Goal: Information Seeking & Learning: Learn about a topic

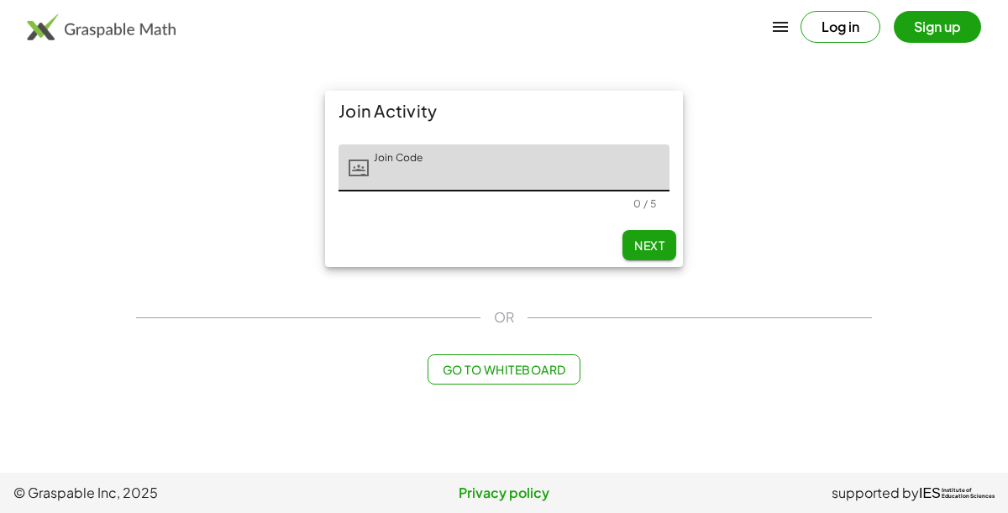
click at [405, 210] on div "Join Code Join Code 0 / 5" at bounding box center [504, 177] width 358 height 92
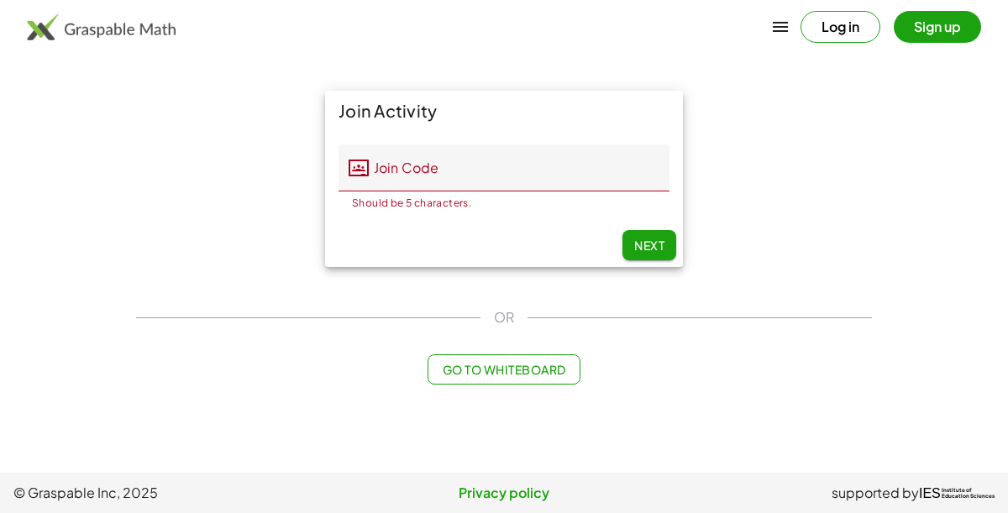
click at [392, 176] on input "Join Code" at bounding box center [519, 167] width 301 height 47
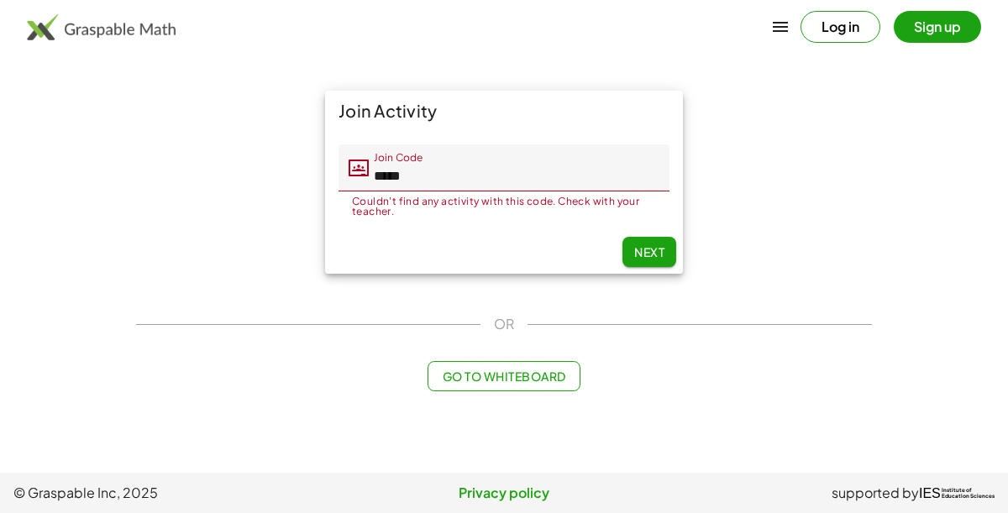
click at [639, 252] on span "Next" at bounding box center [649, 251] width 30 height 15
click at [655, 255] on span "Next" at bounding box center [649, 251] width 30 height 15
click at [650, 257] on span "Next" at bounding box center [649, 251] width 30 height 15
click at [664, 261] on button "Next" at bounding box center [649, 252] width 54 height 30
click at [644, 262] on button "Next" at bounding box center [649, 252] width 54 height 30
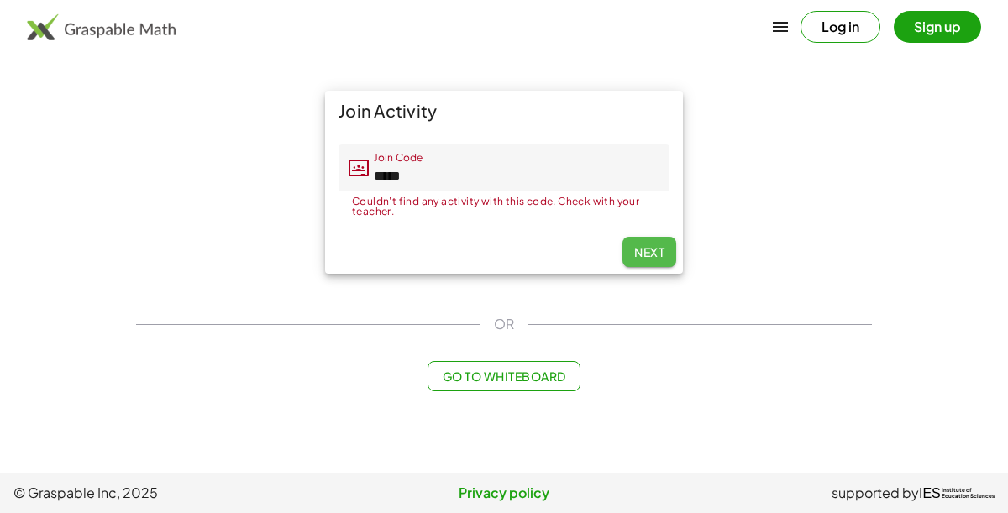
click at [652, 261] on button "Next" at bounding box center [649, 252] width 54 height 30
click at [651, 249] on span "Next" at bounding box center [649, 251] width 30 height 15
click at [638, 254] on span "Next" at bounding box center [649, 251] width 30 height 15
click at [646, 263] on button "Next" at bounding box center [649, 252] width 54 height 30
click at [97, 362] on main "Join Activity Join Code Join Code ***** Couldn't find any activity with this co…" at bounding box center [504, 236] width 1008 height 473
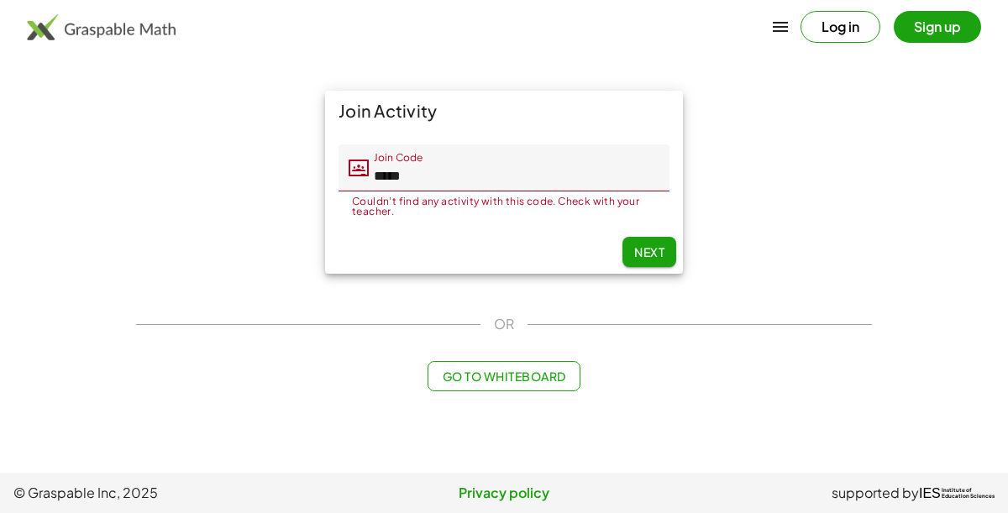
click at [87, 364] on main "Join Activity Join Code Join Code ***** Couldn't find any activity with this co…" at bounding box center [504, 236] width 1008 height 473
click at [88, 373] on main "Join Activity Join Code Join Code ***** Couldn't find any activity with this co…" at bounding box center [504, 236] width 1008 height 473
click at [82, 383] on main "Join Activity Join Code Join Code ***** Couldn't find any activity with this co…" at bounding box center [504, 236] width 1008 height 473
click at [76, 351] on main "Join Activity Join Code Join Code ***** Couldn't find any activity with this co…" at bounding box center [504, 236] width 1008 height 473
click at [71, 350] on main "Join Activity Join Code Join Code ***** Couldn't find any activity with this co…" at bounding box center [504, 236] width 1008 height 473
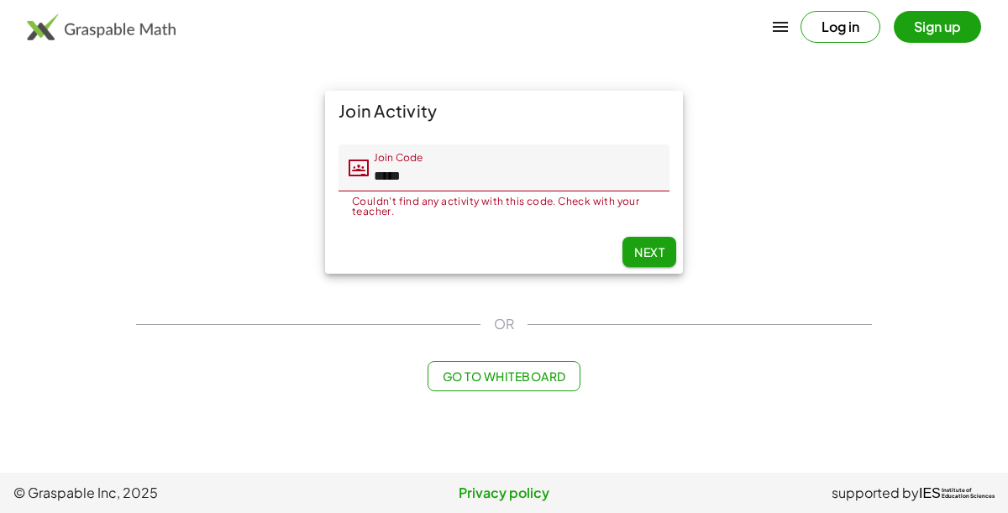
click at [71, 349] on main "Join Activity Join Code Join Code ***** Couldn't find any activity with this co…" at bounding box center [504, 236] width 1008 height 473
click at [71, 345] on main "Join Activity Join Code Join Code ***** Couldn't find any activity with this co…" at bounding box center [504, 236] width 1008 height 473
click at [79, 349] on main "Join Activity Join Code Join Code ***** Couldn't find any activity with this co…" at bounding box center [504, 236] width 1008 height 473
click at [83, 350] on main "Join Activity Join Code Join Code ***** Couldn't find any activity with this co…" at bounding box center [504, 236] width 1008 height 473
click at [99, 366] on main "Join Activity Join Code Join Code ***** Couldn't find any activity with this co…" at bounding box center [504, 236] width 1008 height 473
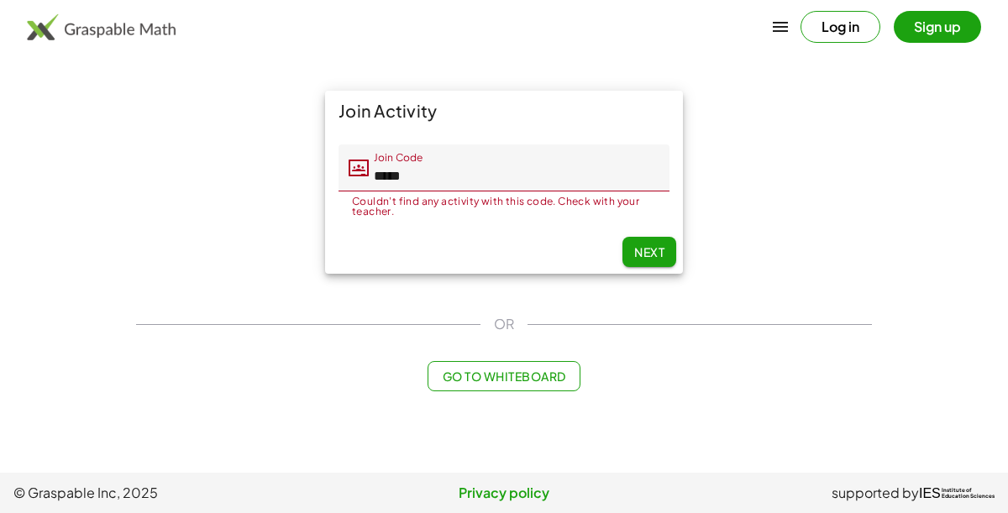
click at [97, 362] on main "Join Activity Join Code Join Code ***** Couldn't find any activity with this co…" at bounding box center [504, 236] width 1008 height 473
click at [72, 348] on main "Join Activity Join Code Join Code ***** Couldn't find any activity with this co…" at bounding box center [504, 236] width 1008 height 473
click at [452, 185] on input "*****" at bounding box center [519, 167] width 301 height 47
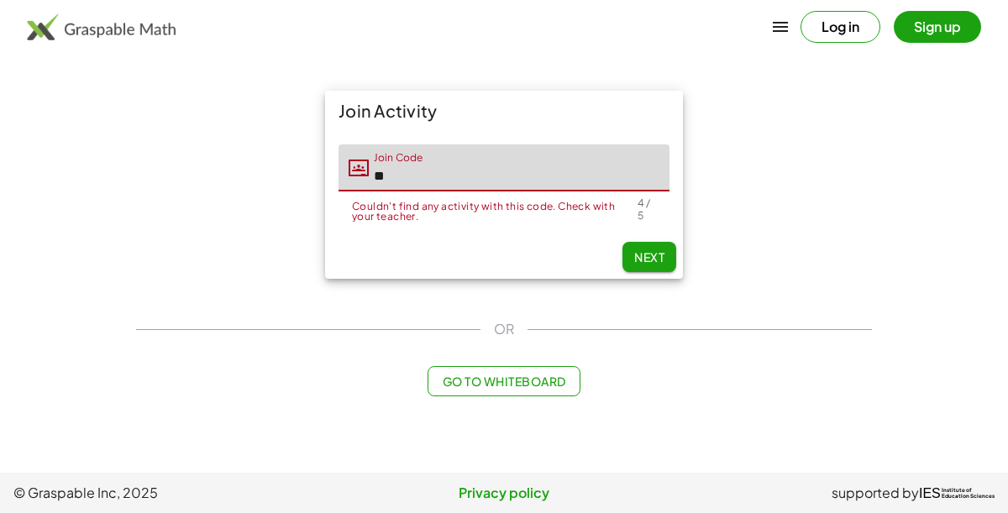
type input "*"
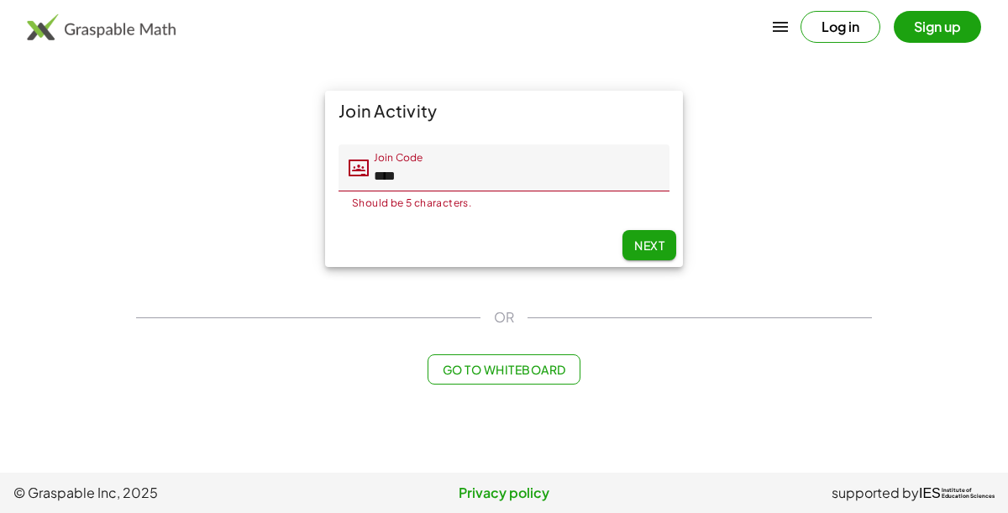
click at [627, 247] on button "Next" at bounding box center [649, 245] width 54 height 30
click at [501, 181] on input "****" at bounding box center [519, 167] width 301 height 47
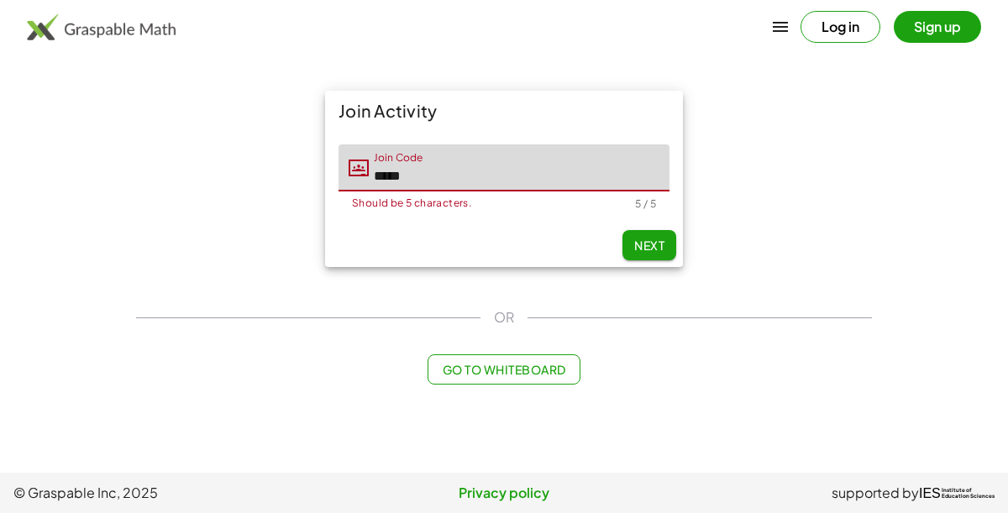
click at [648, 238] on span "Next" at bounding box center [649, 245] width 30 height 15
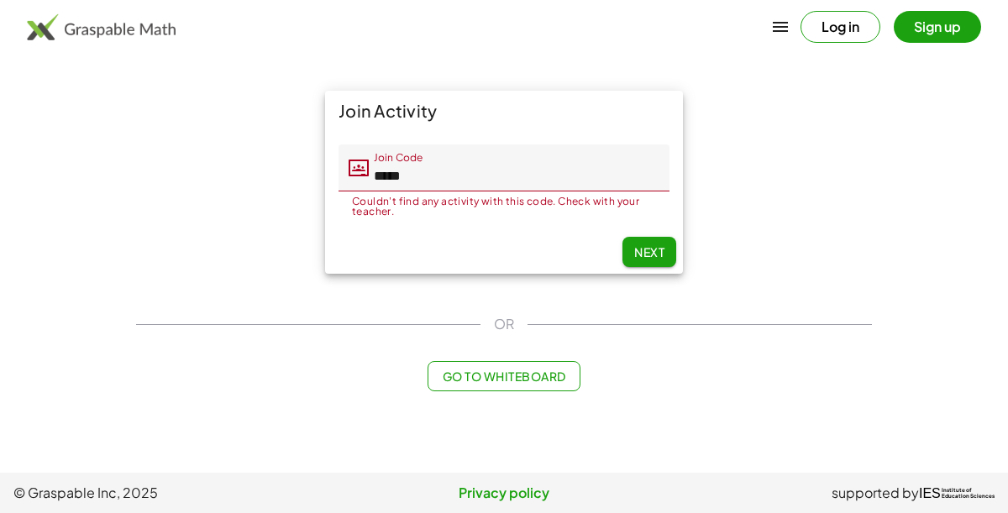
click at [507, 183] on input "*****" at bounding box center [519, 167] width 301 height 47
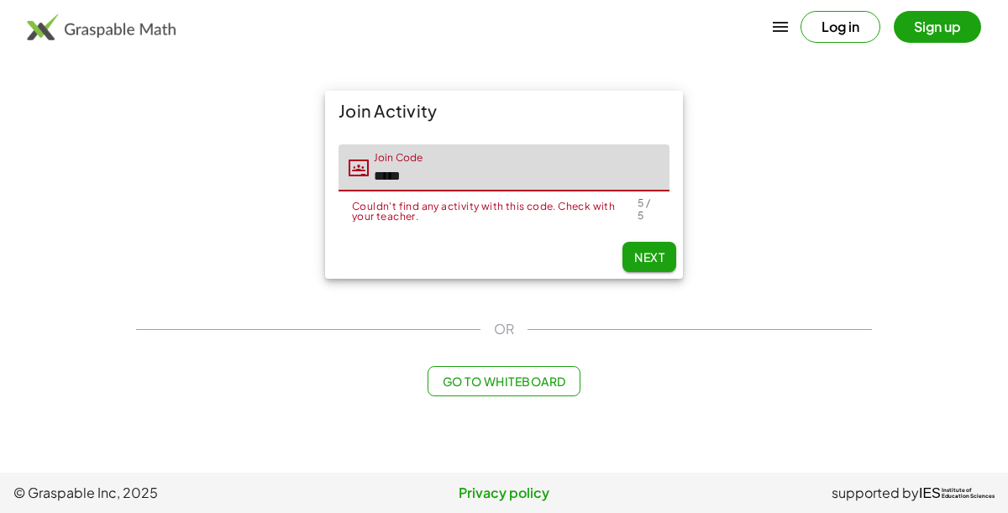
type input "*****"
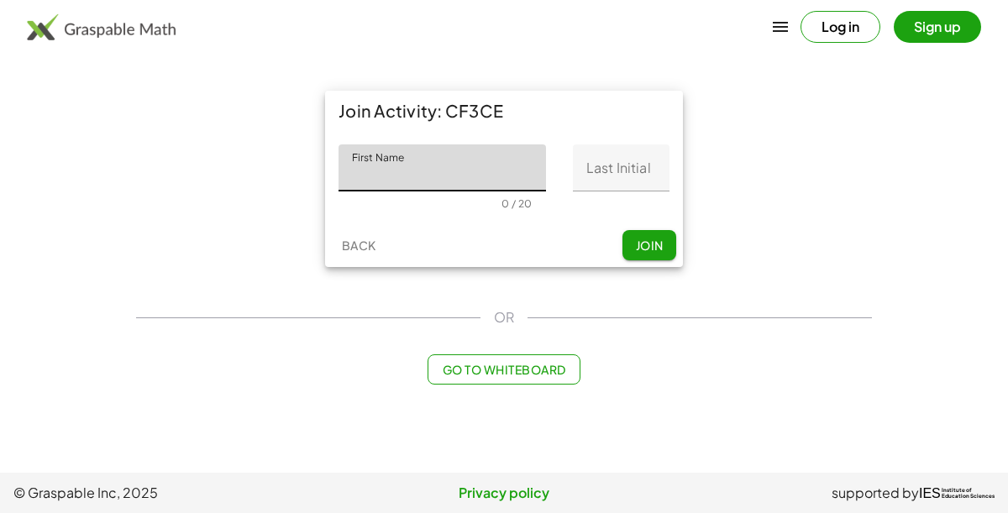
click at [635, 233] on button "Join" at bounding box center [649, 245] width 54 height 30
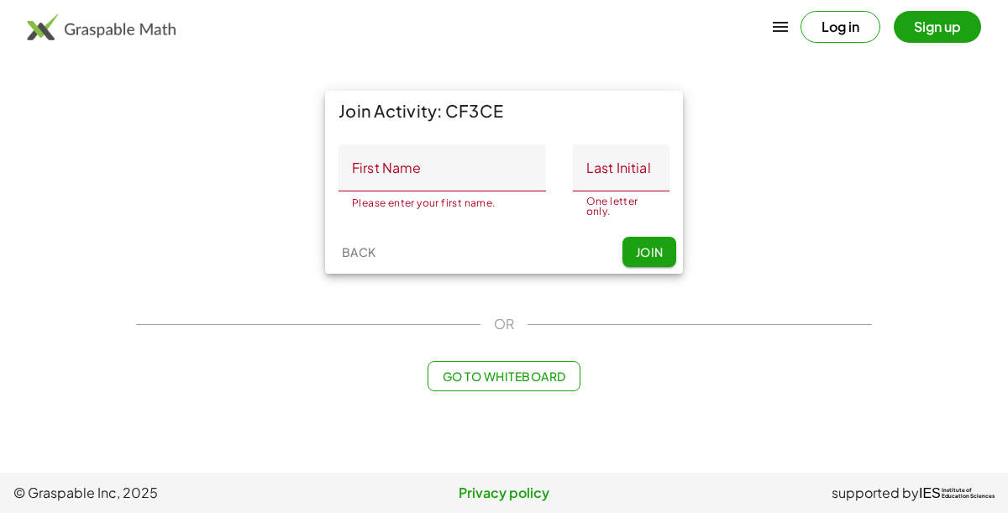
click at [441, 176] on input "First Name" at bounding box center [442, 167] width 207 height 47
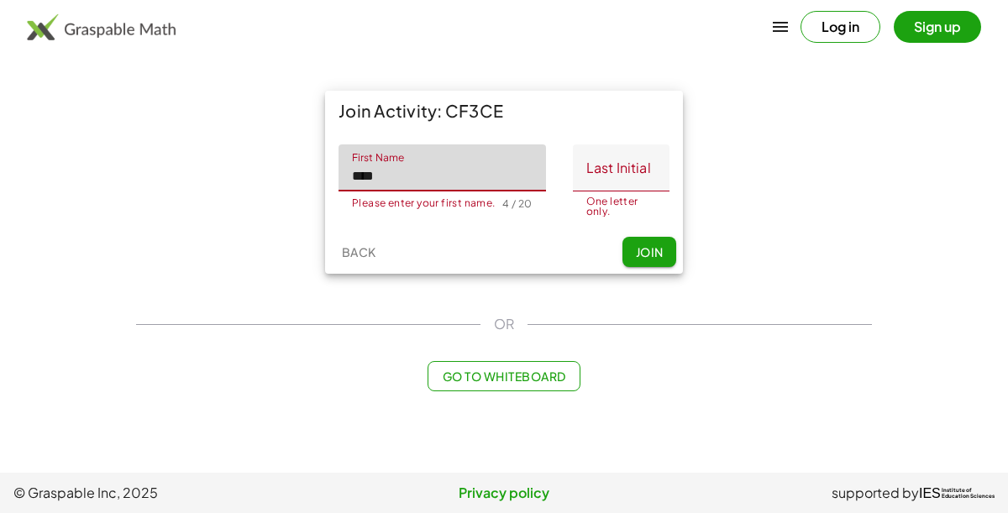
type input "****"
click at [601, 176] on input "Last Initial" at bounding box center [621, 167] width 97 height 47
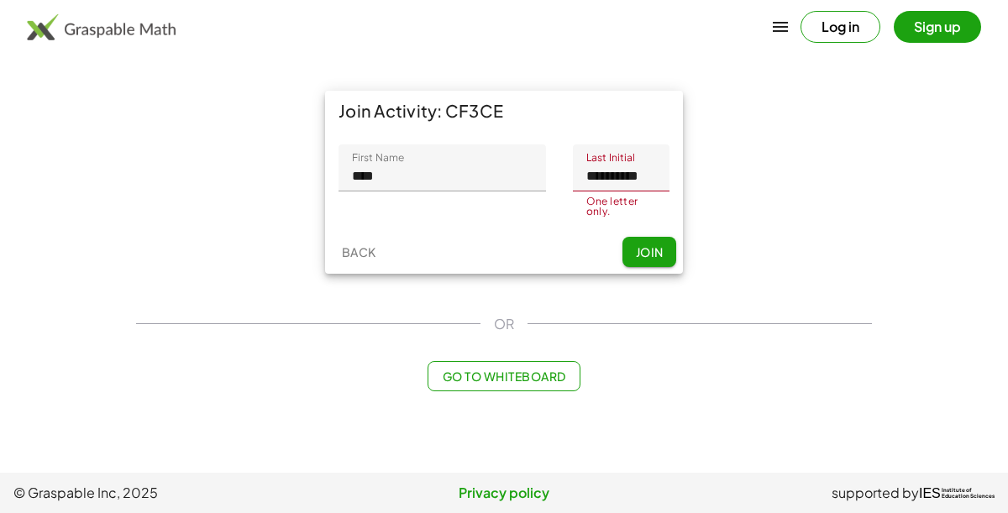
click at [649, 179] on input "**********" at bounding box center [621, 167] width 97 height 47
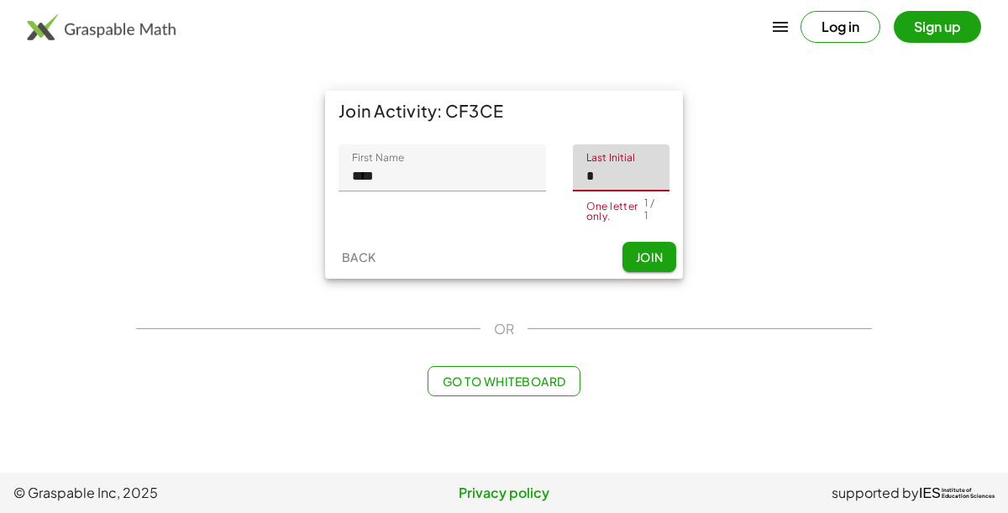
type input "*"
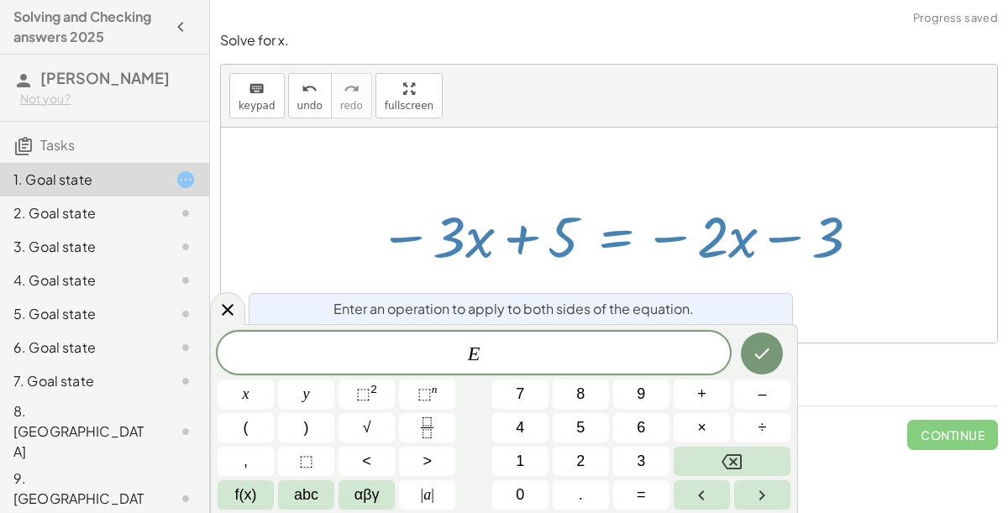
click at [226, 310] on icon at bounding box center [228, 310] width 12 height 12
click at [548, 370] on div "E ​" at bounding box center [474, 353] width 512 height 42
click at [570, 362] on span "E ​" at bounding box center [474, 355] width 512 height 24
click at [143, 213] on div "2. Goal state" at bounding box center [80, 213] width 135 height 20
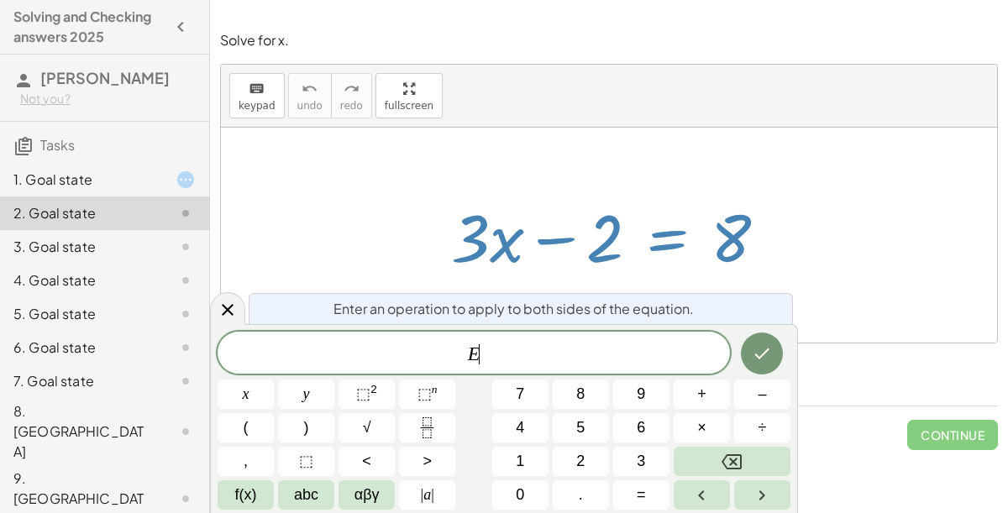
click at [760, 414] on button "÷" at bounding box center [762, 427] width 56 height 29
click at [762, 394] on span "–" at bounding box center [762, 394] width 8 height 23
click at [578, 465] on span "2" at bounding box center [580, 461] width 8 height 23
click at [757, 359] on icon "Done" at bounding box center [762, 354] width 20 height 20
click at [701, 394] on span "+" at bounding box center [701, 394] width 9 height 23
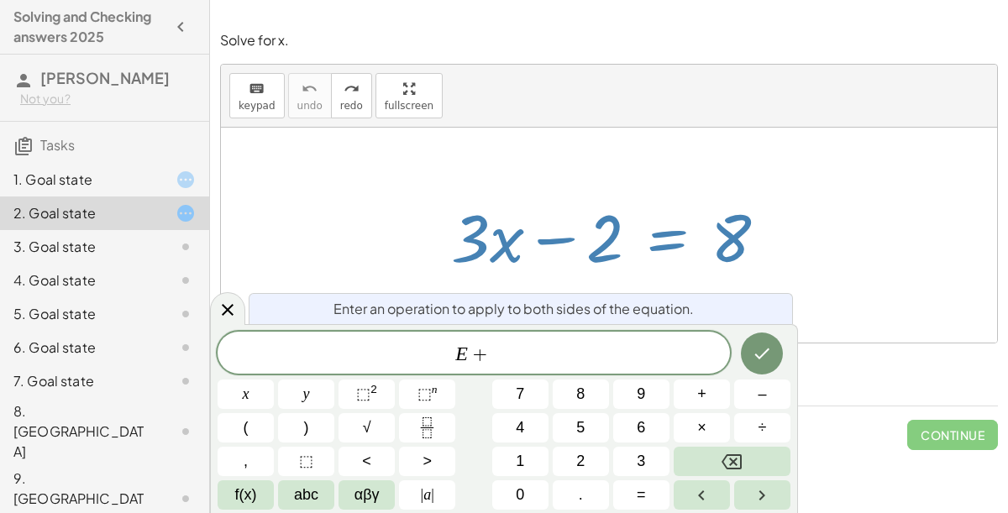
click at [583, 462] on span "2" at bounding box center [580, 461] width 8 height 23
click at [758, 357] on icon "Done" at bounding box center [762, 354] width 15 height 11
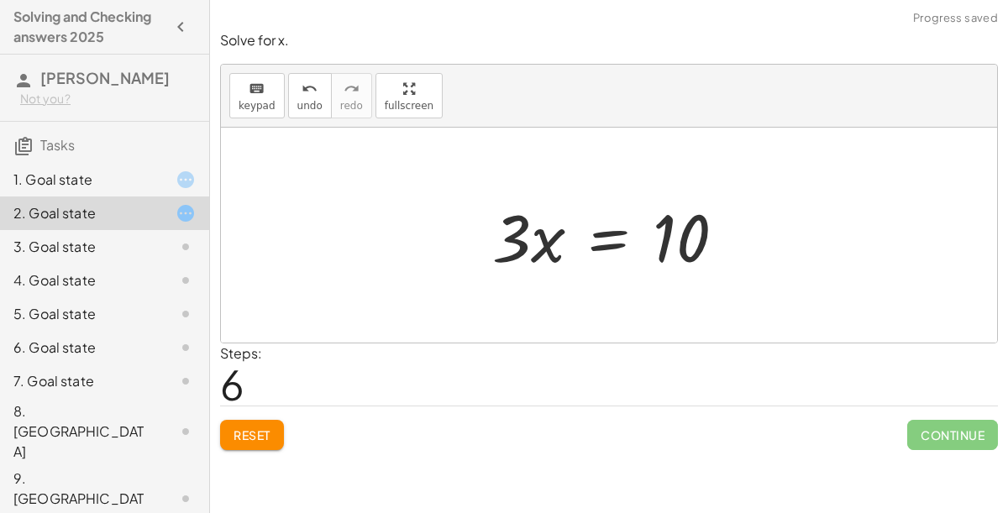
click at [963, 433] on span "Continue" at bounding box center [952, 435] width 91 height 30
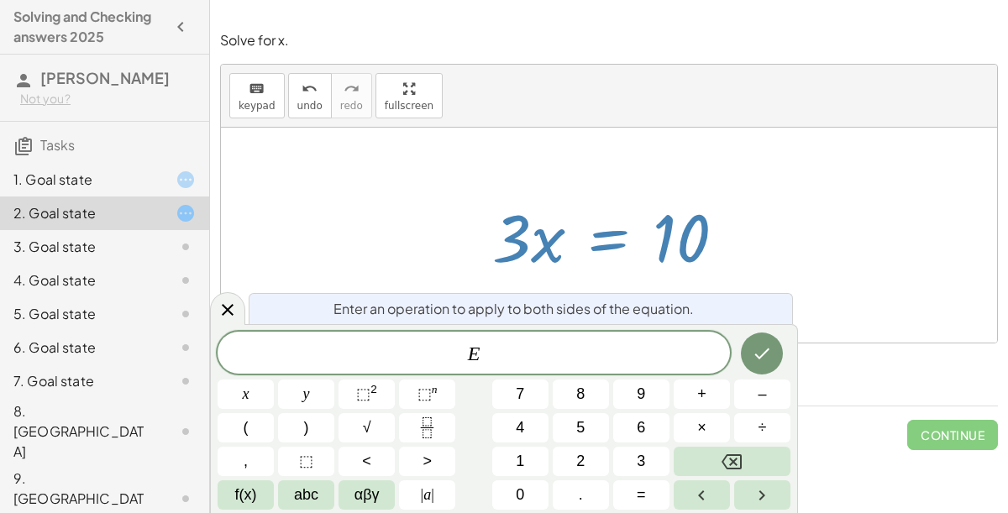
click at [759, 431] on span "÷" at bounding box center [763, 428] width 8 height 23
click at [643, 462] on span "3" at bounding box center [641, 461] width 8 height 23
click at [765, 360] on icon "Done" at bounding box center [762, 354] width 20 height 20
click at [425, 427] on icon "Fraction" at bounding box center [427, 428] width 21 height 21
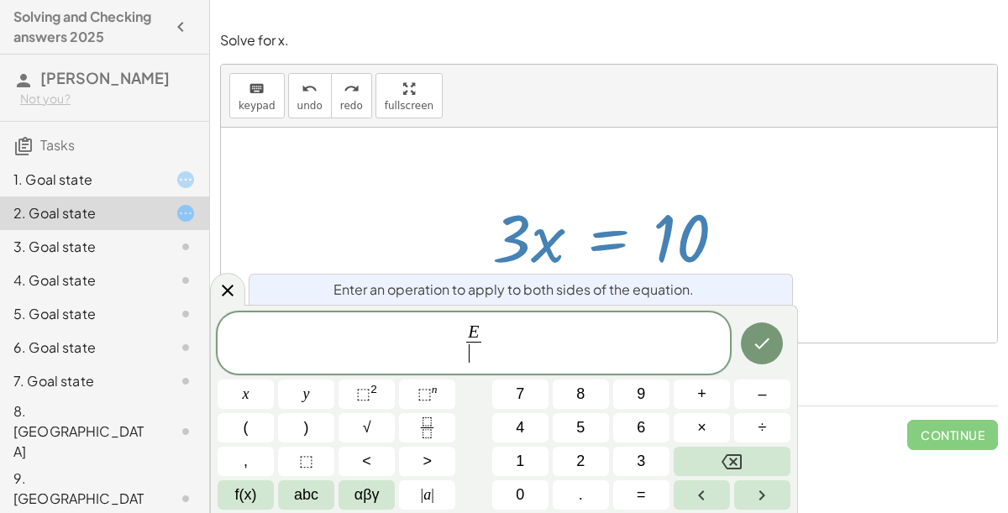
click at [643, 466] on span "3" at bounding box center [641, 461] width 8 height 23
click at [769, 348] on icon "Done" at bounding box center [762, 343] width 20 height 20
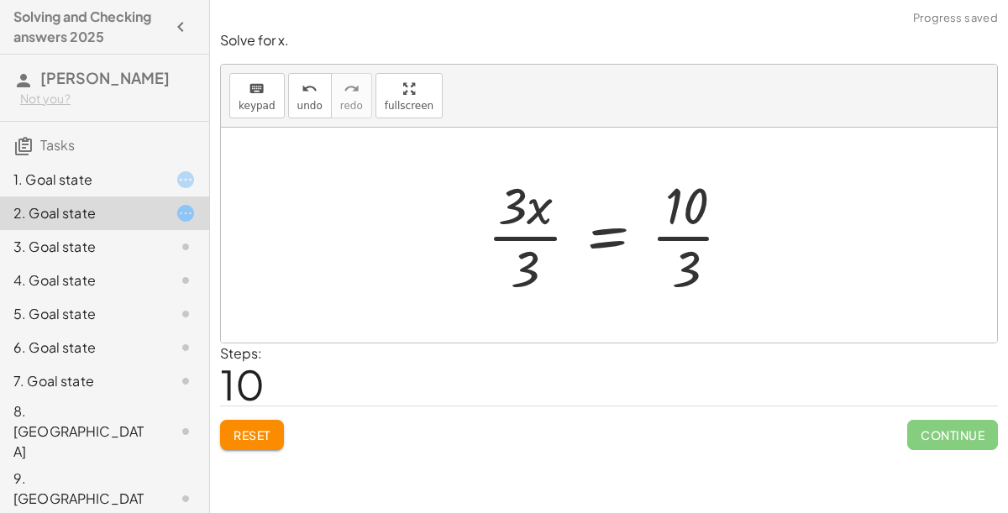
click at [964, 437] on span "Continue" at bounding box center [952, 435] width 91 height 30
click at [969, 428] on span "Continue" at bounding box center [952, 435] width 91 height 30
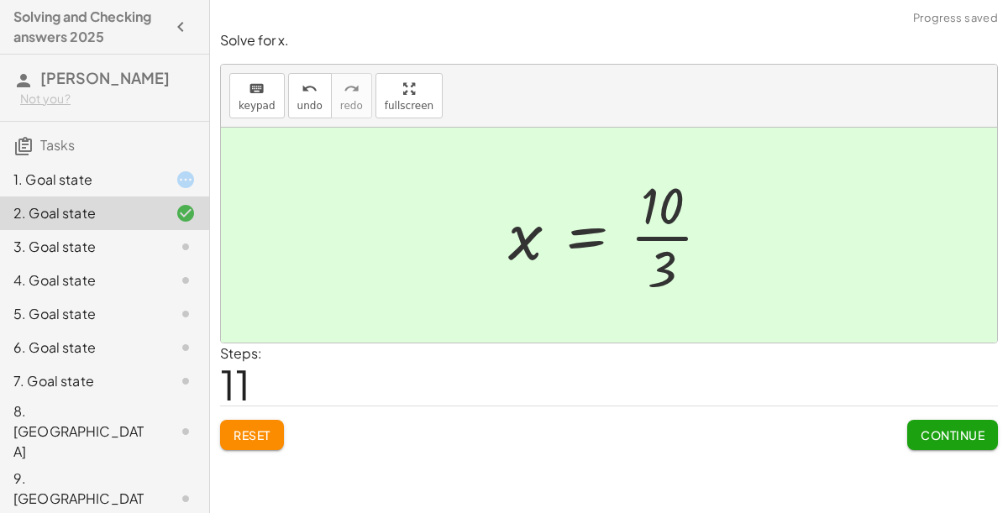
click at [986, 443] on button "Continue" at bounding box center [952, 435] width 91 height 30
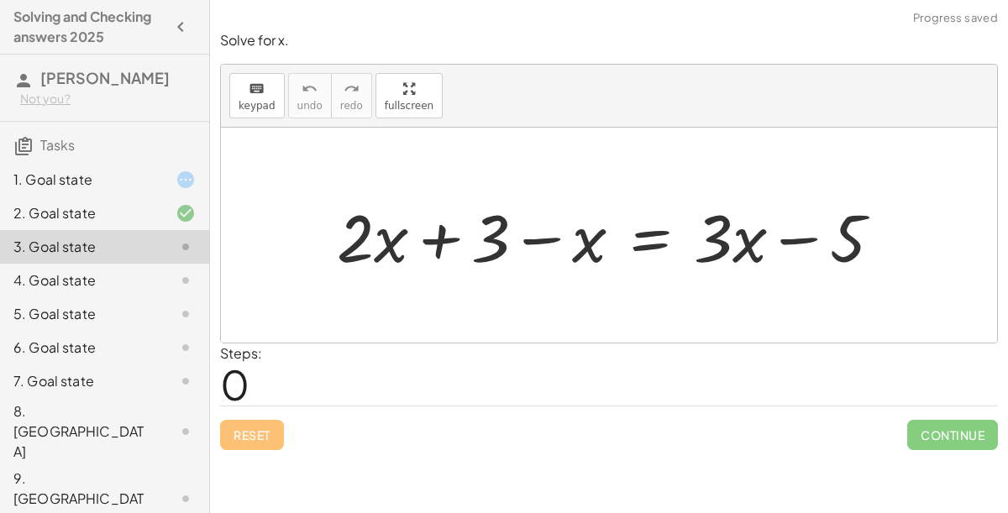
click at [57, 183] on div "1. Goal state" at bounding box center [80, 180] width 135 height 20
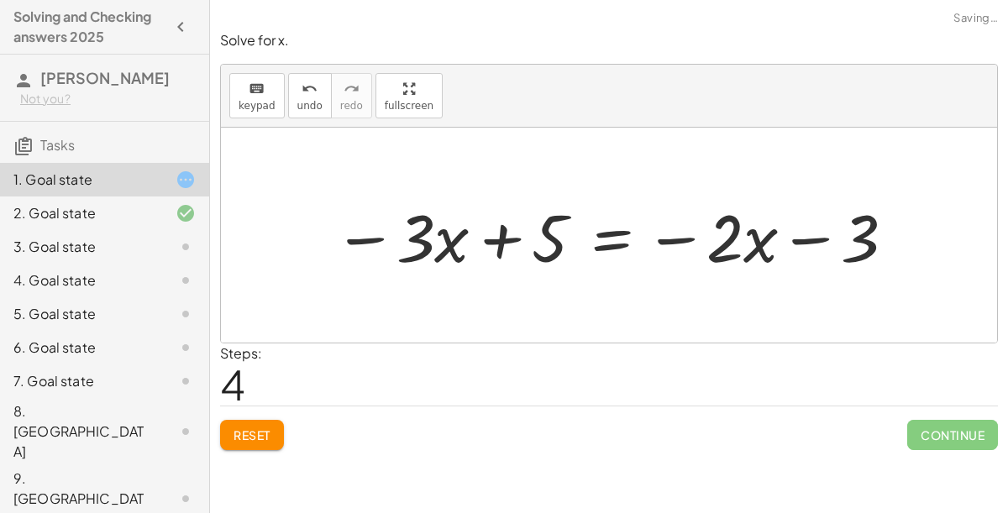
click at [48, 185] on div "1. Goal state" at bounding box center [80, 180] width 135 height 20
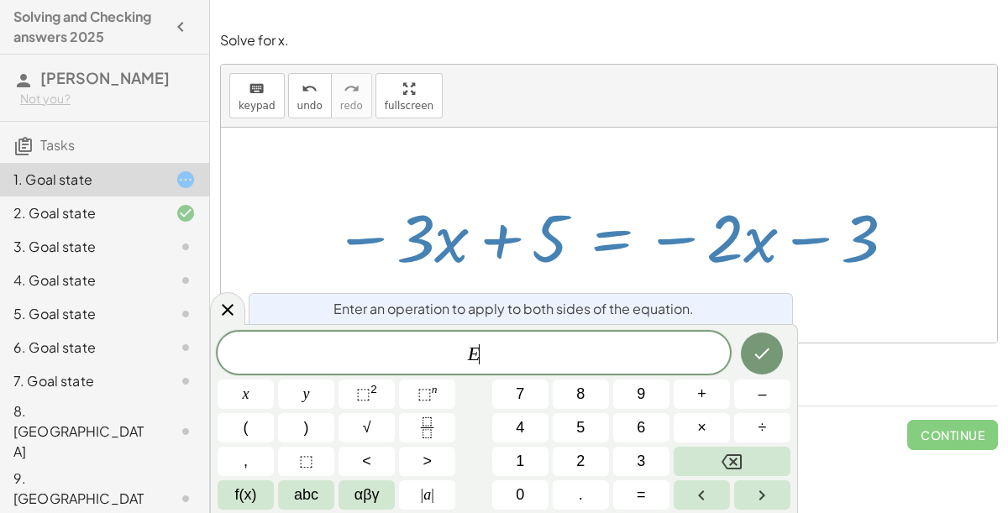
click at [762, 397] on span "–" at bounding box center [762, 394] width 8 height 23
click at [575, 428] on button "5" at bounding box center [581, 427] width 56 height 29
click at [774, 351] on button "Done" at bounding box center [762, 354] width 42 height 42
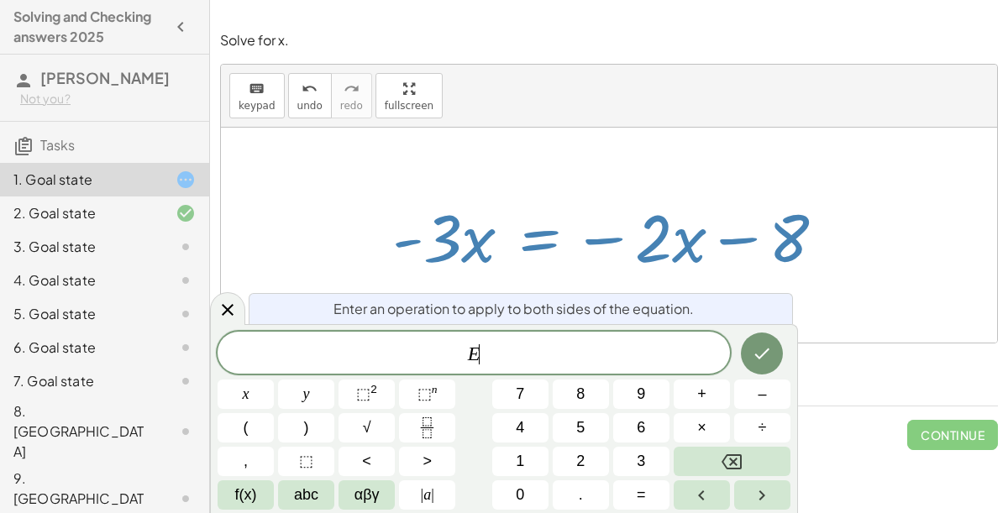
click at [761, 406] on button "–" at bounding box center [762, 394] width 56 height 29
click at [945, 94] on div "keyboard keypad undo [PERSON_NAME] redo fullscreen" at bounding box center [609, 96] width 776 height 63
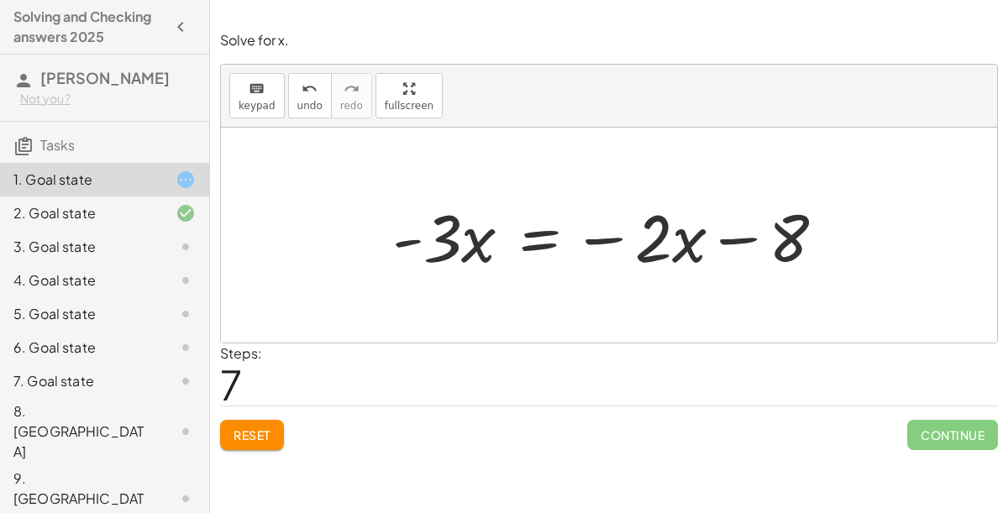
click at [978, 439] on span "Continue" at bounding box center [952, 435] width 91 height 30
click at [977, 433] on span "Continue" at bounding box center [952, 435] width 91 height 30
click at [970, 427] on span "Continue" at bounding box center [952, 435] width 91 height 30
click at [870, 394] on div "Steps: 7" at bounding box center [609, 375] width 778 height 62
click at [495, 487] on div "Solve for x. keyboard keypad undo undo redo redo fullscreen + 6 − ( + · 3 · x +…" at bounding box center [609, 256] width 798 height 513
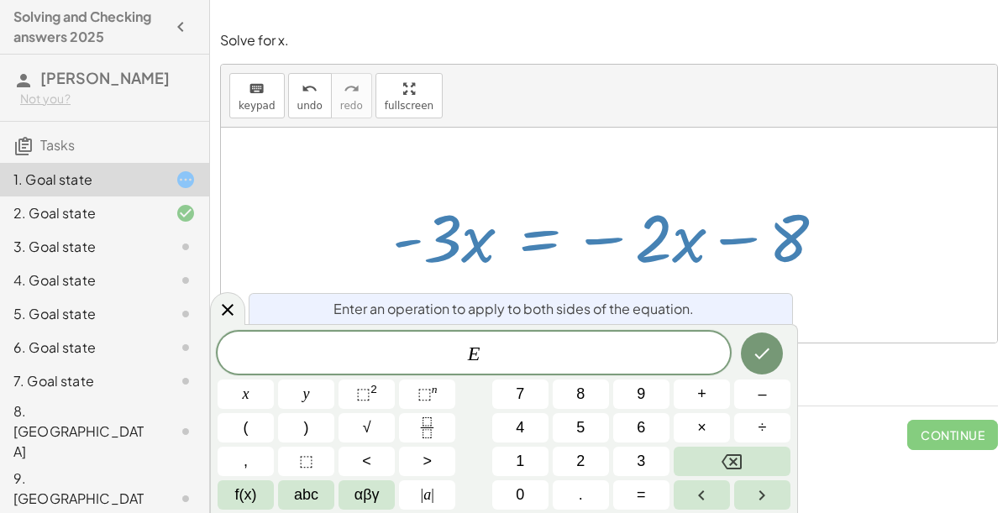
click at [769, 406] on button "–" at bounding box center [762, 394] width 56 height 29
click at [763, 487] on icon "Right arrow" at bounding box center [762, 496] width 20 height 20
click at [764, 487] on icon "Right arrow" at bounding box center [762, 496] width 20 height 20
click at [773, 433] on button "÷" at bounding box center [762, 427] width 56 height 29
click at [743, 449] on button "Backspace" at bounding box center [732, 461] width 117 height 29
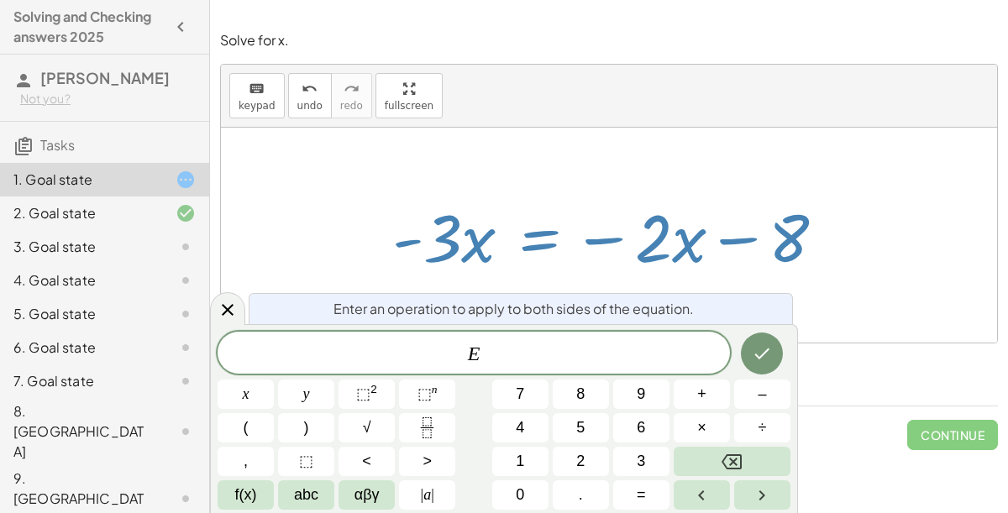
click at [710, 393] on button "+" at bounding box center [702, 394] width 56 height 29
click at [638, 473] on button "3" at bounding box center [641, 461] width 56 height 29
click at [653, 465] on button "3" at bounding box center [641, 461] width 56 height 29
click at [718, 471] on button "Backspace" at bounding box center [732, 461] width 117 height 29
click at [761, 359] on icon "Done" at bounding box center [762, 354] width 20 height 20
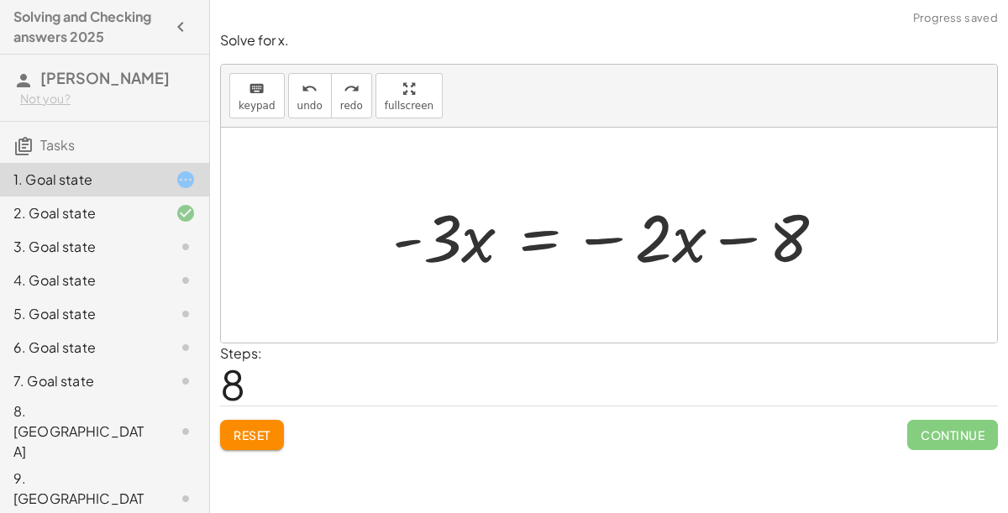
click at [91, 249] on div "3. Goal state" at bounding box center [80, 247] width 135 height 20
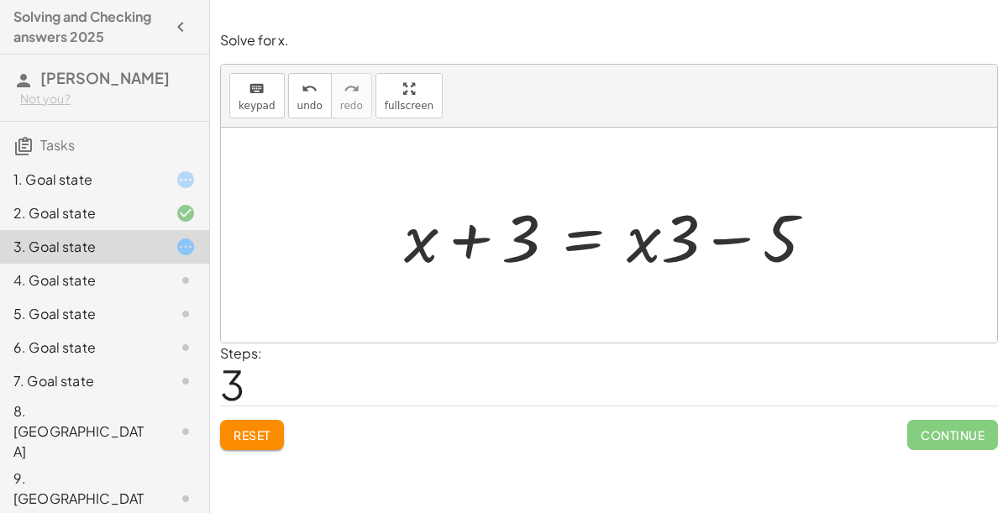
click at [179, 175] on icon at bounding box center [186, 180] width 20 height 20
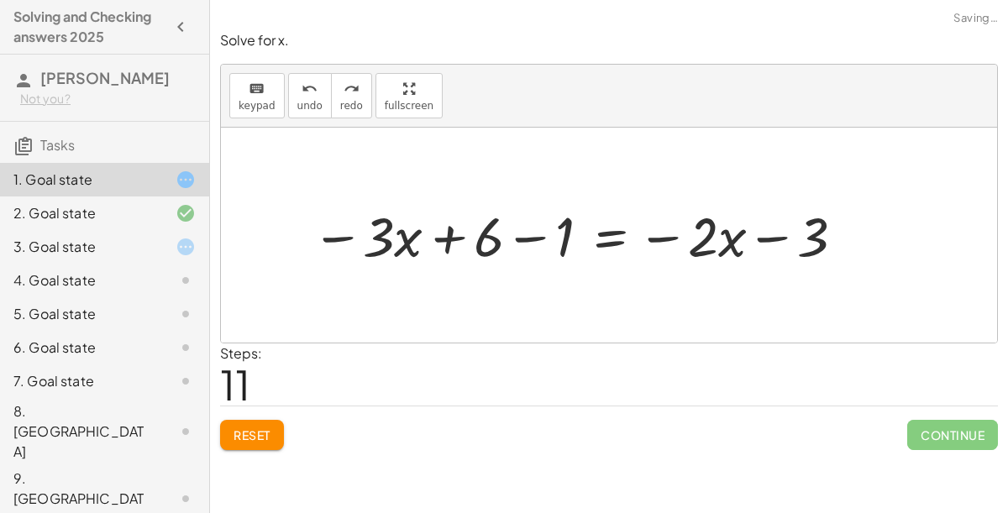
click at [244, 438] on span "Reset" at bounding box center [252, 435] width 37 height 15
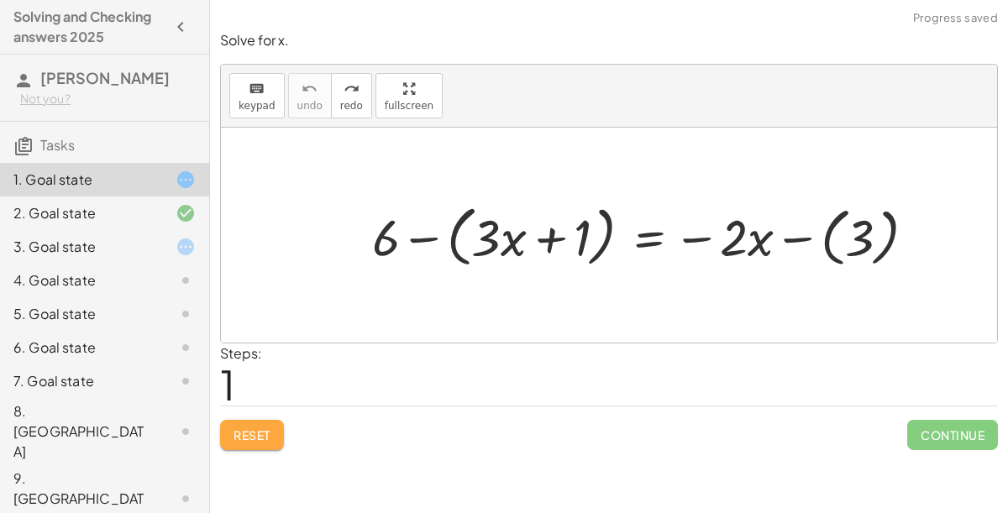
scroll to position [1, 0]
click at [279, 423] on button "Reset" at bounding box center [252, 435] width 64 height 30
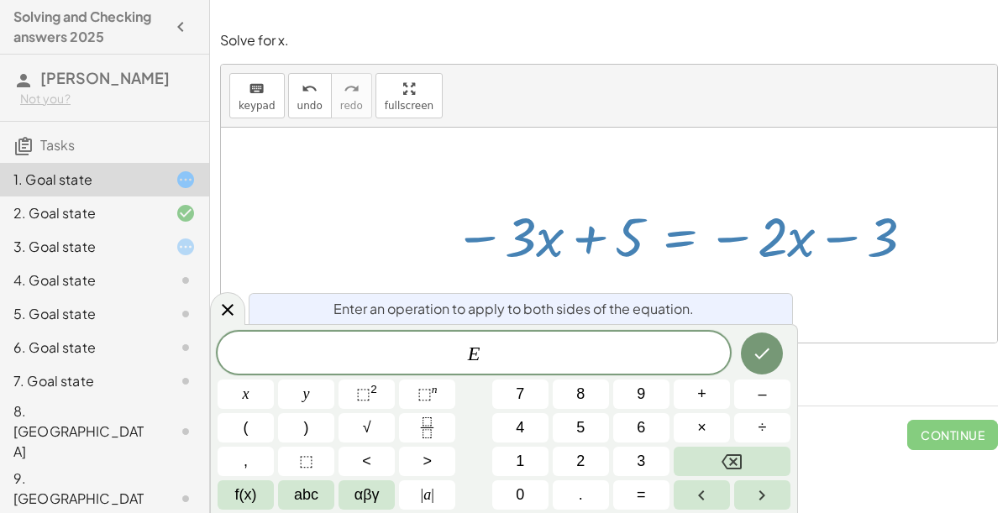
click at [765, 402] on span "–" at bounding box center [762, 394] width 8 height 23
click at [580, 428] on span "5" at bounding box center [580, 428] width 8 height 23
click at [760, 353] on icon "Done" at bounding box center [762, 354] width 20 height 20
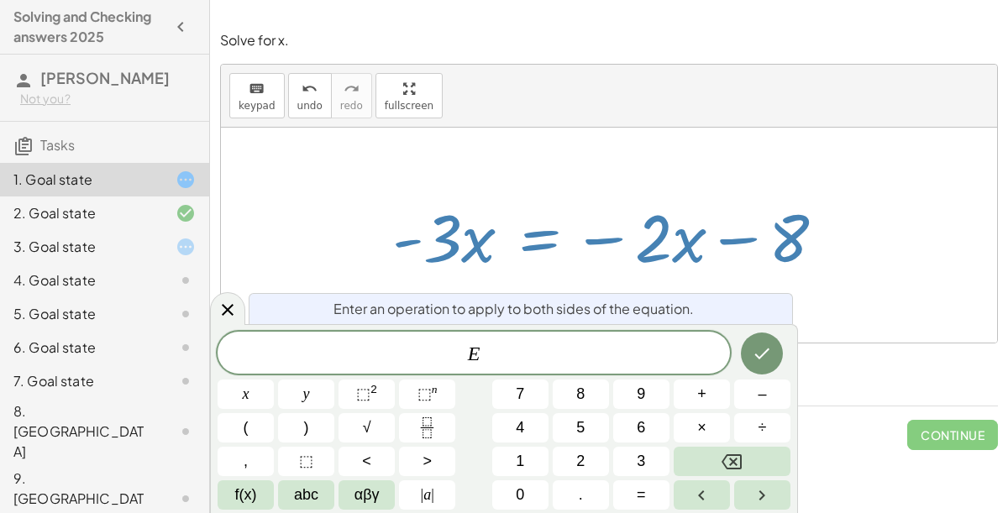
click at [313, 487] on span "abc" at bounding box center [306, 495] width 24 height 23
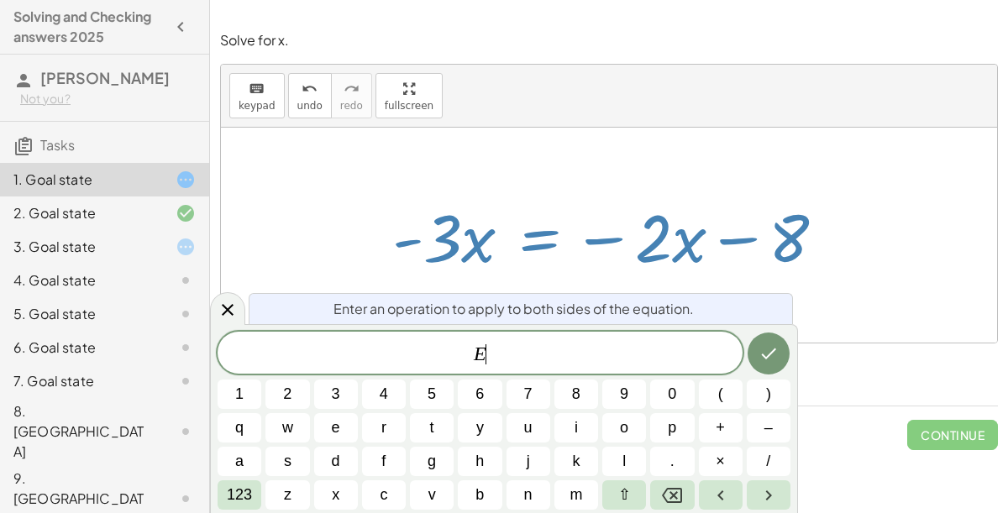
click at [680, 487] on icon "Backspace" at bounding box center [672, 495] width 20 height 15
click at [399, 447] on button "f" at bounding box center [384, 461] width 44 height 29
click at [429, 482] on button "v" at bounding box center [432, 495] width 44 height 29
click at [517, 468] on button "j" at bounding box center [529, 461] width 44 height 29
click at [678, 487] on icon "Backspace" at bounding box center [672, 496] width 20 height 20
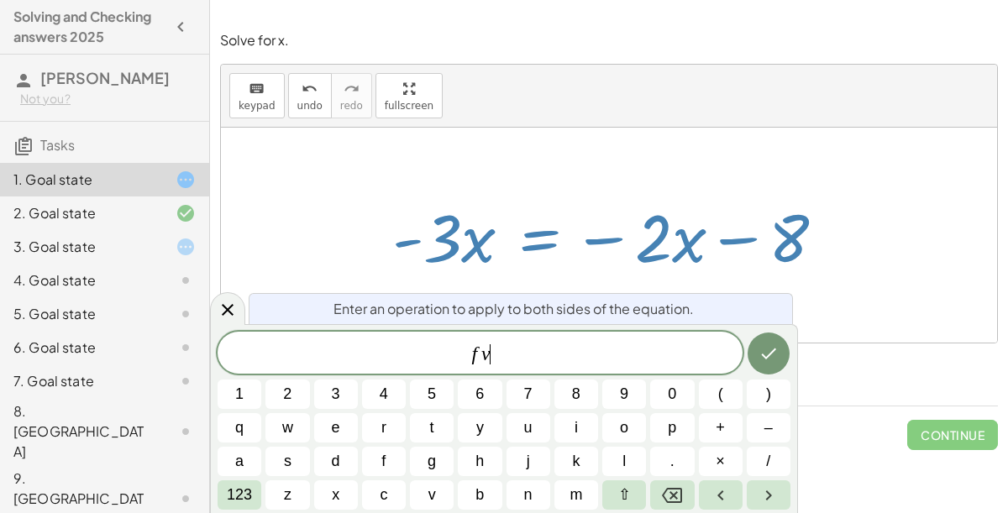
click at [672, 487] on icon "Backspace" at bounding box center [672, 495] width 20 height 15
click at [665, 487] on icon "Backspace" at bounding box center [672, 496] width 20 height 20
click at [660, 487] on button "Backspace" at bounding box center [672, 495] width 44 height 29
click at [659, 487] on button "Backspace" at bounding box center [672, 495] width 44 height 29
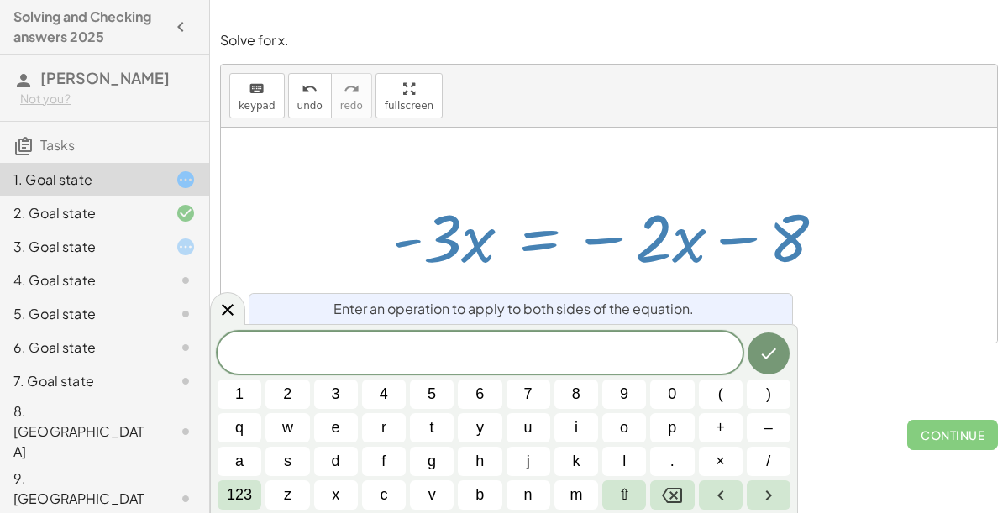
click at [238, 487] on span "123" at bounding box center [239, 495] width 25 height 23
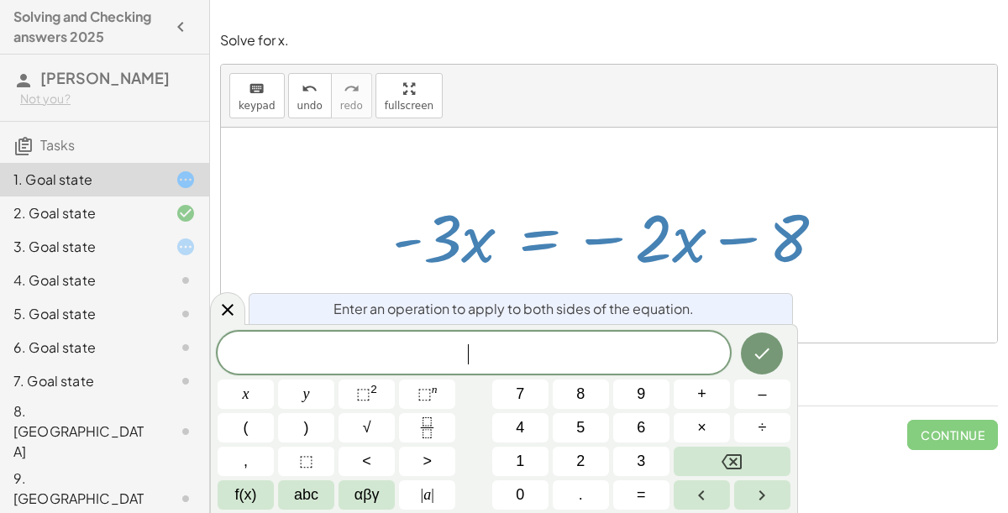
click at [244, 487] on span "f(x)" at bounding box center [246, 495] width 22 height 23
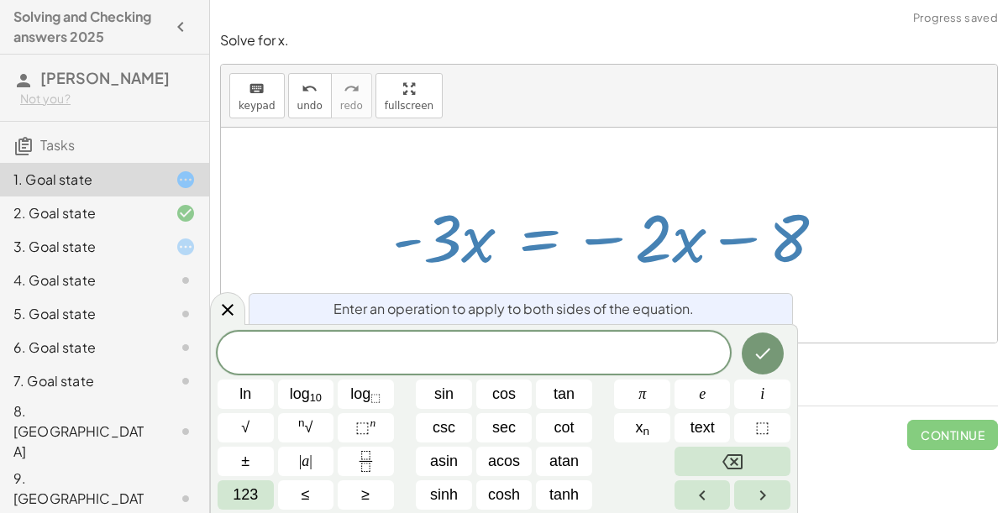
click at [250, 487] on span "123" at bounding box center [245, 495] width 25 height 23
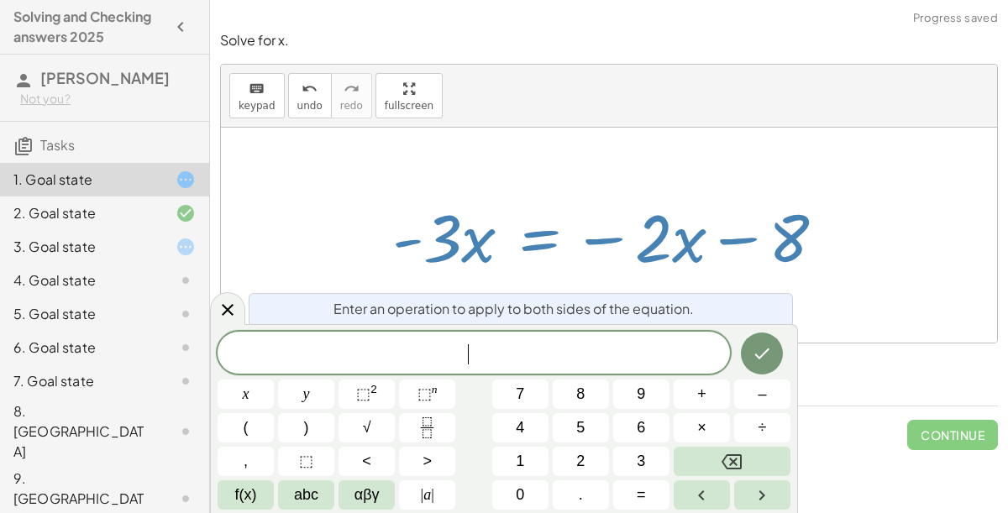
click at [305, 487] on span "abc" at bounding box center [306, 495] width 24 height 23
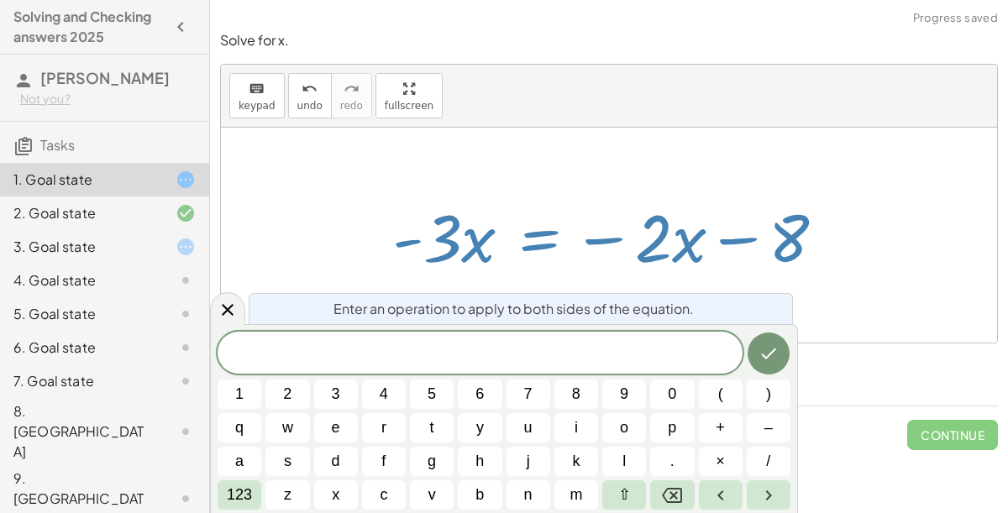
click at [335, 429] on span "e" at bounding box center [336, 428] width 8 height 23
click at [769, 487] on icon "Right arrow" at bounding box center [769, 496] width 20 height 20
click at [618, 487] on span "⇧" at bounding box center [624, 495] width 13 height 23
click at [760, 487] on icon "Right arrow" at bounding box center [769, 496] width 20 height 20
click at [768, 361] on icon "Done" at bounding box center [769, 354] width 20 height 20
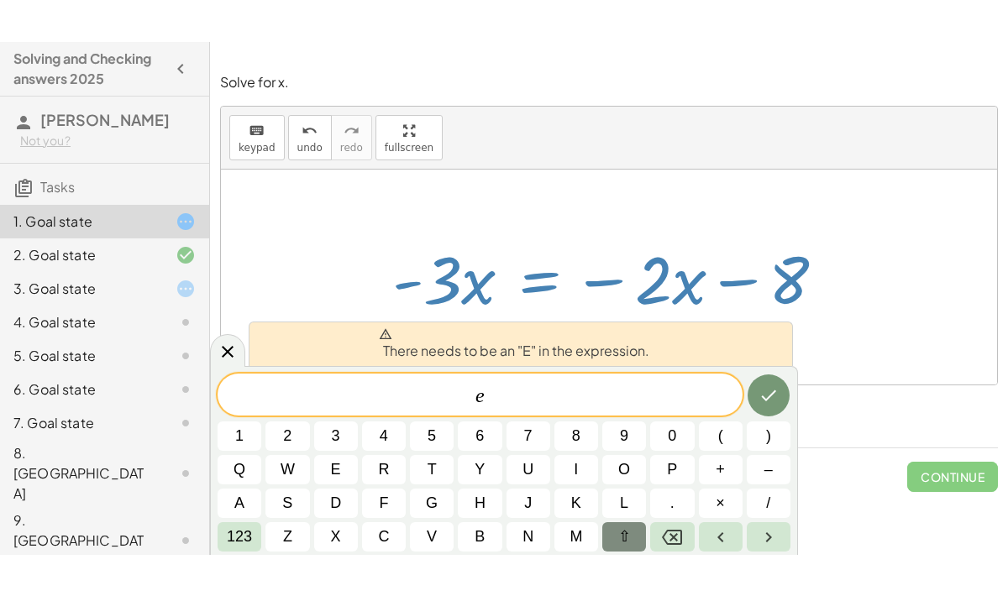
scroll to position [0, 0]
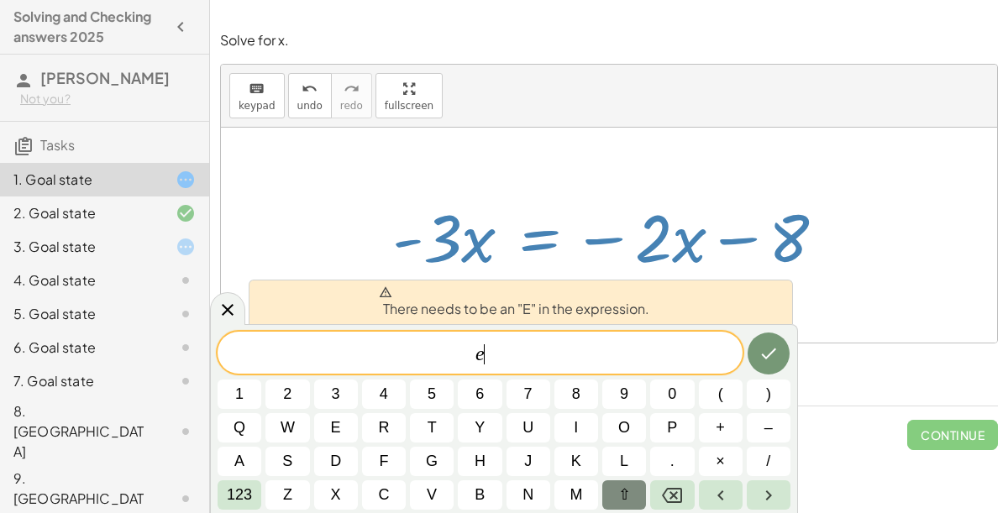
click at [232, 315] on icon at bounding box center [228, 310] width 12 height 12
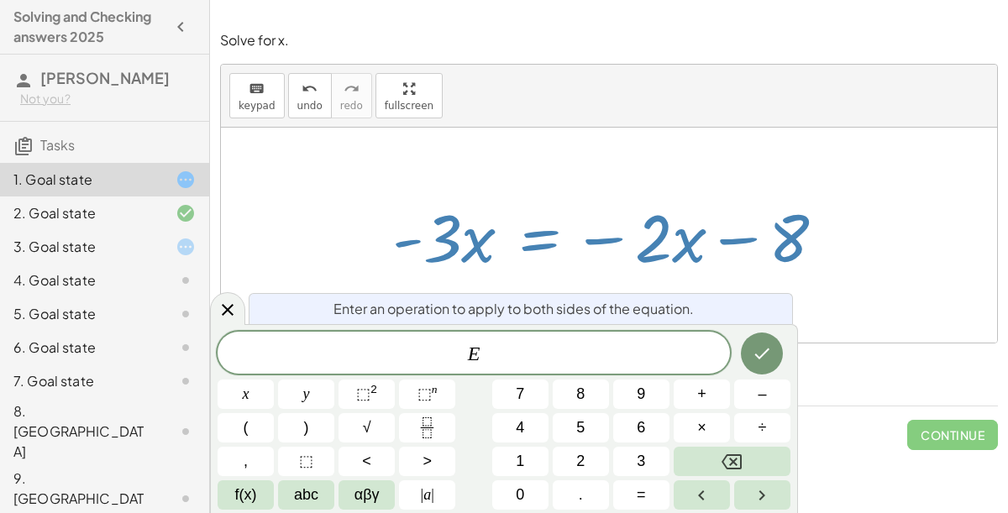
click at [705, 396] on span "+" at bounding box center [701, 394] width 9 height 23
click at [641, 461] on span "3" at bounding box center [641, 461] width 8 height 23
click at [305, 487] on span "abc" at bounding box center [306, 495] width 24 height 23
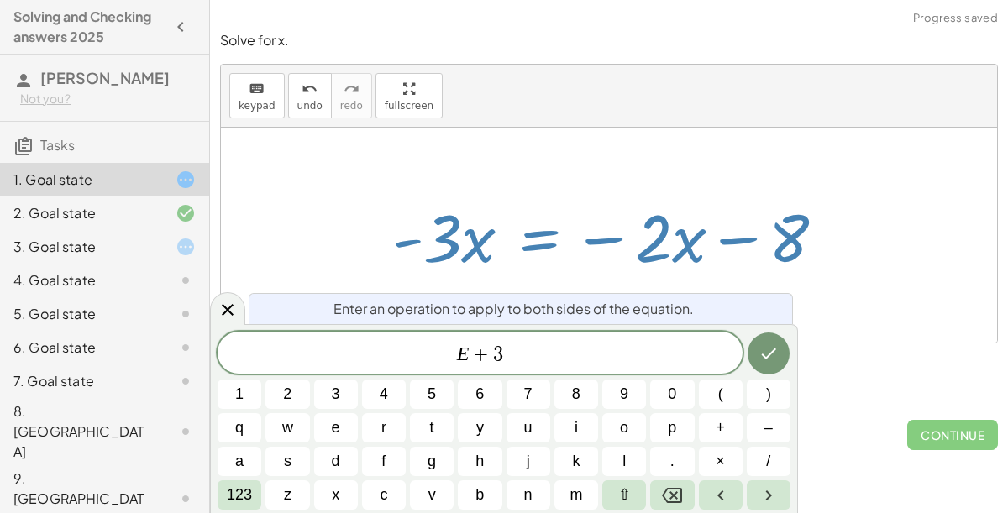
click at [333, 487] on span "x" at bounding box center [336, 495] width 8 height 23
click at [762, 368] on button "Done" at bounding box center [769, 354] width 42 height 42
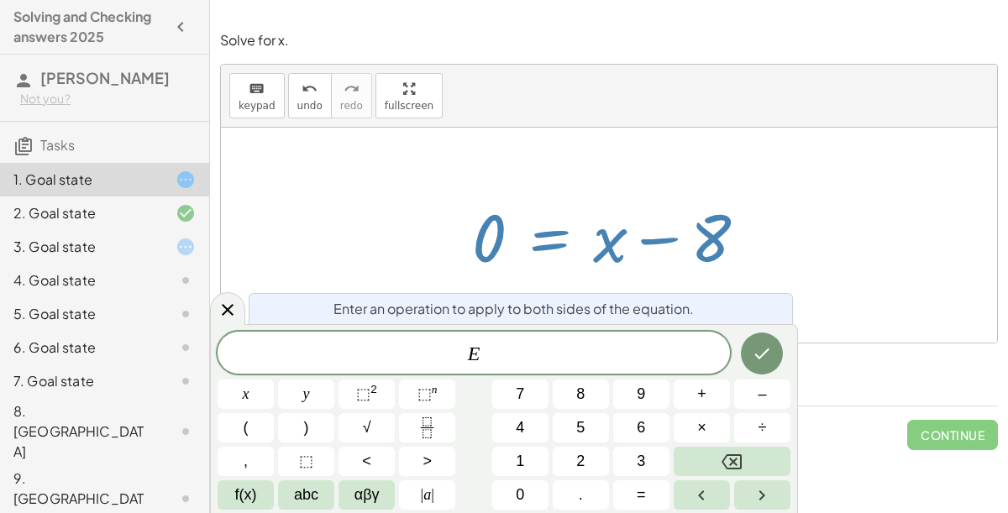
click at [712, 394] on button "+" at bounding box center [702, 394] width 56 height 29
click at [512, 487] on button "0" at bounding box center [520, 495] width 56 height 29
click at [764, 469] on button "Backspace" at bounding box center [732, 461] width 117 height 29
click at [759, 467] on button "Backspace" at bounding box center [732, 461] width 117 height 29
click at [759, 401] on span "–" at bounding box center [762, 394] width 8 height 23
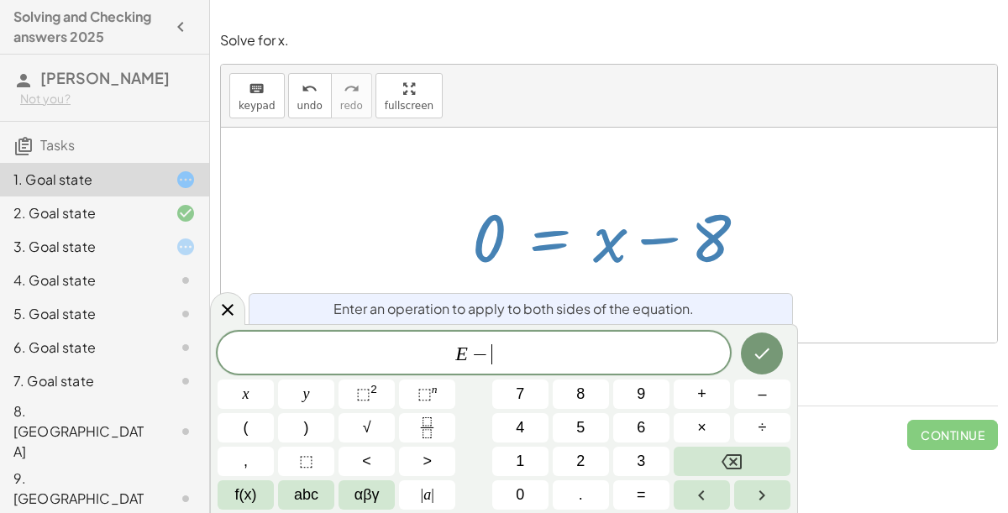
click at [511, 487] on button "0" at bounding box center [520, 495] width 56 height 29
click at [760, 352] on icon "Done" at bounding box center [762, 354] width 20 height 20
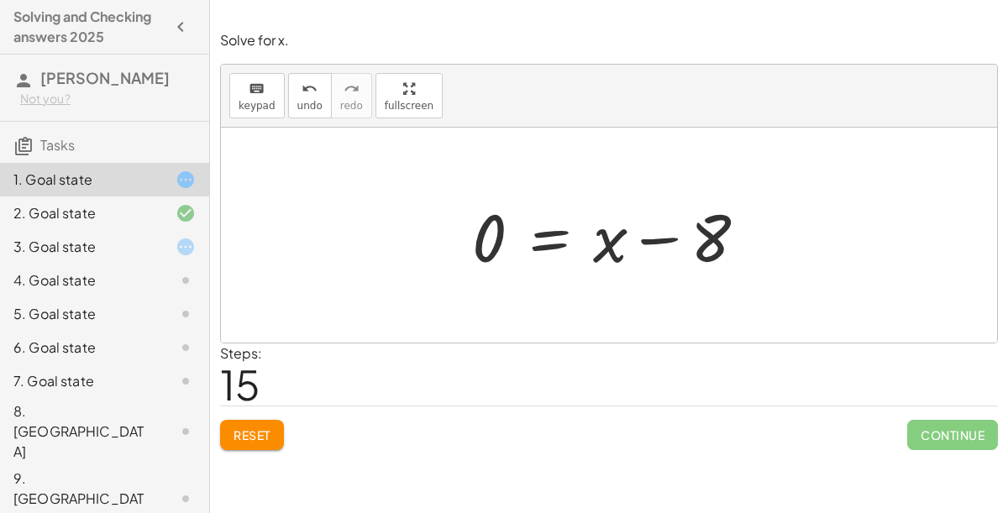
click at [139, 264] on div "2. Goal state" at bounding box center [104, 281] width 209 height 34
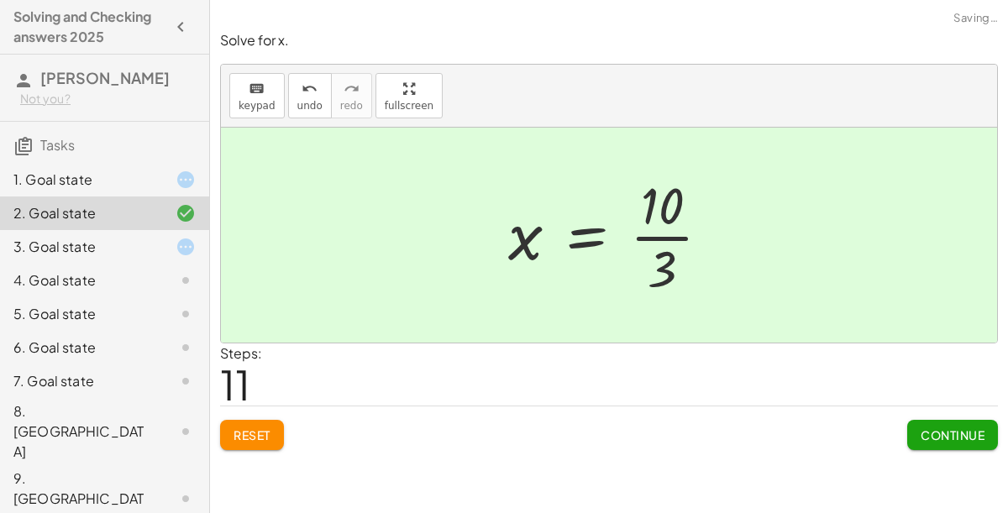
click at [130, 297] on div "3. Goal state" at bounding box center [104, 314] width 209 height 34
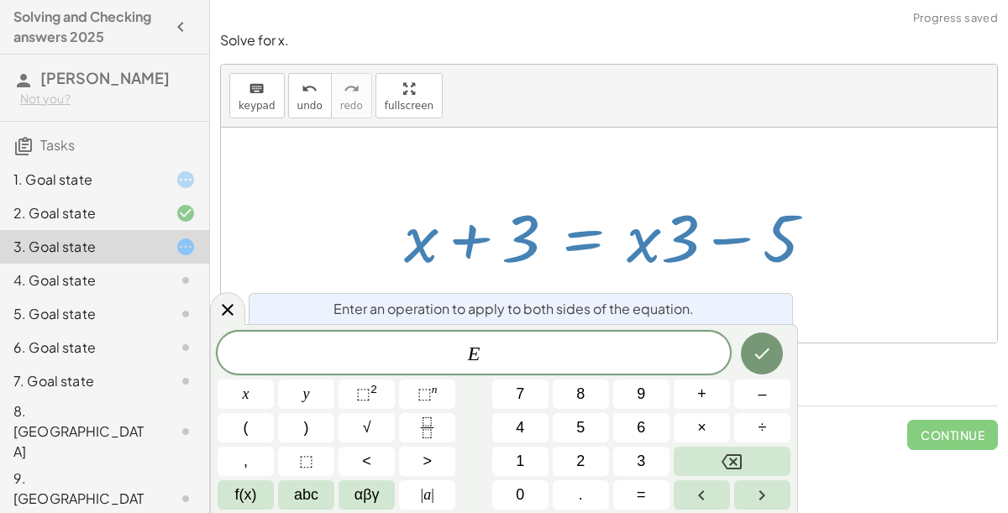
click at [766, 399] on span "–" at bounding box center [762, 394] width 8 height 23
click at [653, 462] on button "3" at bounding box center [641, 461] width 56 height 29
click at [750, 357] on button "Done" at bounding box center [762, 354] width 42 height 42
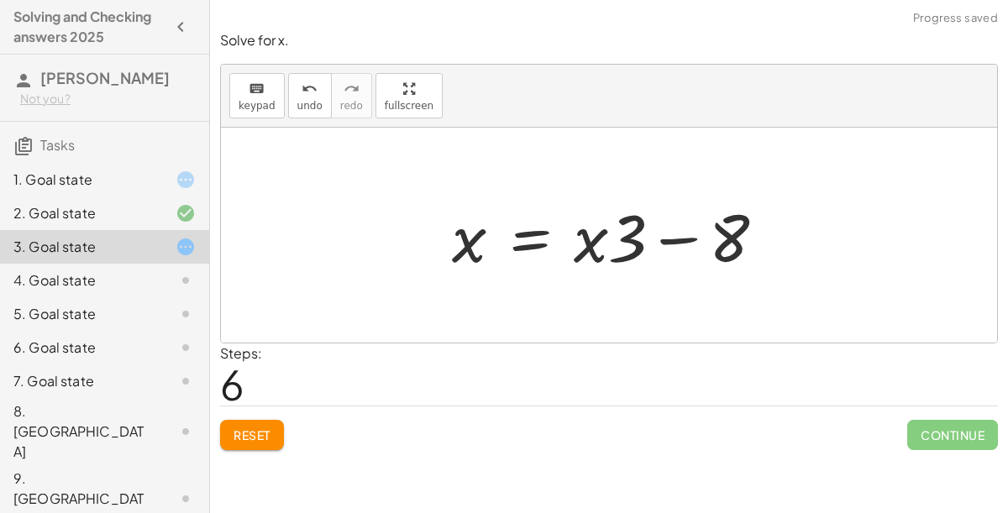
click at [139, 230] on div "1. Goal state" at bounding box center [104, 247] width 209 height 34
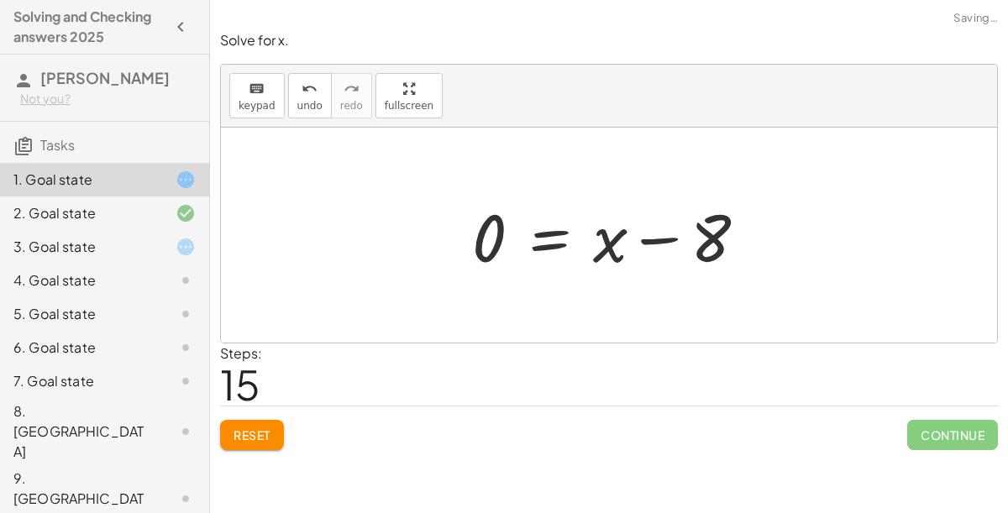
click at [167, 239] on div at bounding box center [172, 247] width 47 height 20
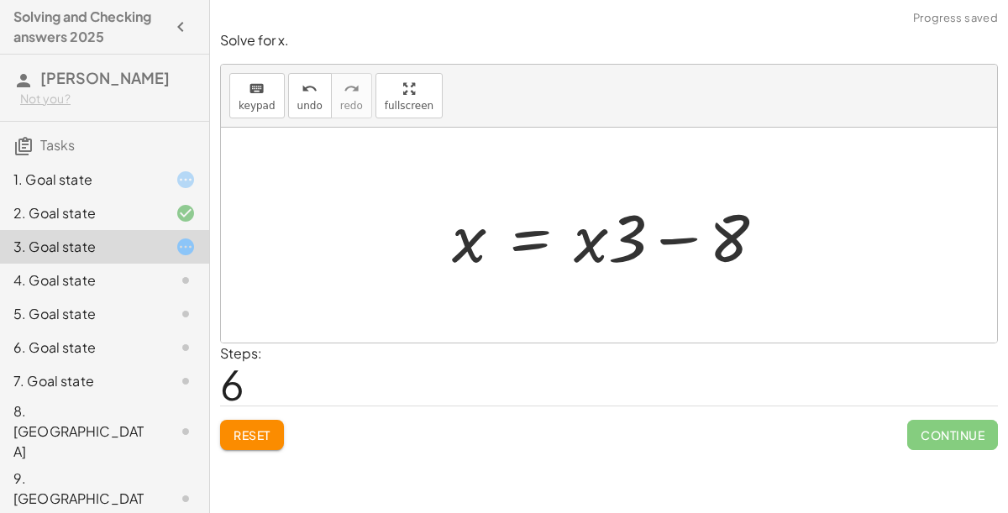
click at [193, 220] on icon at bounding box center [186, 213] width 20 height 20
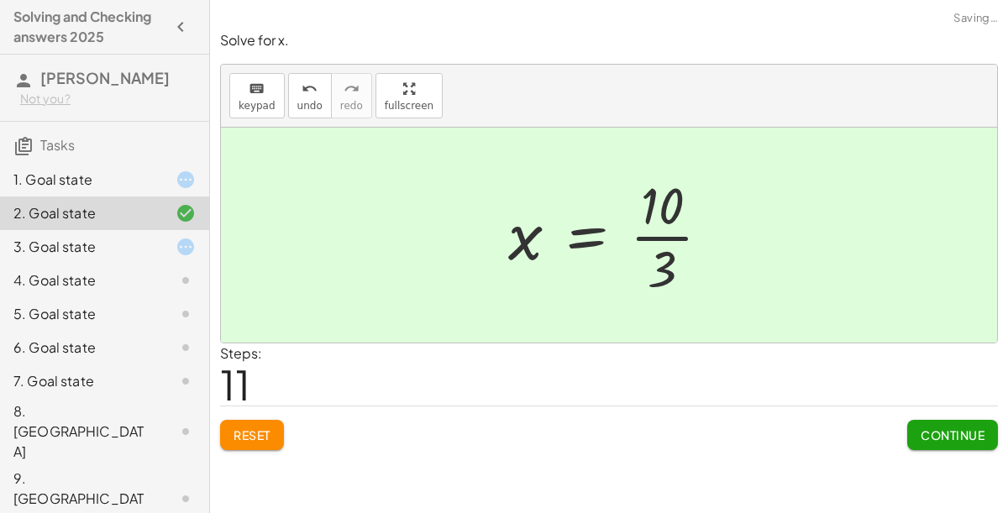
click at [184, 241] on icon at bounding box center [186, 247] width 20 height 20
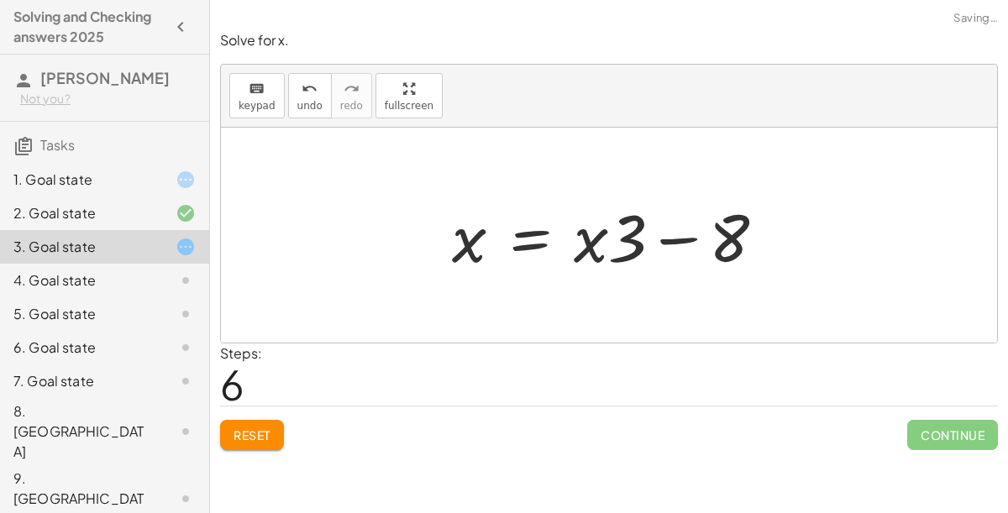
click at [171, 230] on div "1. Goal state" at bounding box center [104, 247] width 209 height 34
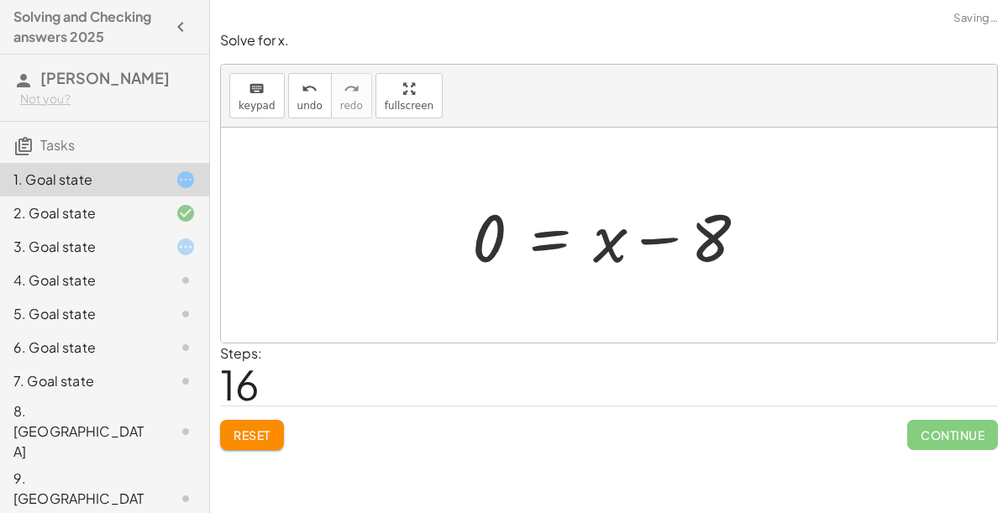
click at [171, 212] on div at bounding box center [172, 213] width 47 height 20
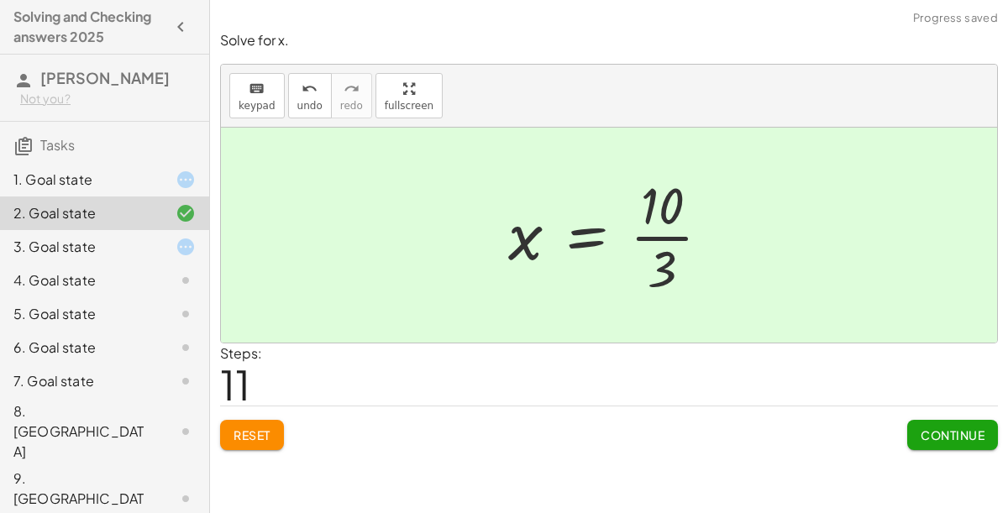
click at [186, 244] on icon at bounding box center [186, 247] width 20 height 20
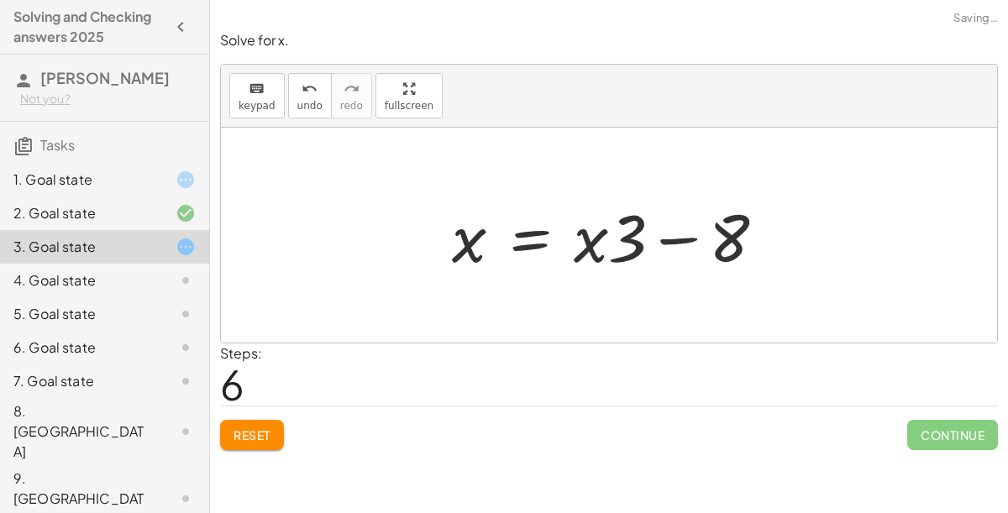
click at [179, 275] on icon at bounding box center [186, 280] width 20 height 20
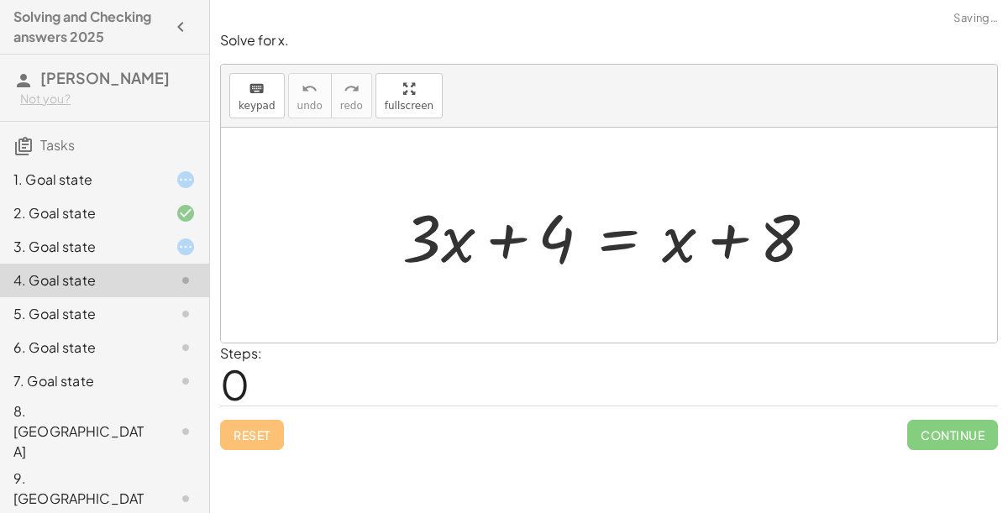
click at [158, 244] on div at bounding box center [172, 247] width 47 height 20
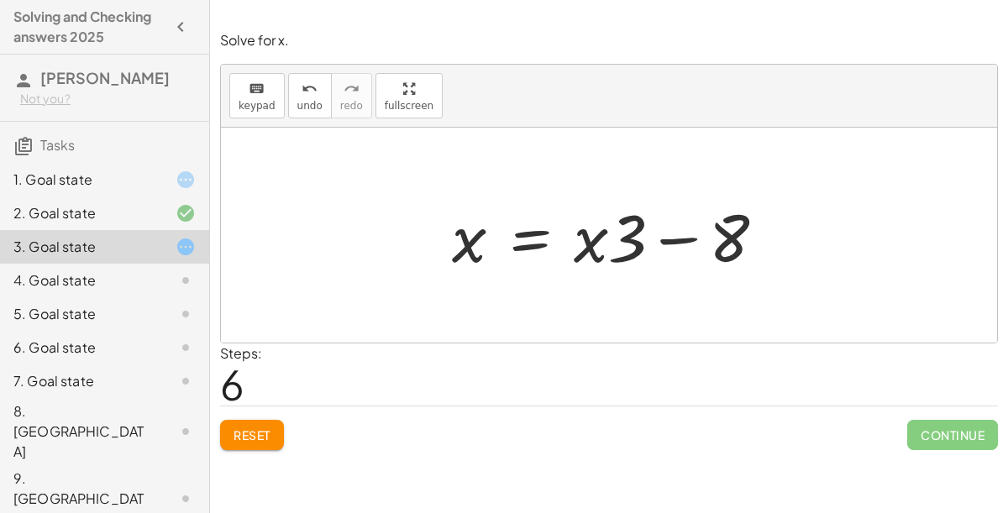
click at [49, 288] on div "4. Goal state" at bounding box center [80, 280] width 135 height 20
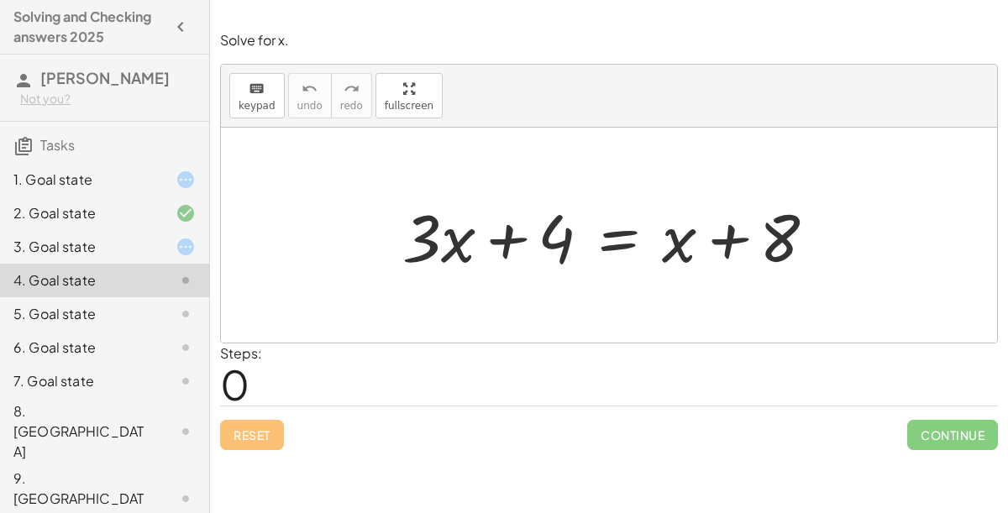
click at [965, 100] on div "keyboard keypad undo [PERSON_NAME] redo fullscreen" at bounding box center [609, 96] width 776 height 63
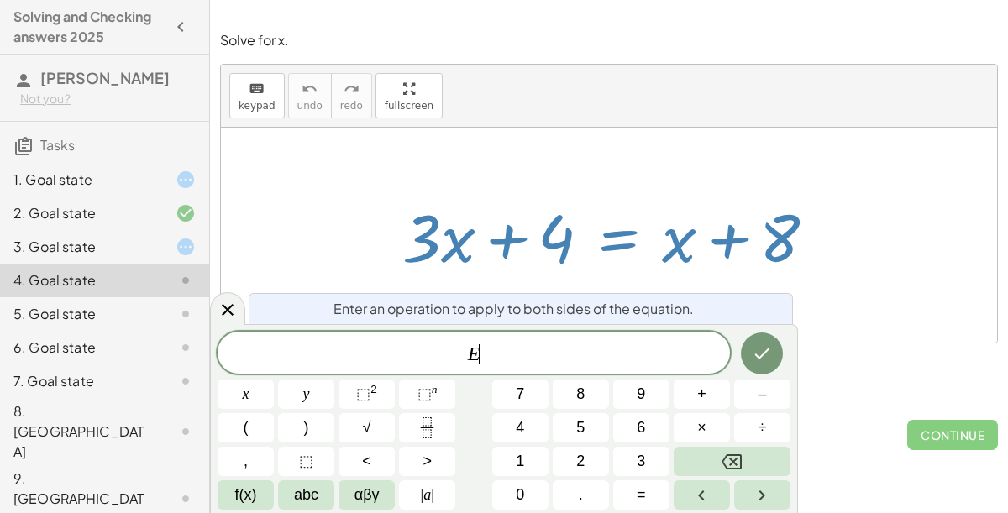
click at [761, 402] on span "–" at bounding box center [762, 394] width 8 height 23
click at [532, 423] on button "4" at bounding box center [520, 427] width 56 height 29
click at [274, 380] on div at bounding box center [246, 394] width 56 height 29
click at [772, 354] on icon "Done" at bounding box center [762, 354] width 20 height 20
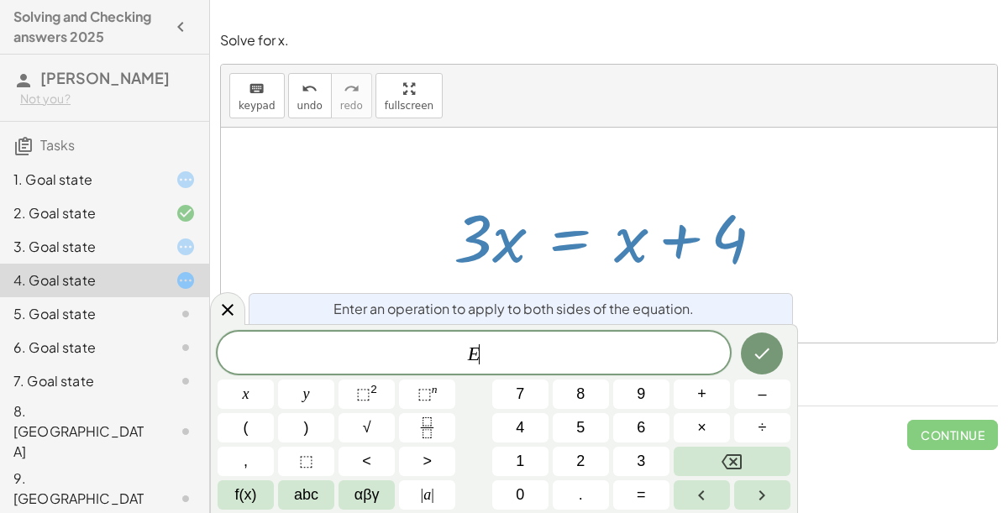
click at [764, 397] on span "–" at bounding box center [762, 394] width 8 height 23
click at [638, 467] on span "3" at bounding box center [641, 461] width 8 height 23
click at [307, 487] on span "abc" at bounding box center [306, 495] width 24 height 23
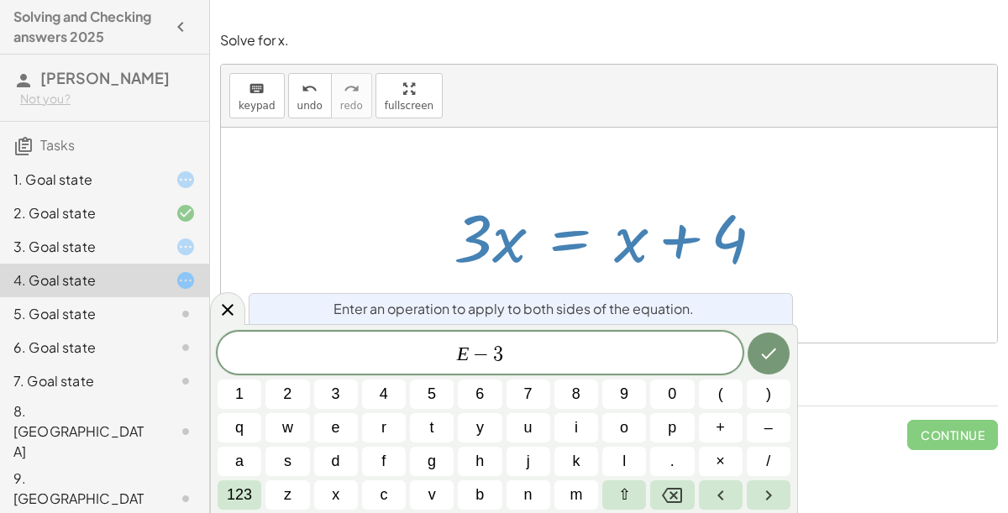
click at [342, 487] on button "x" at bounding box center [336, 495] width 44 height 29
click at [772, 349] on icon "Done" at bounding box center [769, 354] width 20 height 20
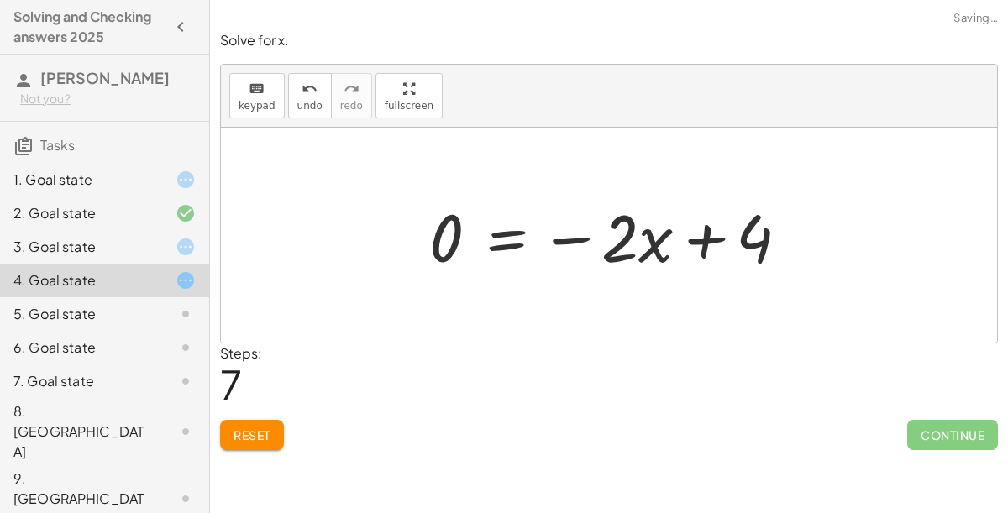
click at [933, 437] on span "Continue" at bounding box center [952, 435] width 91 height 30
click at [984, 446] on span "Continue" at bounding box center [952, 435] width 91 height 30
click at [931, 442] on span "Continue" at bounding box center [952, 435] width 91 height 30
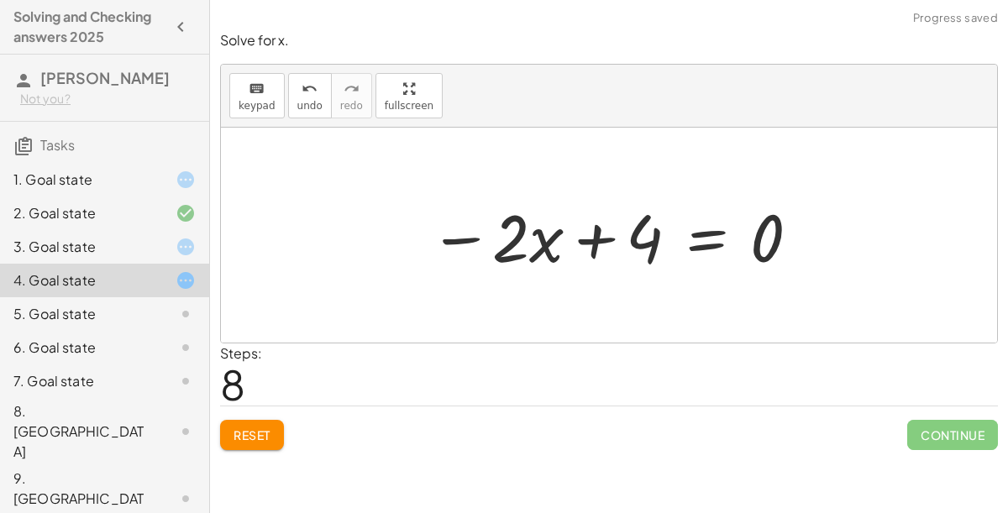
click at [179, 365] on div "5. Goal state" at bounding box center [104, 382] width 209 height 34
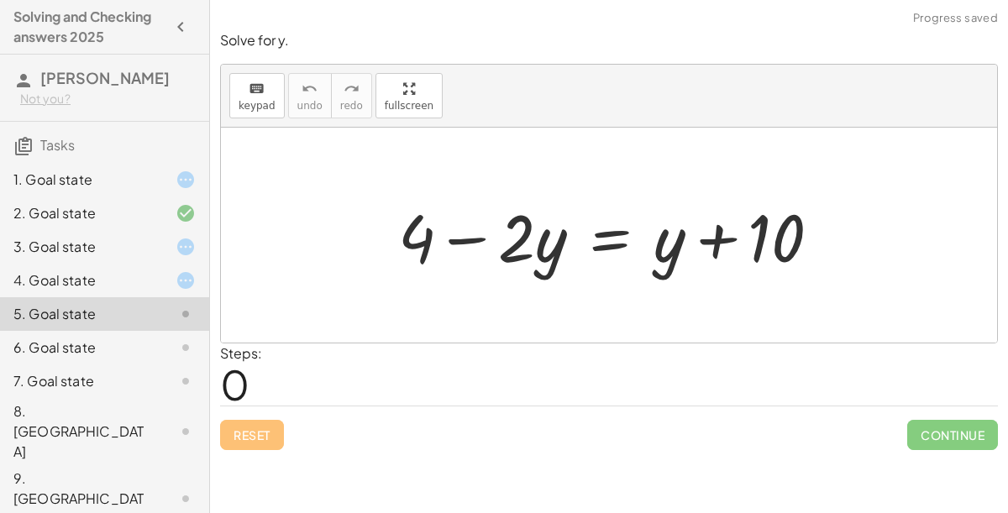
click at [160, 349] on div at bounding box center [172, 348] width 47 height 20
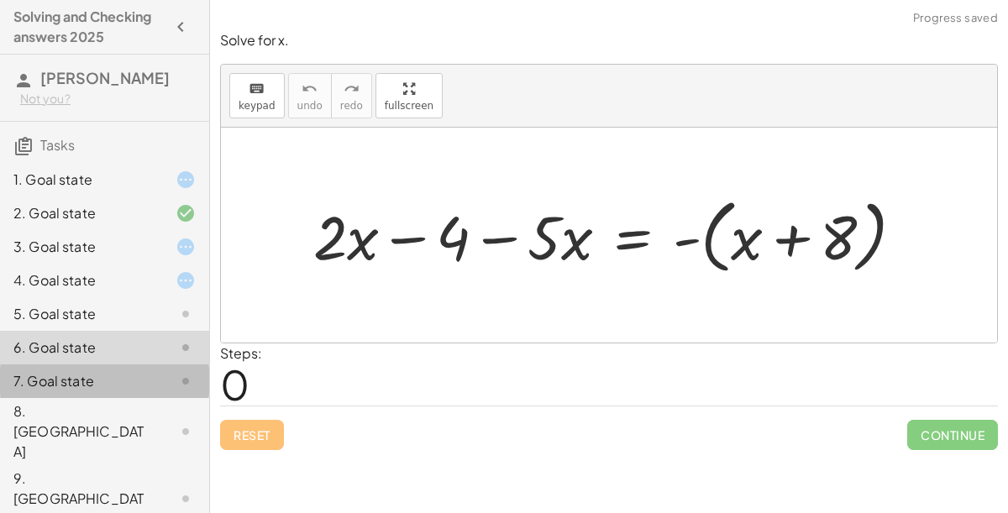
click at [164, 465] on div "7. Goal state" at bounding box center [104, 498] width 209 height 67
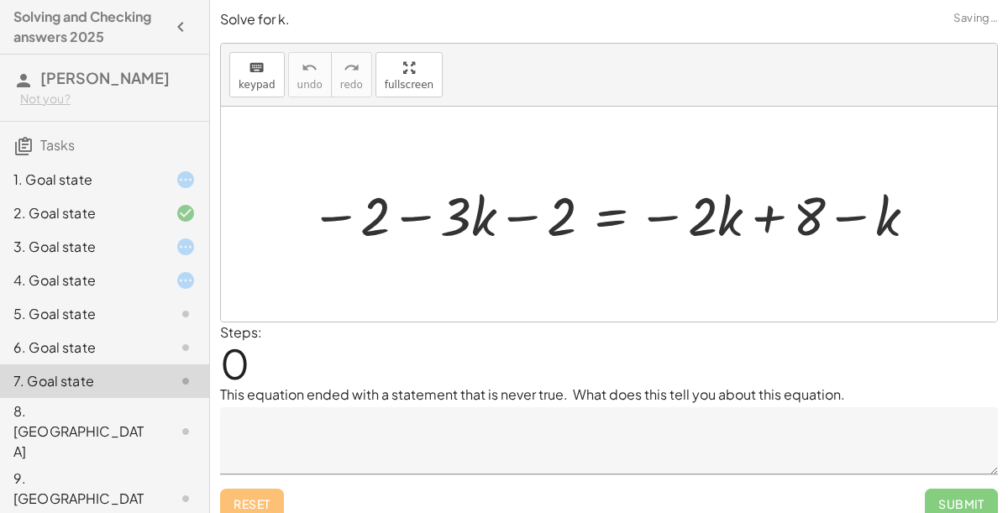
click at [179, 264] on div "2. Goal state" at bounding box center [104, 281] width 209 height 34
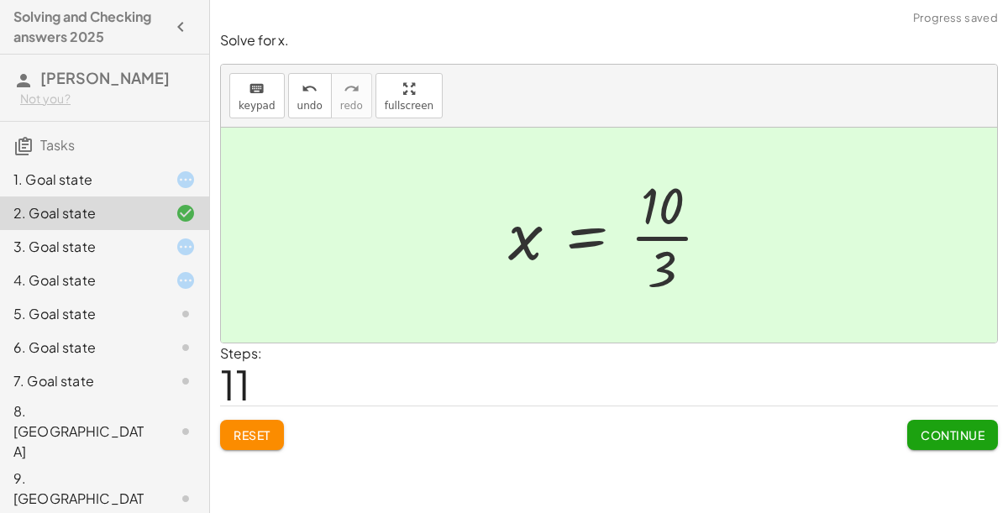
click at [280, 435] on button "Reset" at bounding box center [252, 435] width 64 height 30
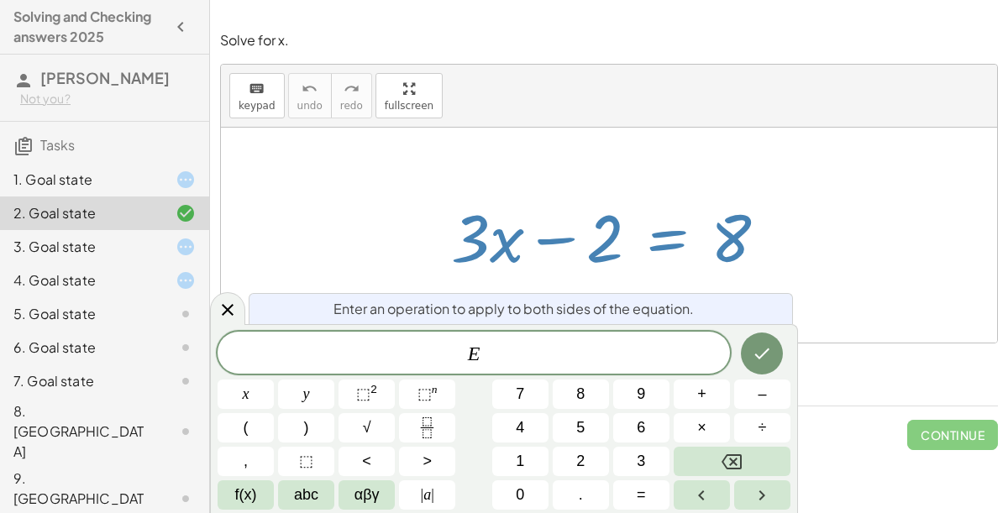
click at [718, 397] on button "+" at bounding box center [702, 394] width 56 height 29
click at [594, 464] on button "2" at bounding box center [581, 461] width 56 height 29
click at [767, 353] on icon "Done" at bounding box center [762, 354] width 20 height 20
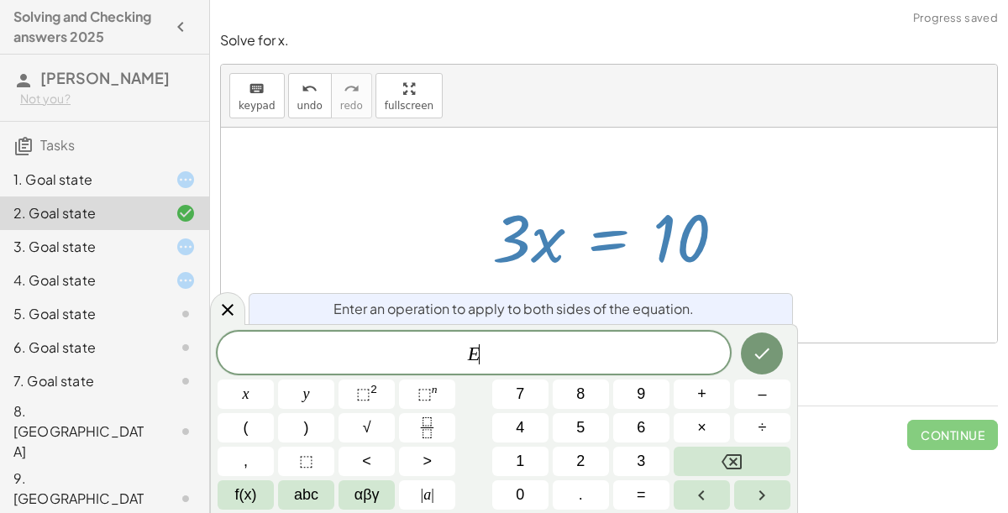
click at [442, 429] on button "Fraction" at bounding box center [427, 427] width 56 height 29
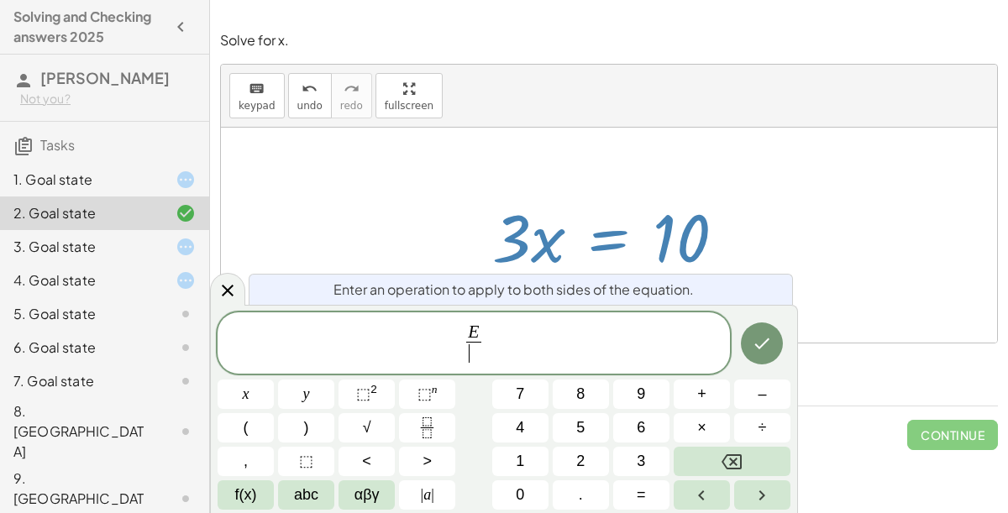
click at [641, 461] on span "3" at bounding box center [641, 461] width 8 height 23
click at [759, 349] on icon "Done" at bounding box center [762, 343] width 20 height 20
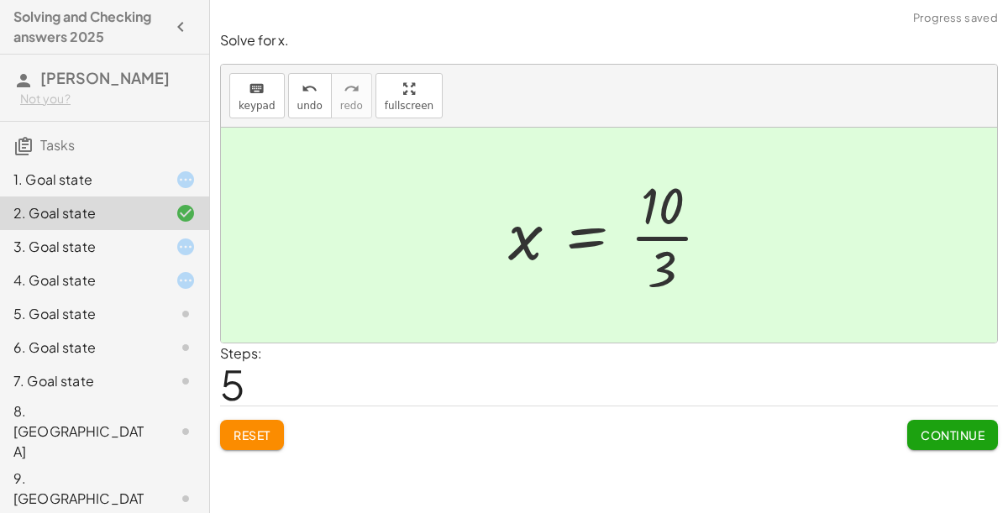
click at [962, 433] on span "Continue" at bounding box center [953, 435] width 64 height 15
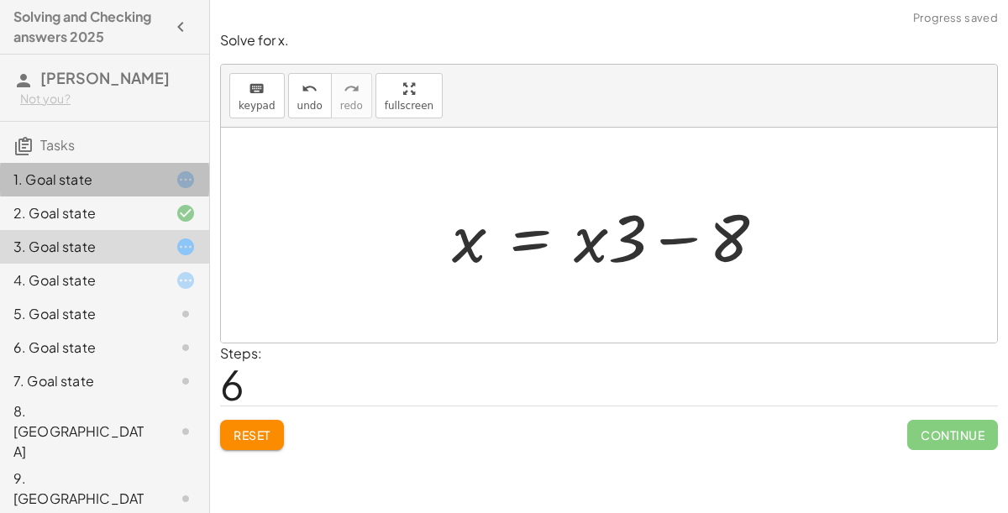
click at [43, 188] on div "1. Goal state" at bounding box center [80, 180] width 135 height 20
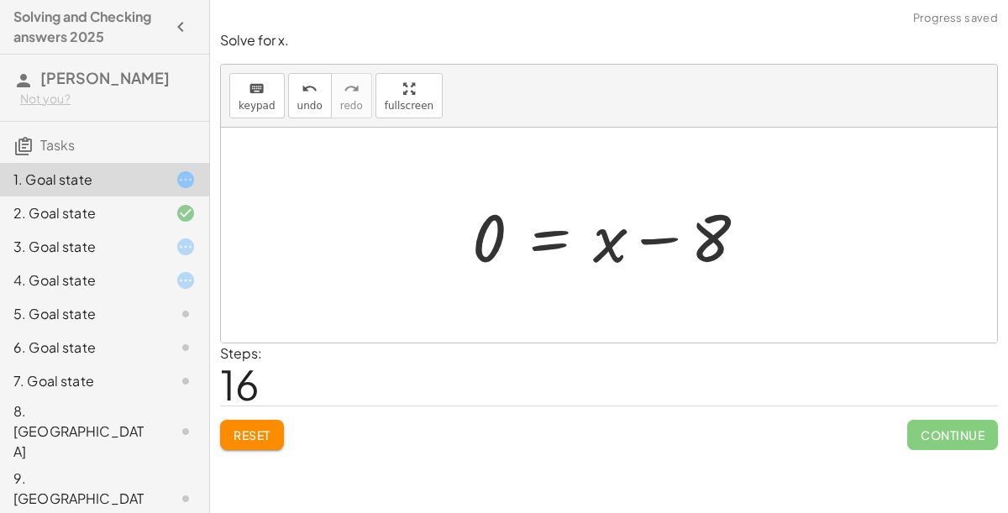
click at [50, 139] on span "Tasks" at bounding box center [57, 145] width 34 height 18
click at [38, 156] on div "1. Goal state 2. Goal state 3. Goal state 4. Goal state 5. Goal state 6. Goal s…" at bounding box center [104, 381] width 209 height 450
click at [277, 447] on button "Reset" at bounding box center [252, 435] width 64 height 30
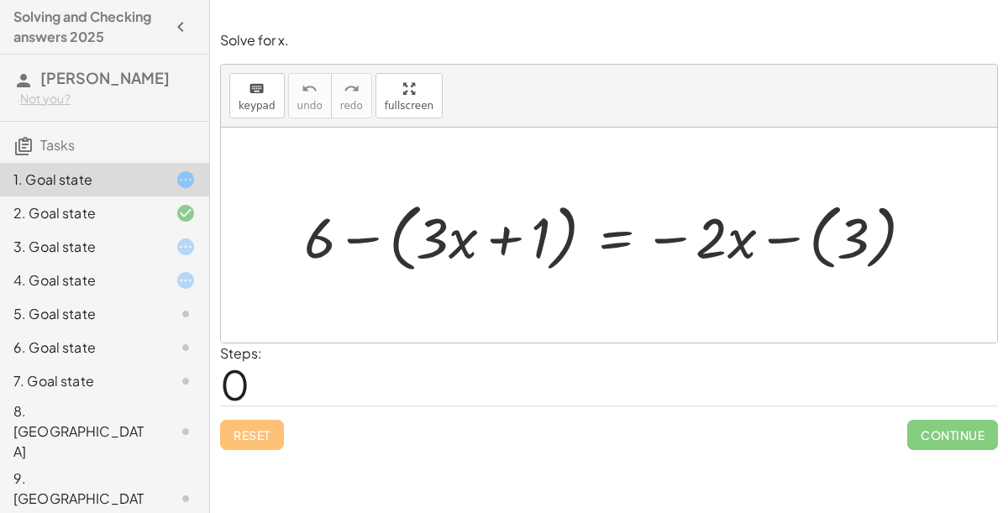
click at [178, 250] on icon at bounding box center [186, 247] width 20 height 20
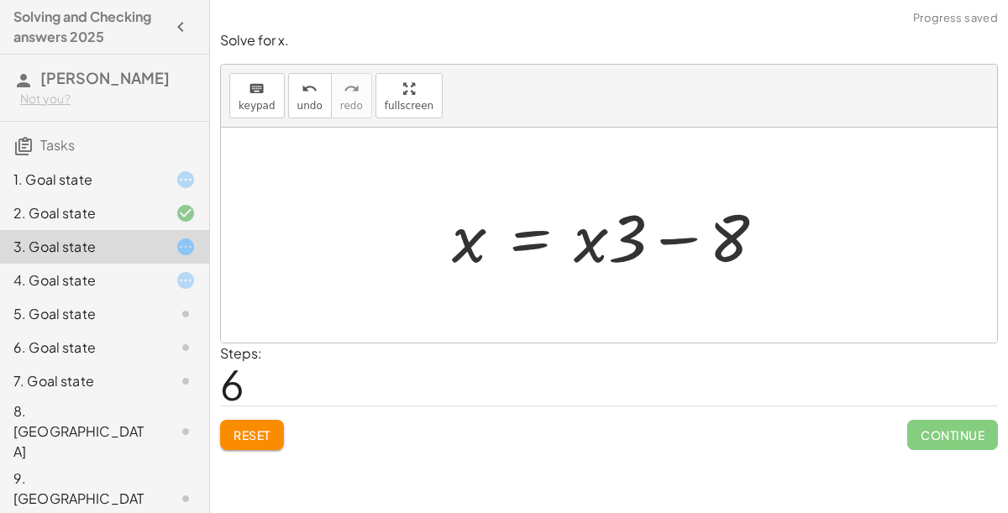
click at [261, 423] on button "Reset" at bounding box center [252, 435] width 64 height 30
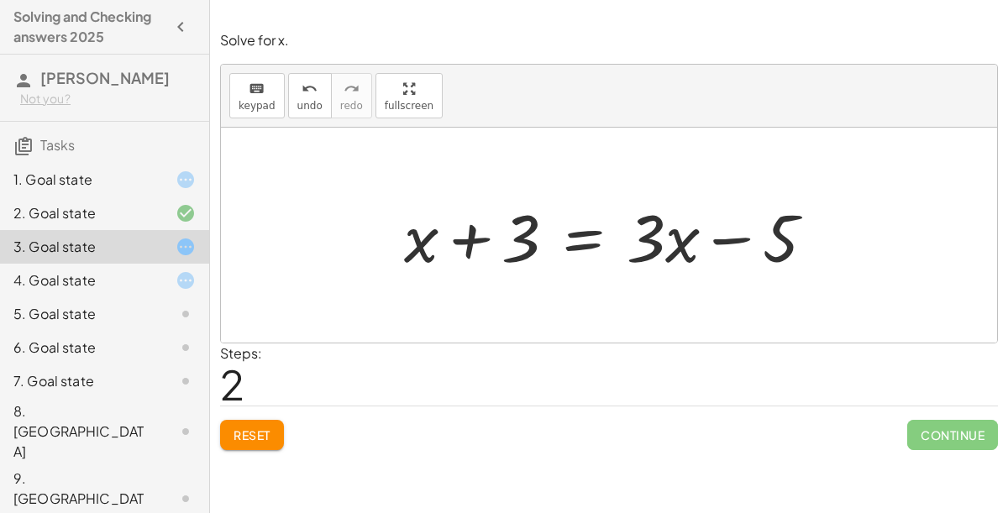
click at [149, 271] on div at bounding box center [172, 280] width 47 height 20
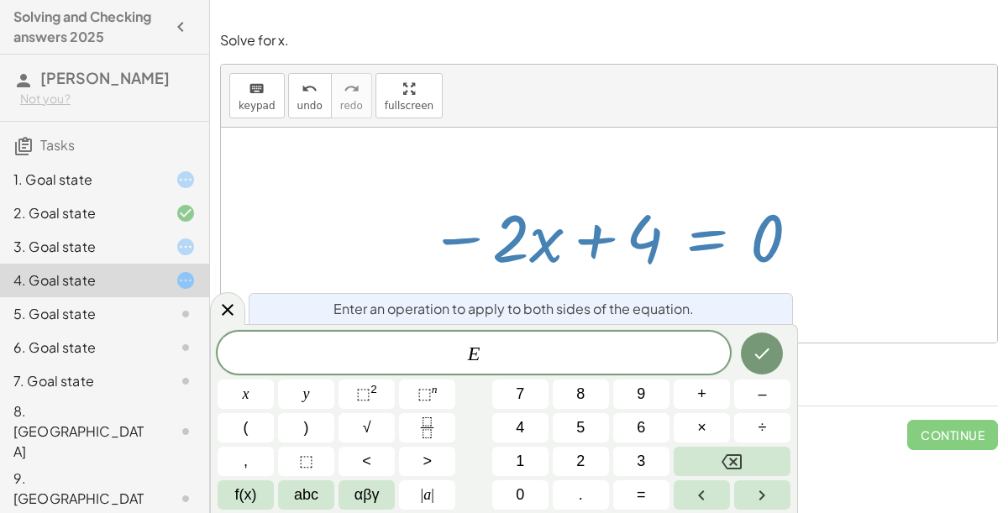
click at [762, 397] on span "–" at bounding box center [762, 394] width 8 height 23
click at [528, 431] on button "4" at bounding box center [520, 427] width 56 height 29
click at [759, 355] on icon "Done" at bounding box center [762, 354] width 20 height 20
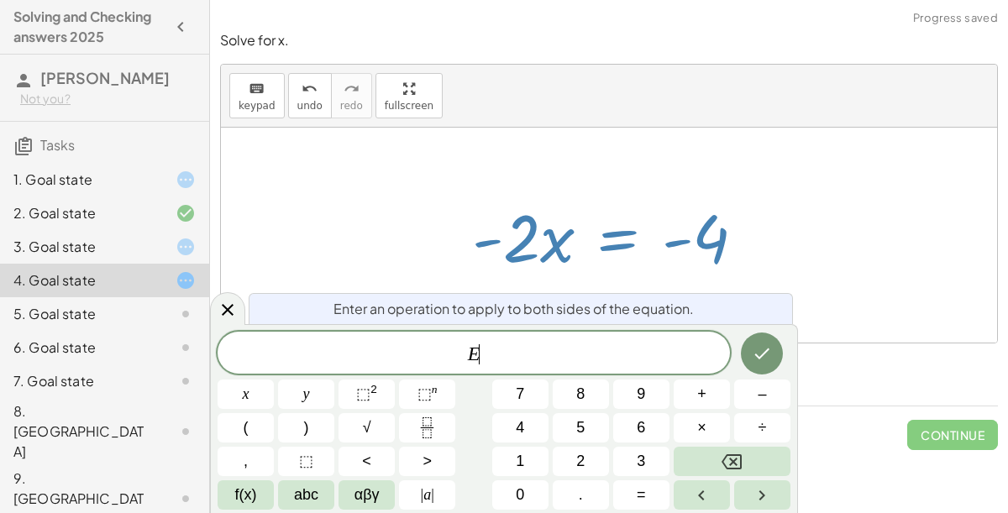
click at [427, 433] on icon "Fraction" at bounding box center [427, 428] width 21 height 21
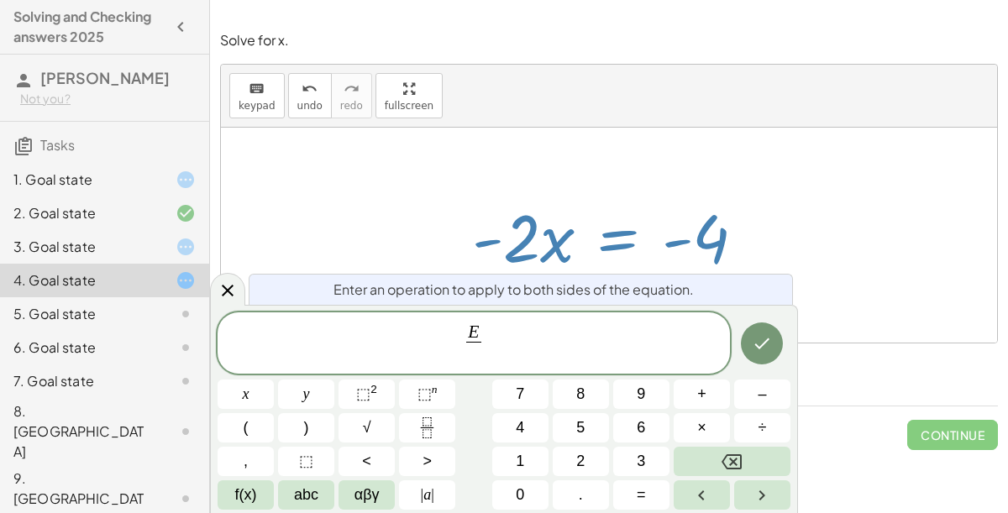
click at [760, 396] on span "–" at bounding box center [762, 394] width 8 height 23
click at [580, 461] on span "2" at bounding box center [580, 461] width 8 height 23
click at [765, 349] on icon "Done" at bounding box center [762, 343] width 20 height 20
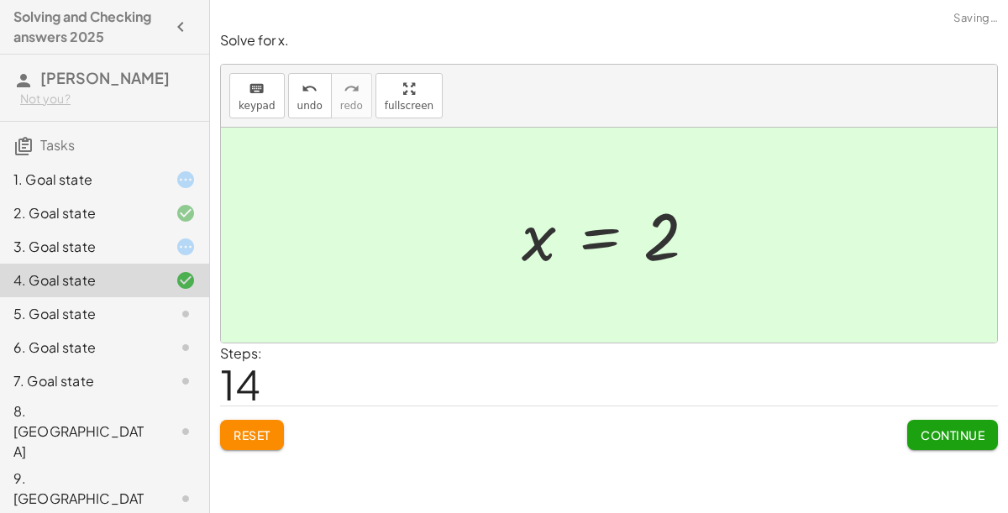
click at [966, 428] on span "Continue" at bounding box center [953, 435] width 64 height 15
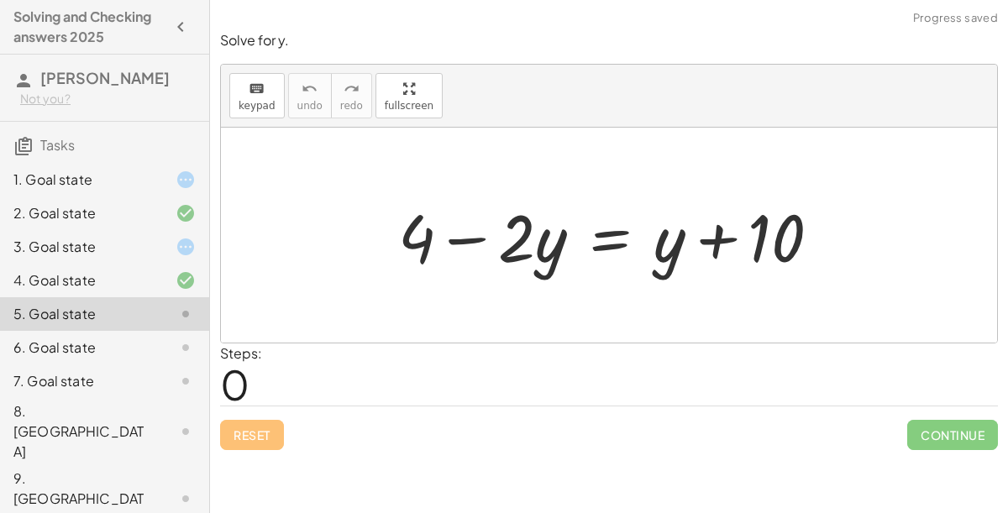
click at [150, 340] on div at bounding box center [172, 348] width 47 height 20
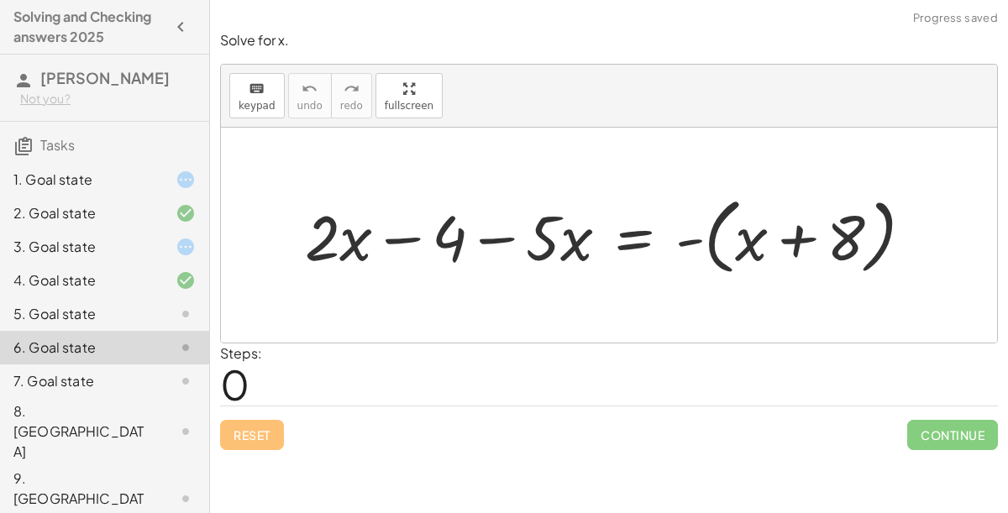
click at [174, 465] on div "7. Goal state" at bounding box center [104, 498] width 209 height 67
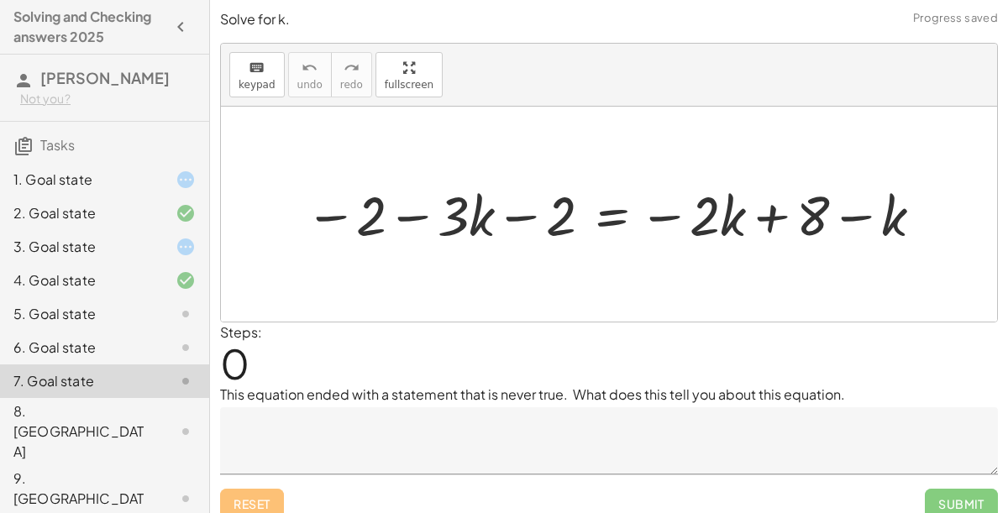
click at [173, 422] on div at bounding box center [172, 432] width 47 height 20
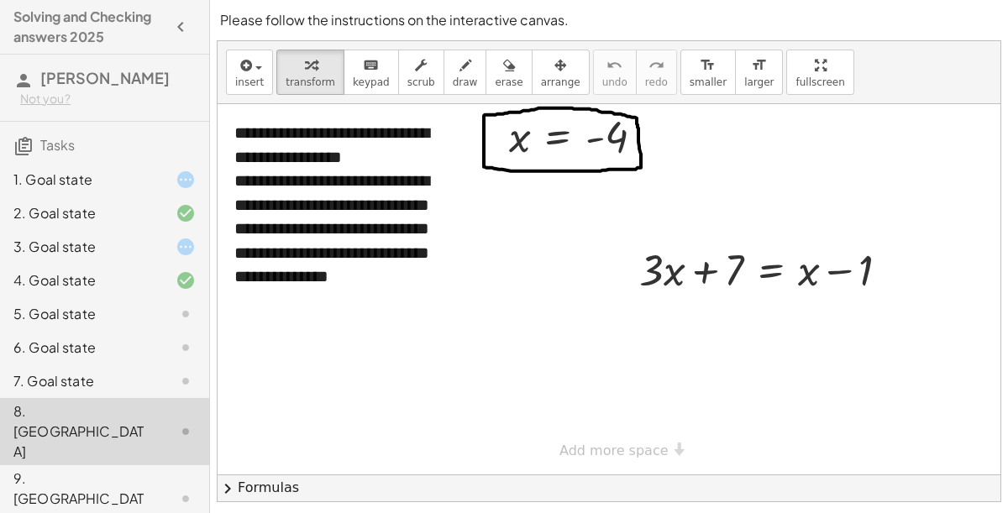
click at [179, 487] on icon at bounding box center [186, 499] width 20 height 20
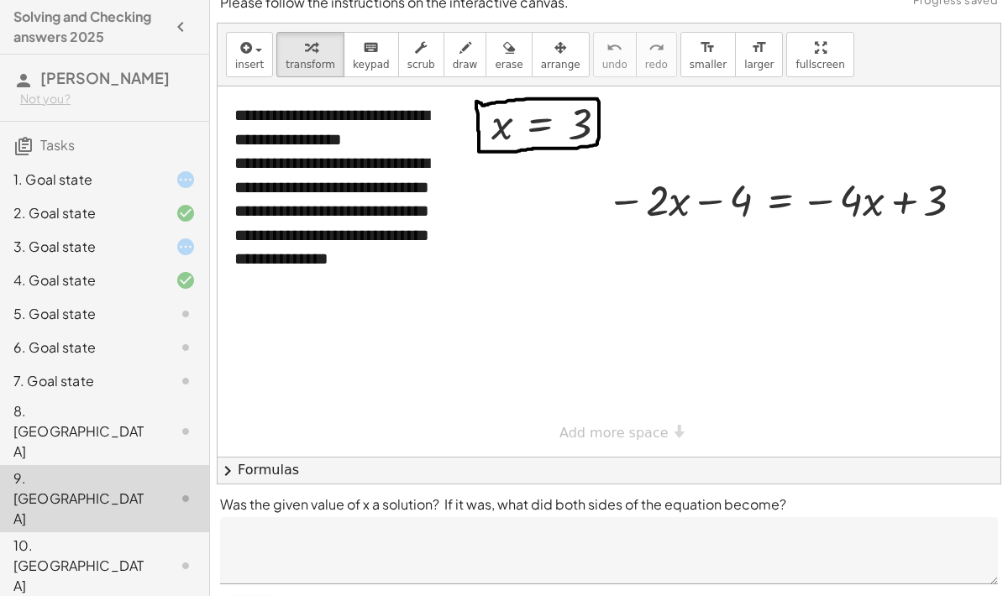
scroll to position [32, 0]
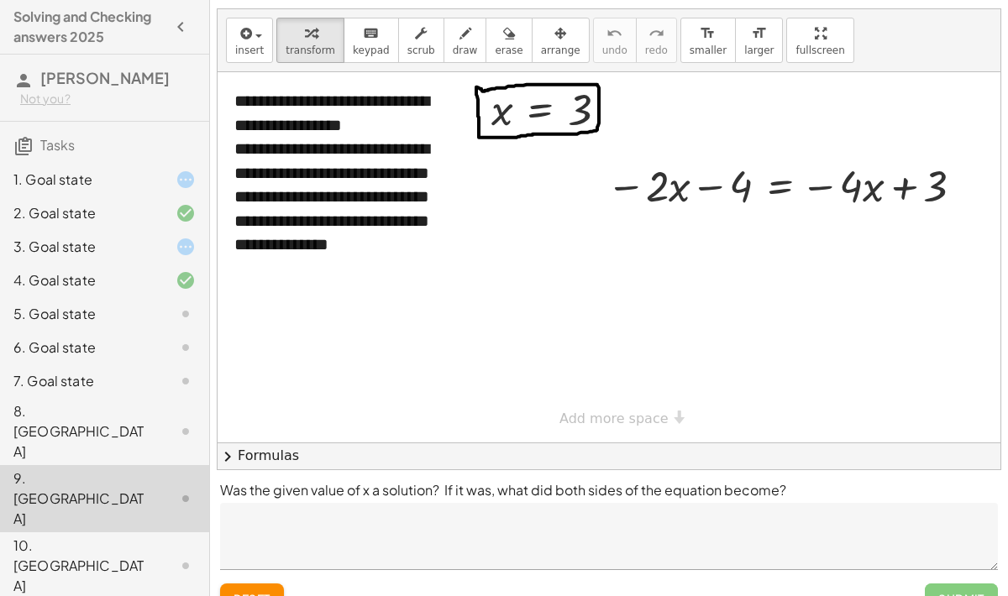
click at [182, 487] on div "10. [GEOGRAPHIC_DATA]" at bounding box center [104, 566] width 209 height 67
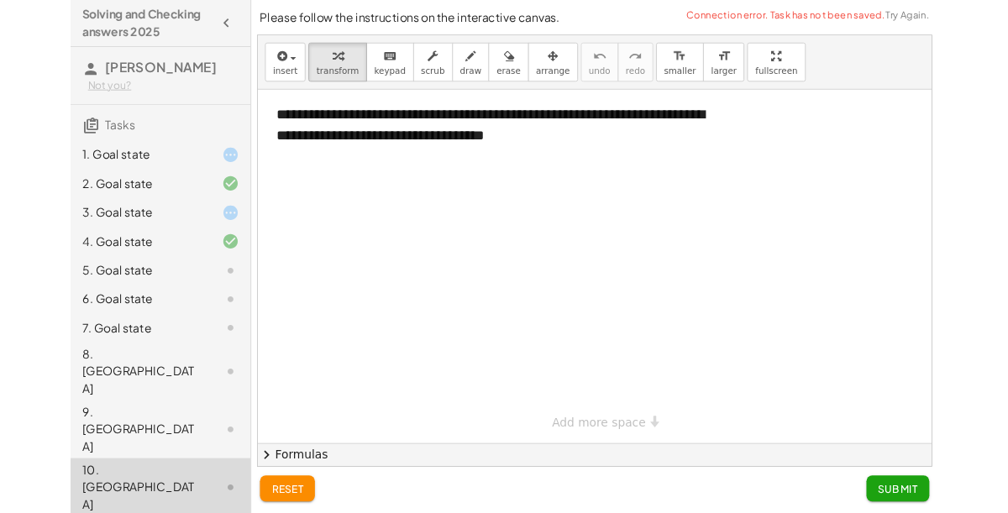
scroll to position [0, 0]
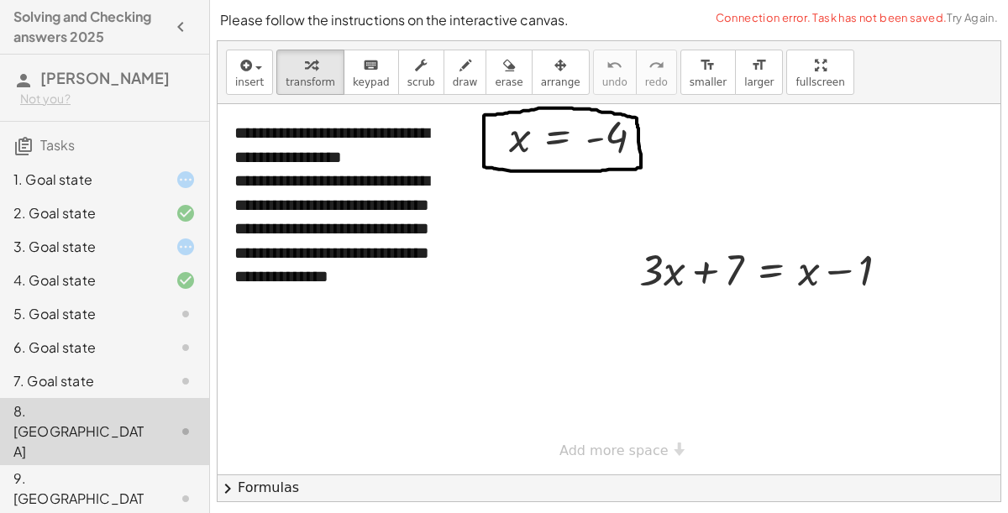
click at [154, 398] on div "6. Goal state" at bounding box center [104, 431] width 209 height 67
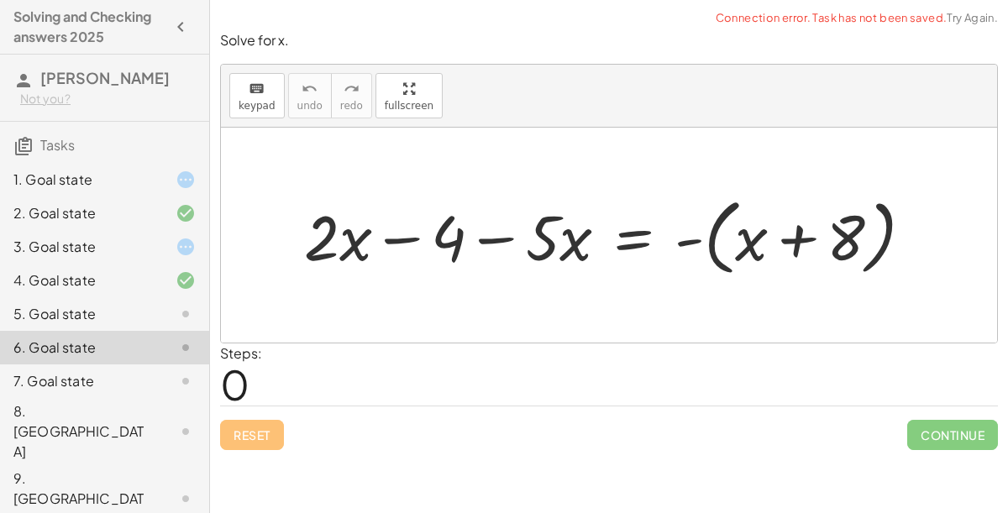
click at [158, 285] on div at bounding box center [172, 280] width 47 height 20
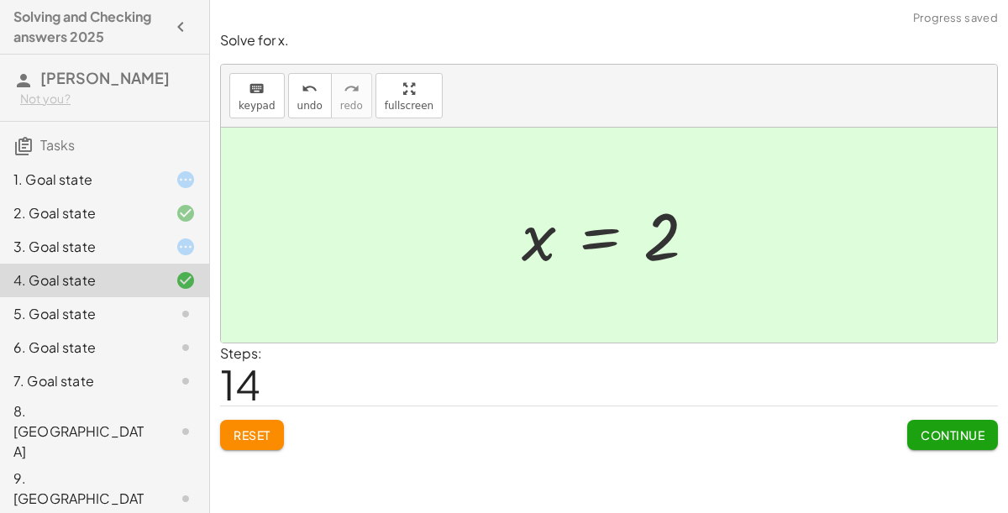
click at [170, 203] on div at bounding box center [172, 213] width 47 height 20
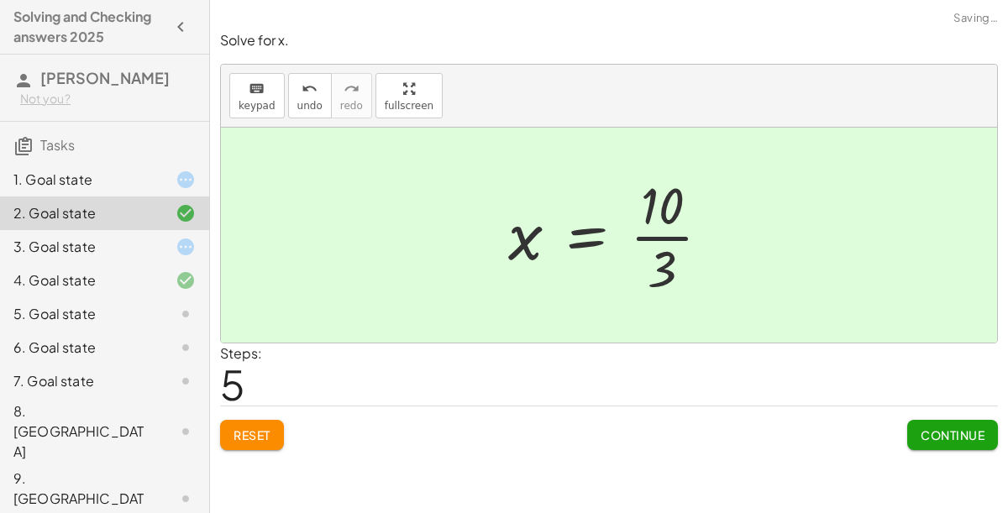
click at [142, 230] on div "1. Goal state" at bounding box center [104, 247] width 209 height 34
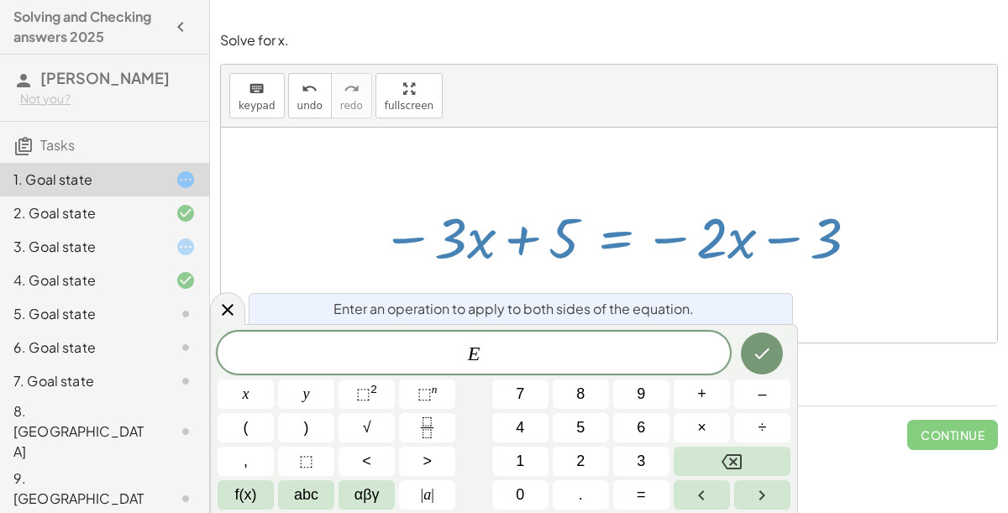
click at [762, 402] on span "–" at bounding box center [762, 394] width 8 height 23
click at [582, 434] on span "5" at bounding box center [580, 428] width 8 height 23
click at [763, 348] on icon "Done" at bounding box center [762, 354] width 20 height 20
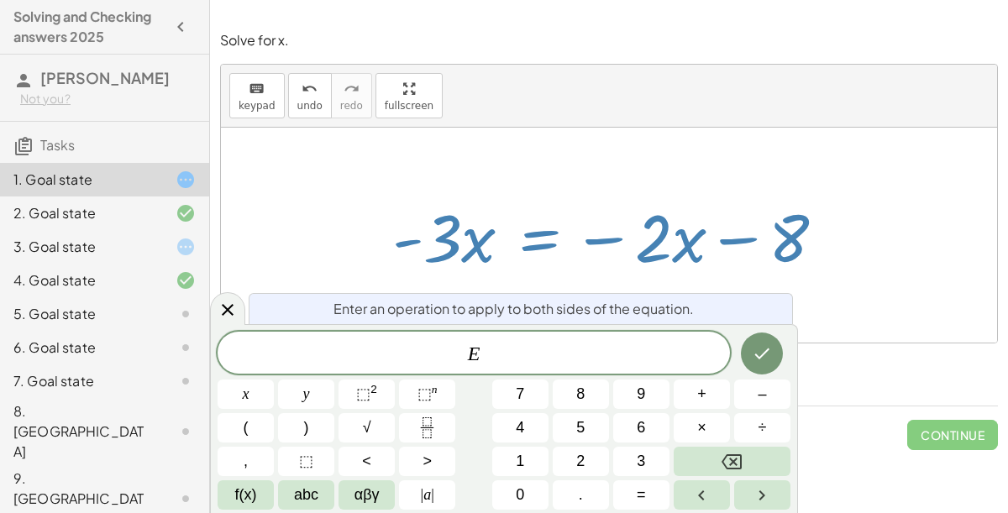
click at [428, 421] on icon "Fraction" at bounding box center [427, 428] width 21 height 21
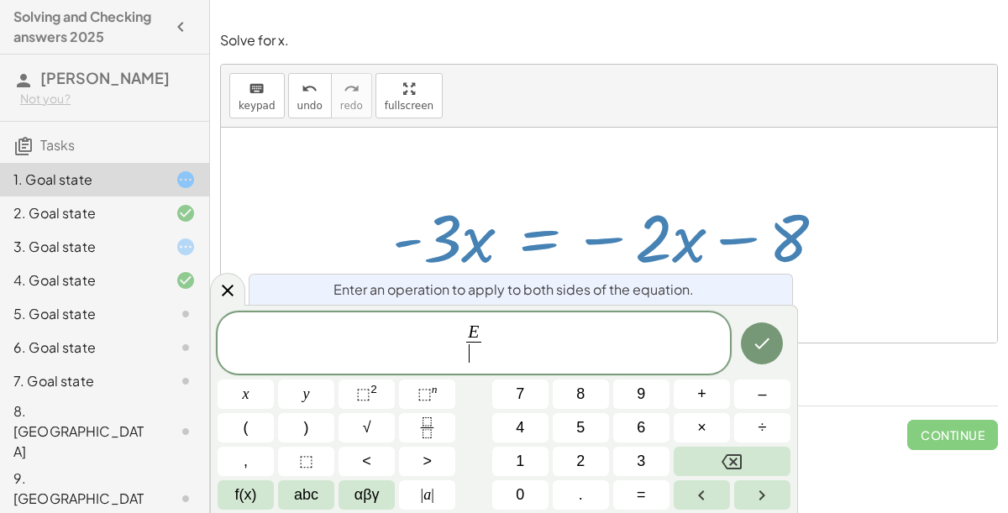
click at [756, 404] on button "–" at bounding box center [762, 394] width 56 height 29
click at [643, 465] on span "3" at bounding box center [641, 461] width 8 height 23
click at [772, 338] on icon "Done" at bounding box center [762, 343] width 20 height 20
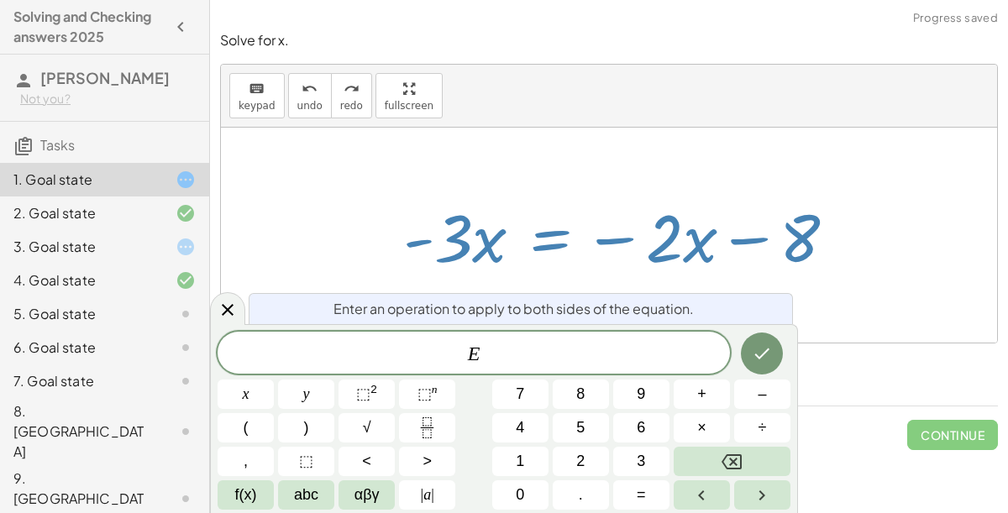
click at [704, 397] on span "+" at bounding box center [701, 394] width 9 height 23
click at [641, 465] on span "3" at bounding box center [641, 461] width 8 height 23
click at [318, 485] on span "abc" at bounding box center [306, 495] width 24 height 23
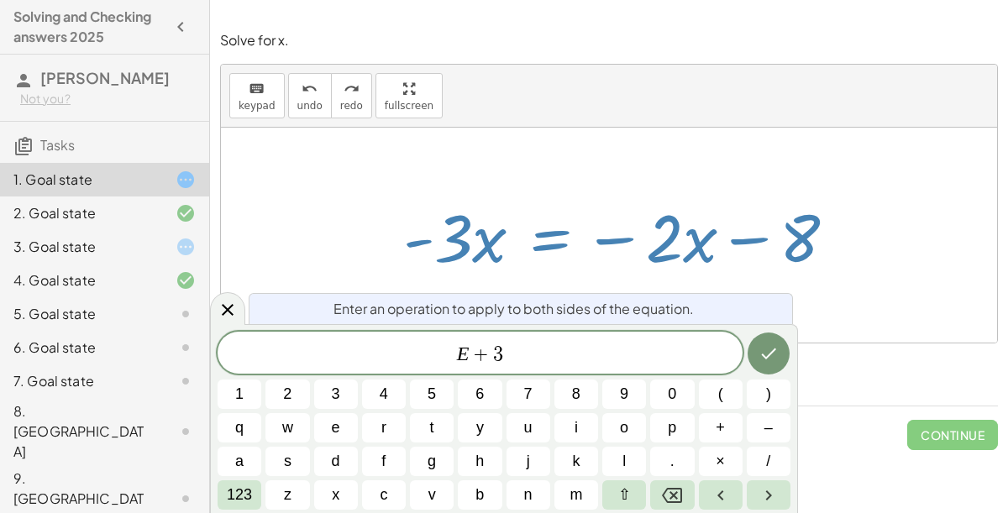
click at [332, 487] on span "x" at bounding box center [336, 495] width 8 height 23
click at [774, 359] on icon "Done" at bounding box center [769, 354] width 20 height 20
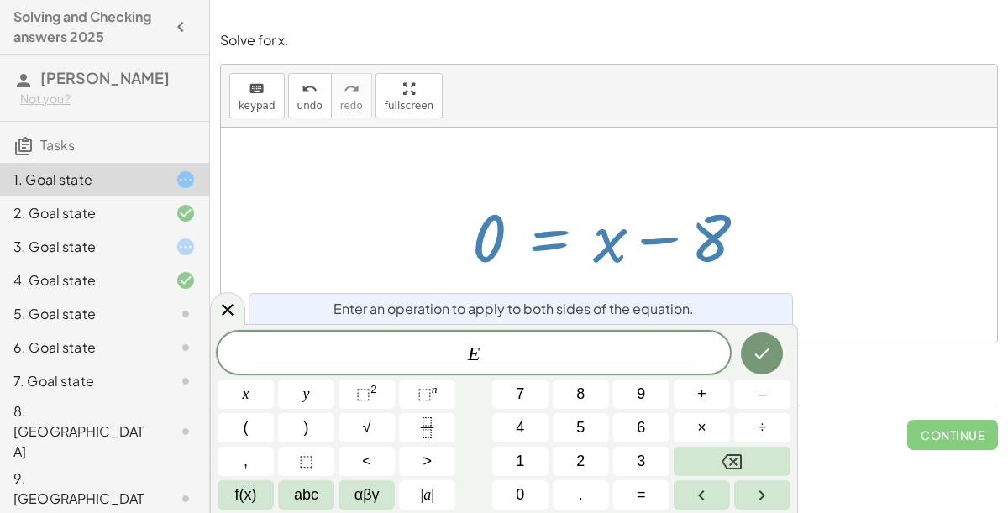
click at [703, 400] on span "+" at bounding box center [701, 394] width 9 height 23
click at [757, 470] on button "Backspace" at bounding box center [732, 461] width 117 height 29
click at [742, 465] on icon "Backspace" at bounding box center [732, 461] width 20 height 15
click at [757, 393] on button "–" at bounding box center [762, 394] width 56 height 29
click at [764, 466] on button "Backspace" at bounding box center [732, 461] width 117 height 29
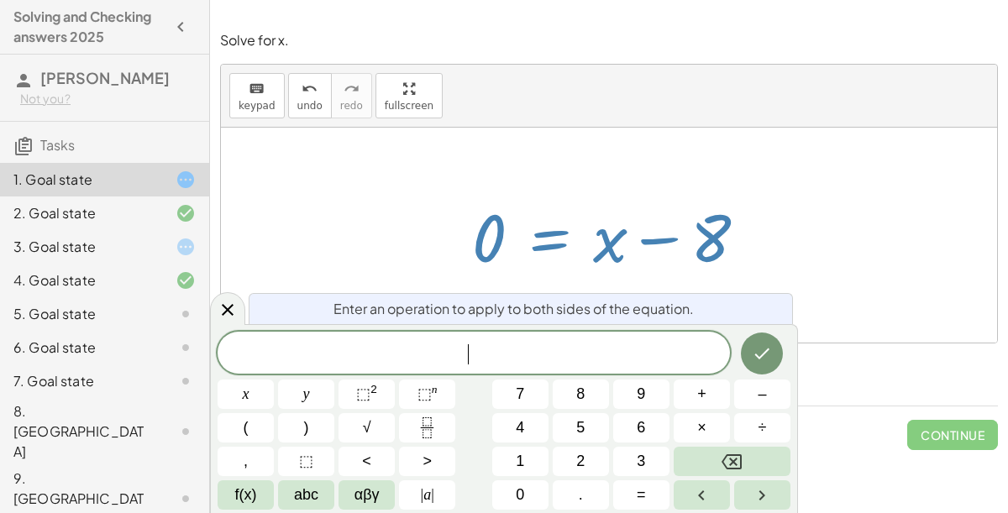
click at [756, 465] on button "Backspace" at bounding box center [732, 461] width 117 height 29
click at [768, 363] on icon "Done" at bounding box center [762, 354] width 20 height 20
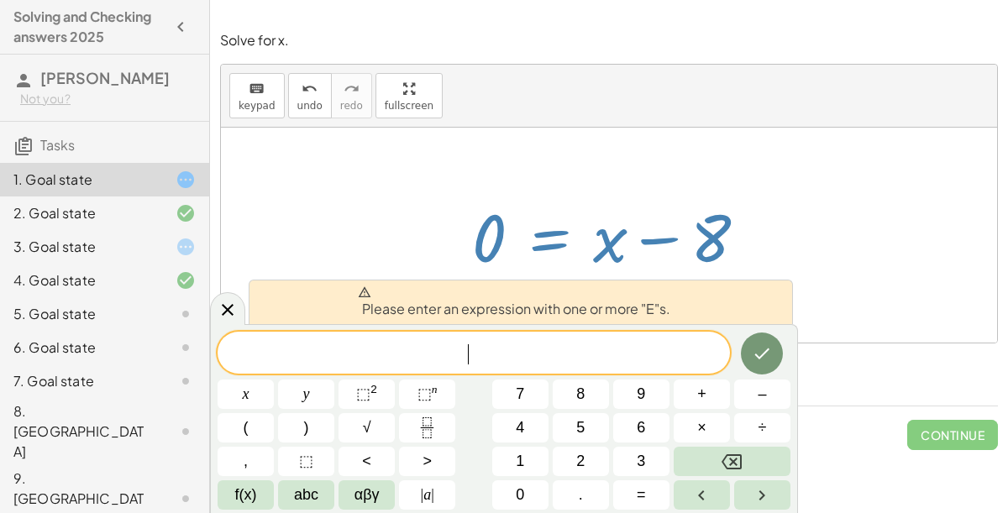
click at [221, 309] on icon at bounding box center [228, 310] width 20 height 20
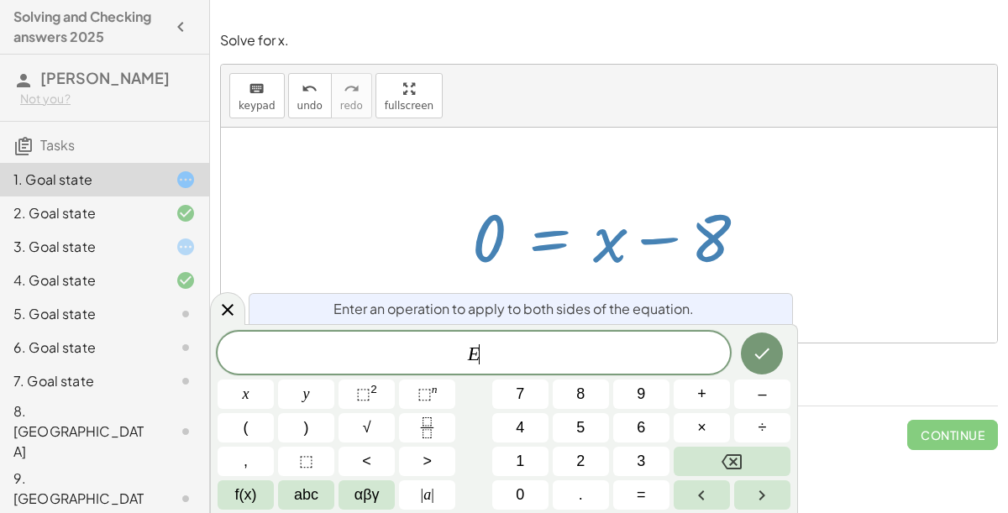
click at [759, 399] on span "–" at bounding box center [762, 394] width 8 height 23
click at [585, 397] on span "8" at bounding box center [580, 394] width 8 height 23
click at [767, 364] on button "Done" at bounding box center [762, 354] width 42 height 42
click at [706, 401] on button "+" at bounding box center [702, 394] width 56 height 29
click at [592, 397] on button "8" at bounding box center [581, 394] width 56 height 29
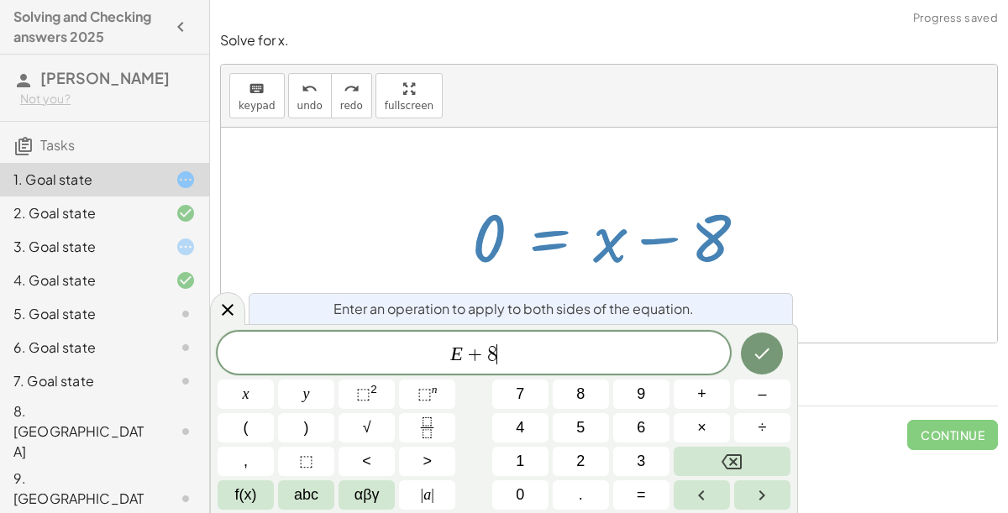
click at [758, 359] on icon "Done" at bounding box center [762, 354] width 20 height 20
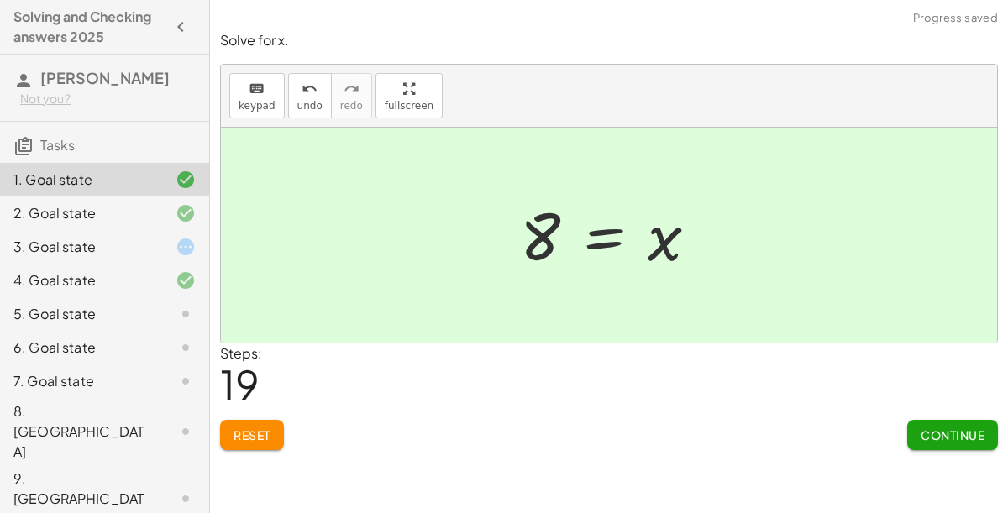
click at [956, 438] on span "Continue" at bounding box center [953, 435] width 64 height 15
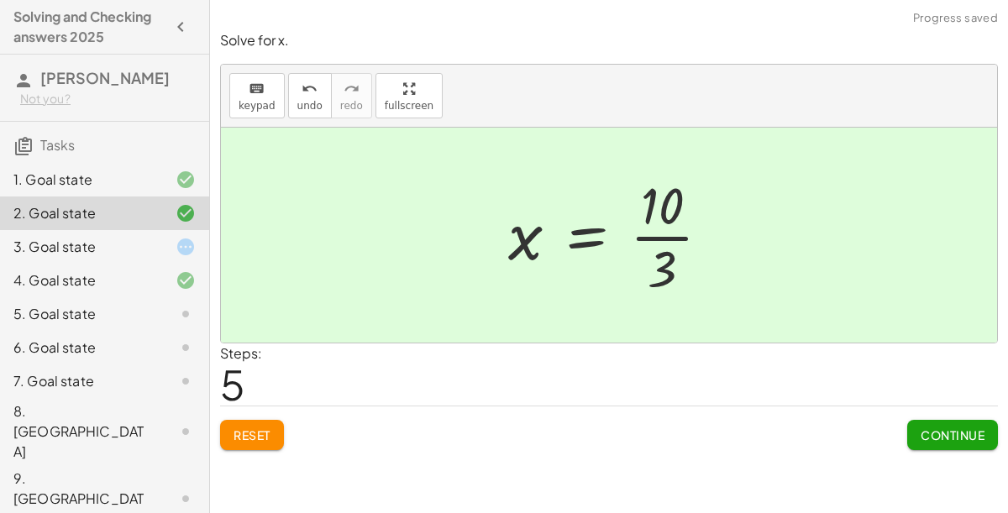
click at [958, 443] on button "Continue" at bounding box center [952, 435] width 91 height 30
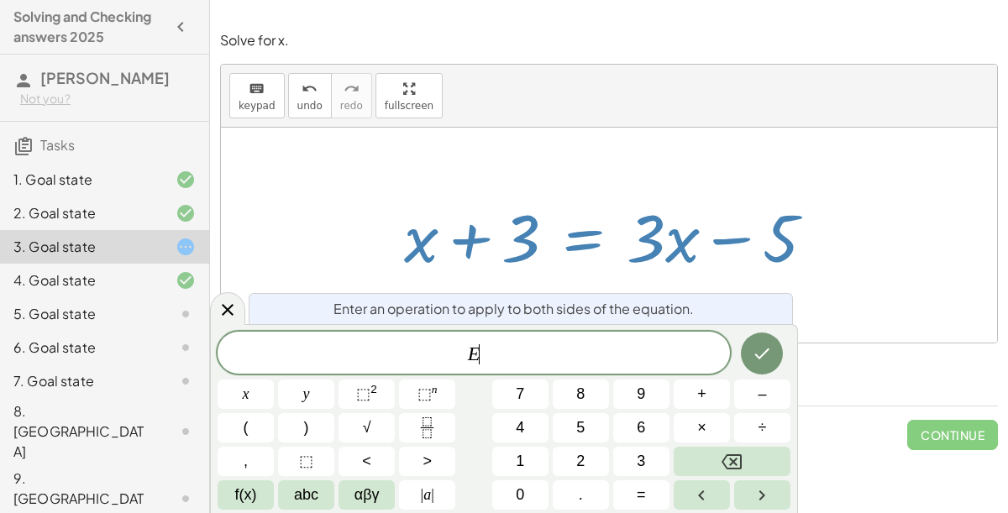
click at [773, 395] on button "–" at bounding box center [762, 394] width 56 height 29
click at [643, 466] on span "3" at bounding box center [641, 461] width 8 height 23
click at [762, 348] on icon "Done" at bounding box center [762, 354] width 20 height 20
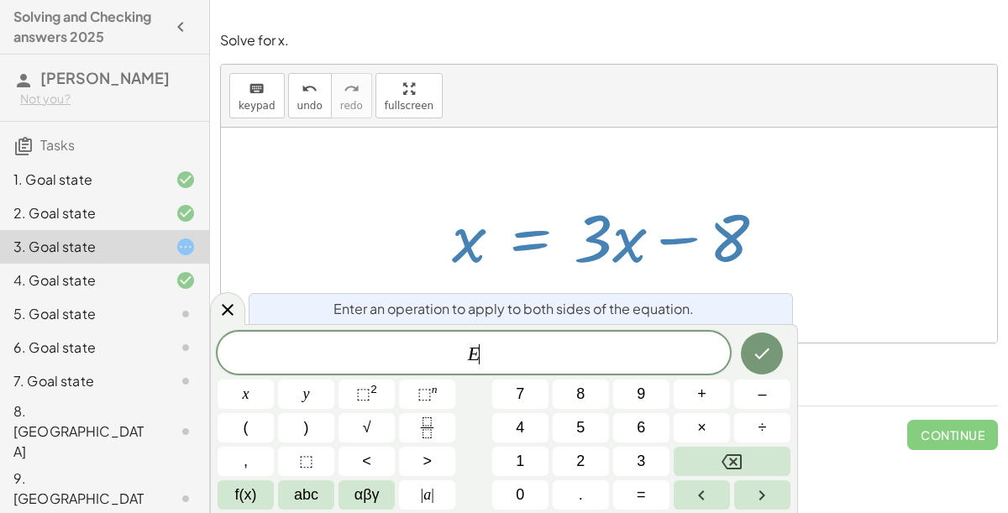
click at [759, 403] on span "–" at bounding box center [762, 394] width 8 height 23
click at [641, 461] on span "3" at bounding box center [641, 461] width 8 height 23
click at [302, 487] on span "abc" at bounding box center [306, 495] width 24 height 23
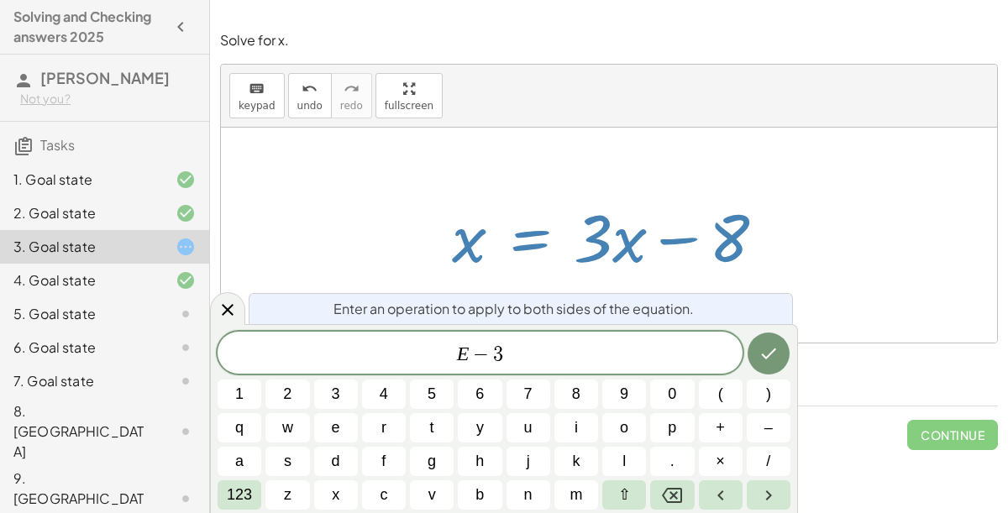
click at [345, 487] on button "x" at bounding box center [336, 495] width 44 height 29
click at [775, 365] on button "Done" at bounding box center [769, 354] width 42 height 42
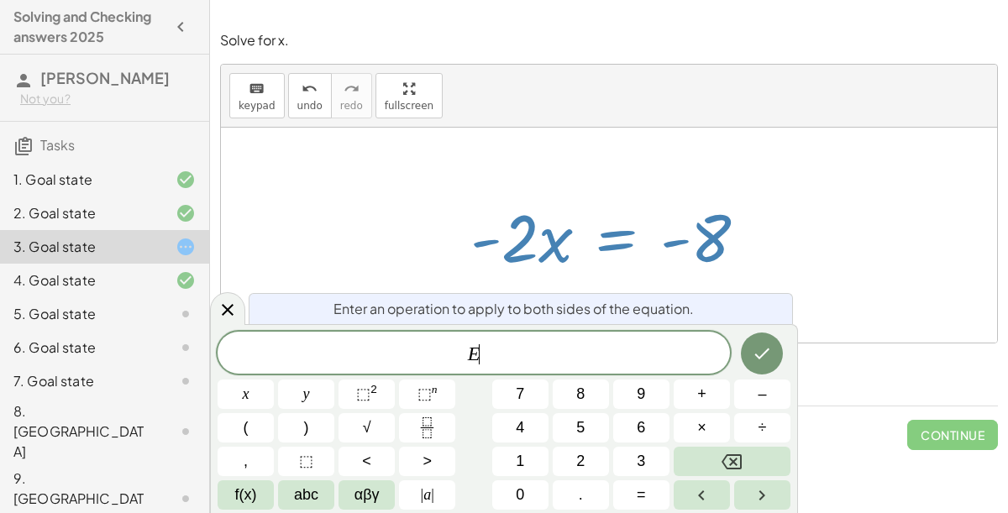
click at [428, 420] on icon "Fraction" at bounding box center [427, 428] width 21 height 21
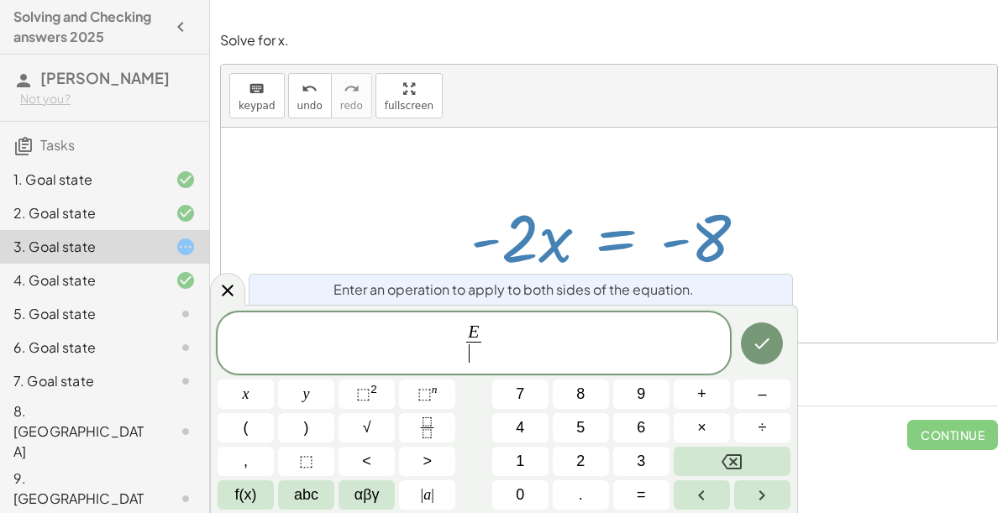
click at [766, 403] on span "–" at bounding box center [762, 394] width 8 height 23
click at [582, 471] on span "2" at bounding box center [580, 461] width 8 height 23
click at [758, 349] on icon "Done" at bounding box center [762, 343] width 20 height 20
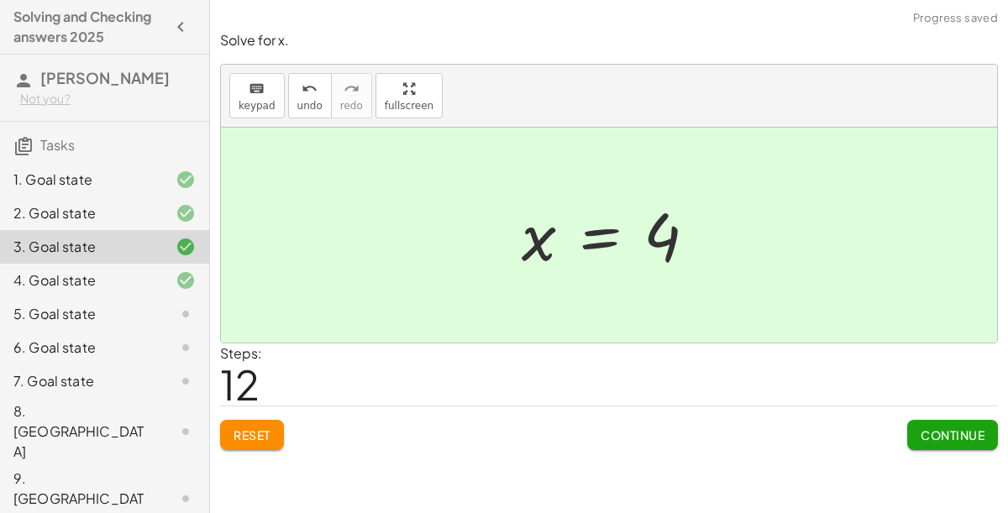
click at [979, 442] on button "Continue" at bounding box center [952, 435] width 91 height 30
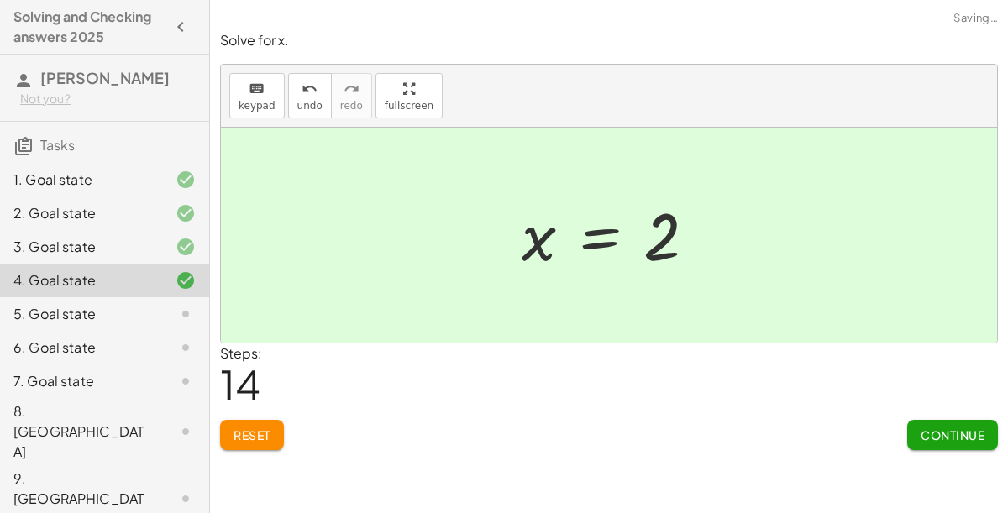
click at [969, 433] on span "Continue" at bounding box center [953, 435] width 64 height 15
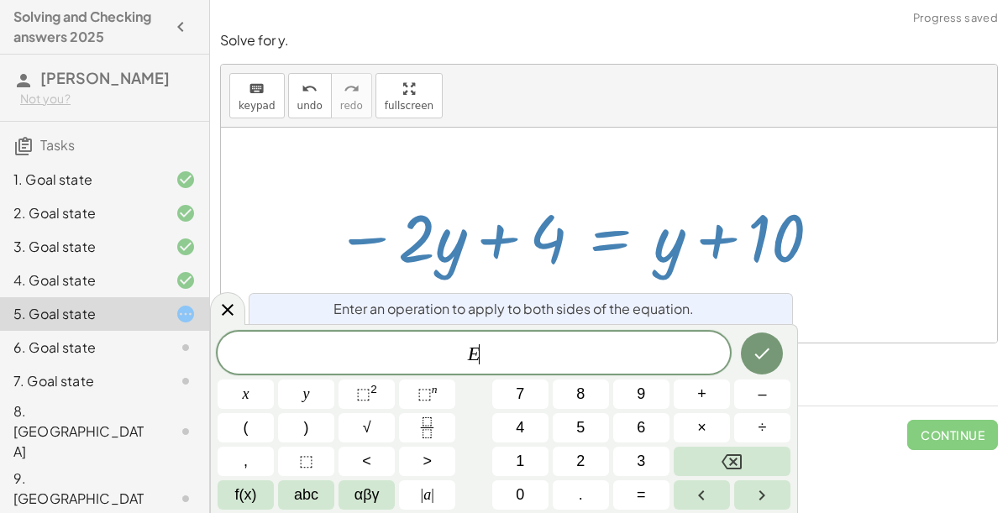
click at [771, 404] on button "–" at bounding box center [762, 394] width 56 height 29
click at [519, 428] on span "4" at bounding box center [520, 428] width 8 height 23
click at [764, 354] on icon "Done" at bounding box center [762, 354] width 15 height 11
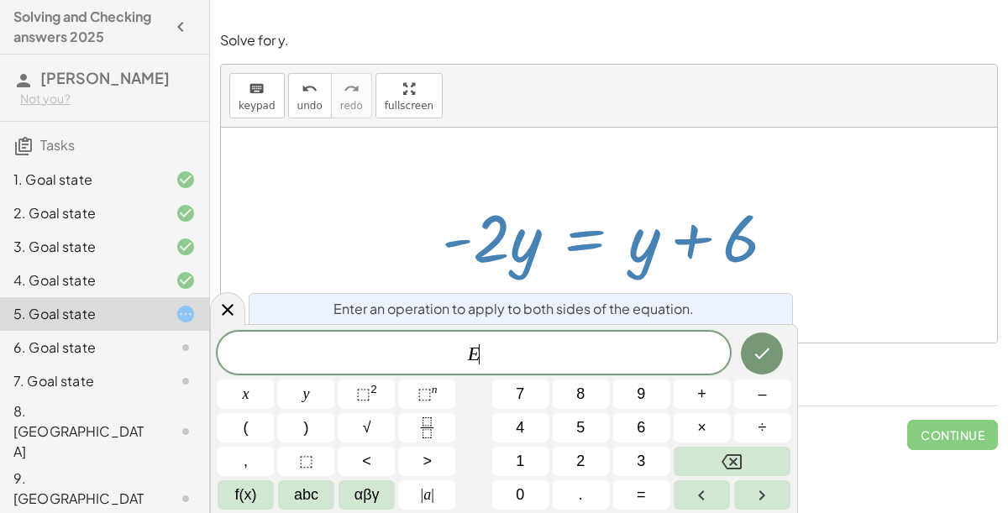
click at [767, 402] on button "–" at bounding box center [762, 394] width 56 height 29
click at [306, 487] on span "abc" at bounding box center [306, 495] width 24 height 23
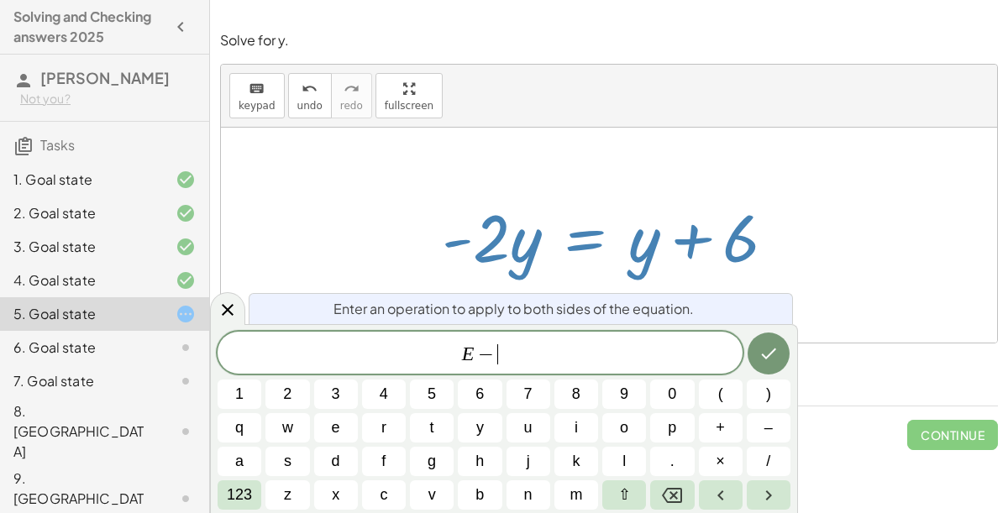
click at [480, 433] on span "y" at bounding box center [480, 428] width 8 height 23
click at [777, 351] on icon "Done" at bounding box center [769, 354] width 20 height 20
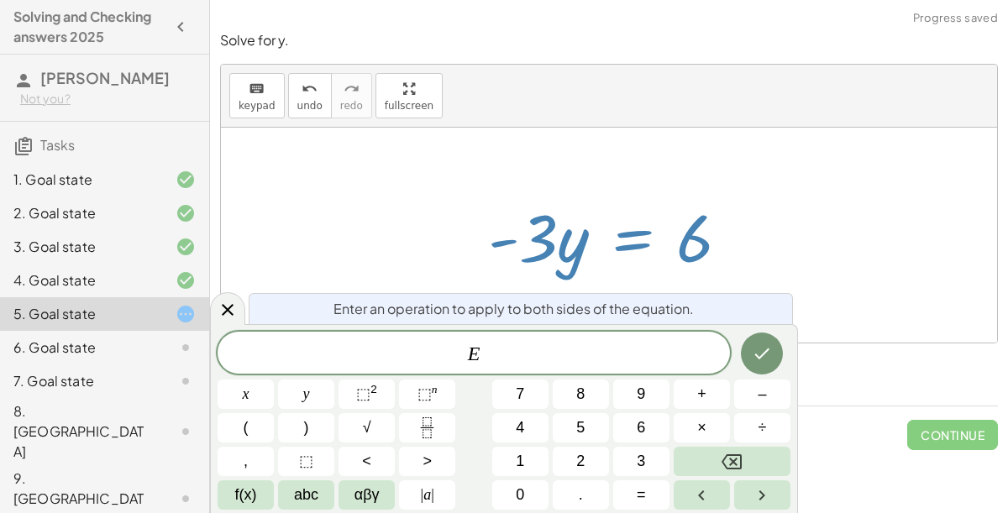
click at [438, 428] on button "Fraction" at bounding box center [427, 427] width 56 height 29
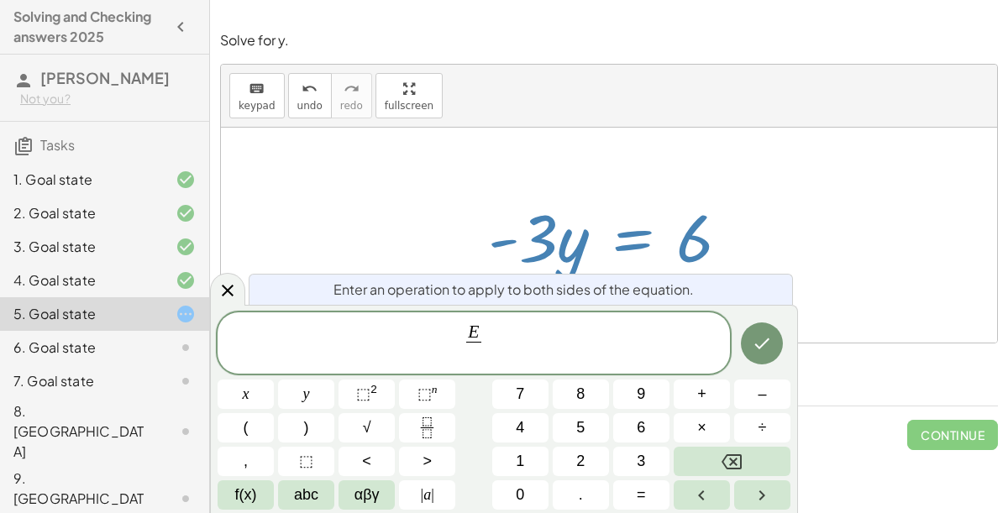
click at [773, 399] on button "–" at bounding box center [762, 394] width 56 height 29
click at [639, 469] on span "3" at bounding box center [641, 461] width 8 height 23
click at [307, 487] on span "abc" at bounding box center [306, 495] width 24 height 23
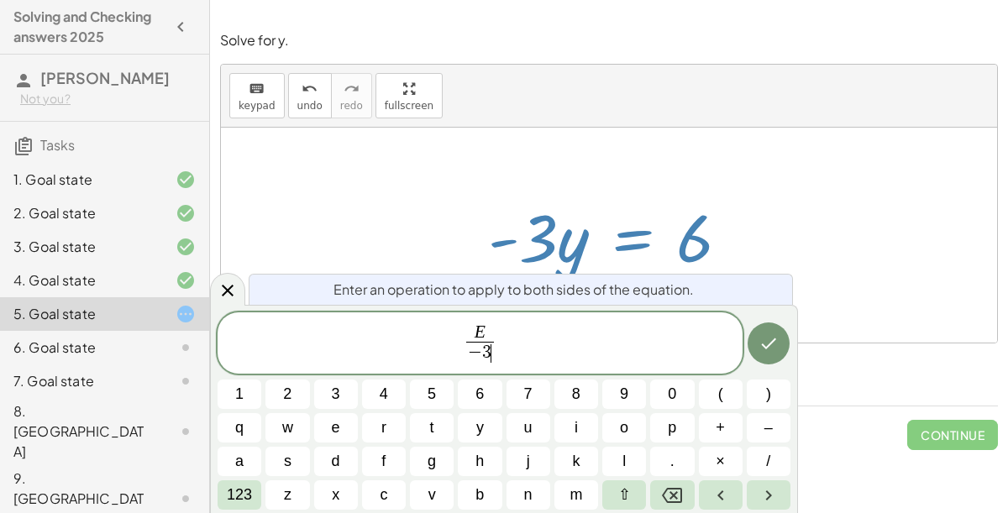
click at [777, 344] on icon "Done" at bounding box center [769, 343] width 20 height 20
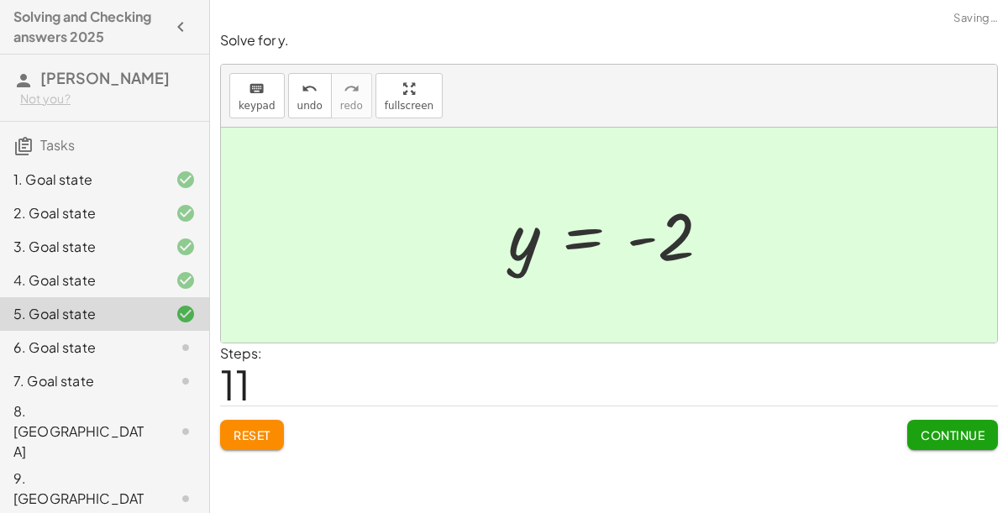
click at [968, 431] on span "Continue" at bounding box center [953, 435] width 64 height 15
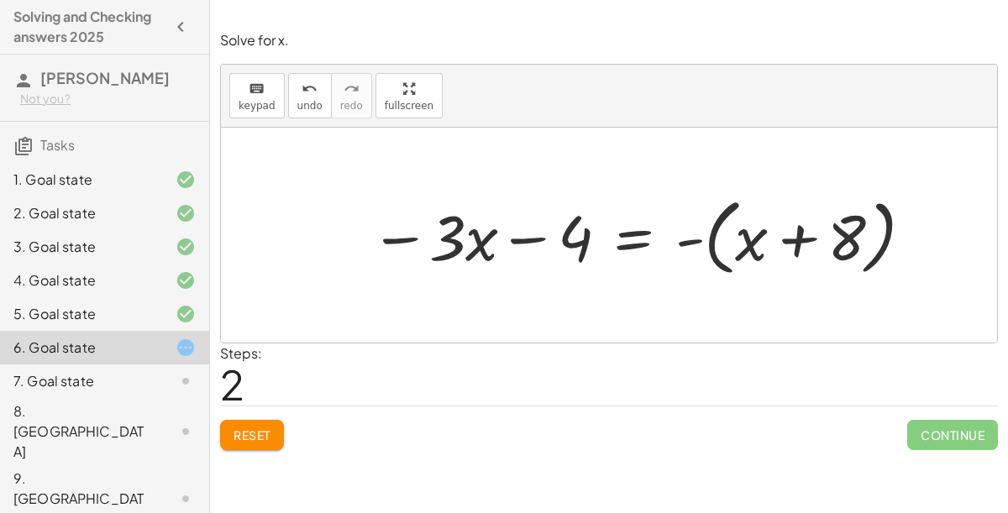
click at [45, 182] on div "1. Goal state" at bounding box center [80, 180] width 135 height 20
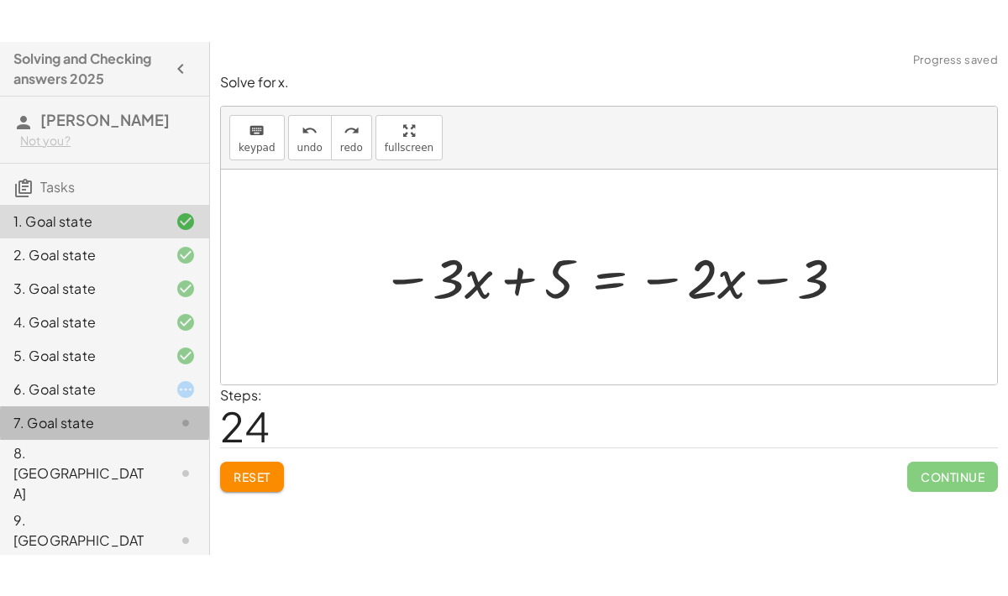
scroll to position [0, 0]
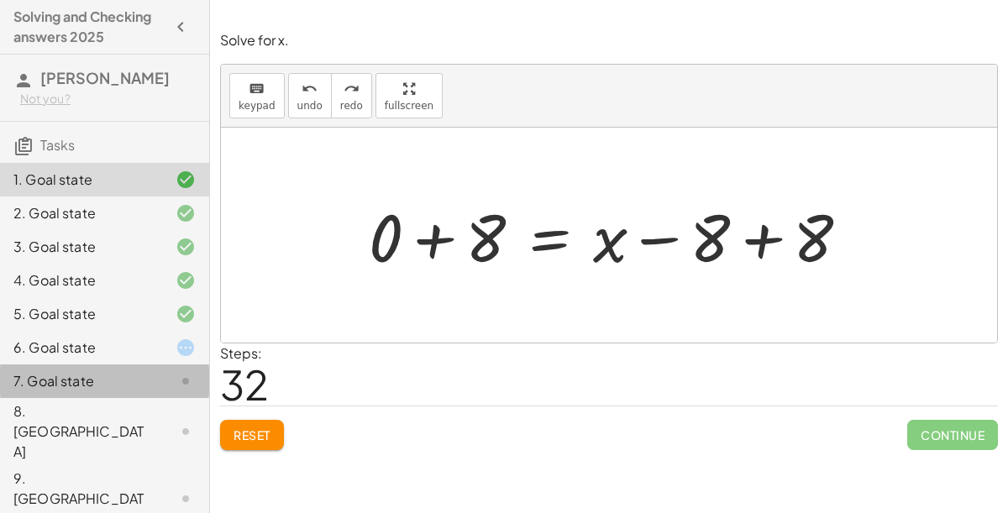
click at [140, 339] on div "6. Goal state" at bounding box center [80, 348] width 135 height 20
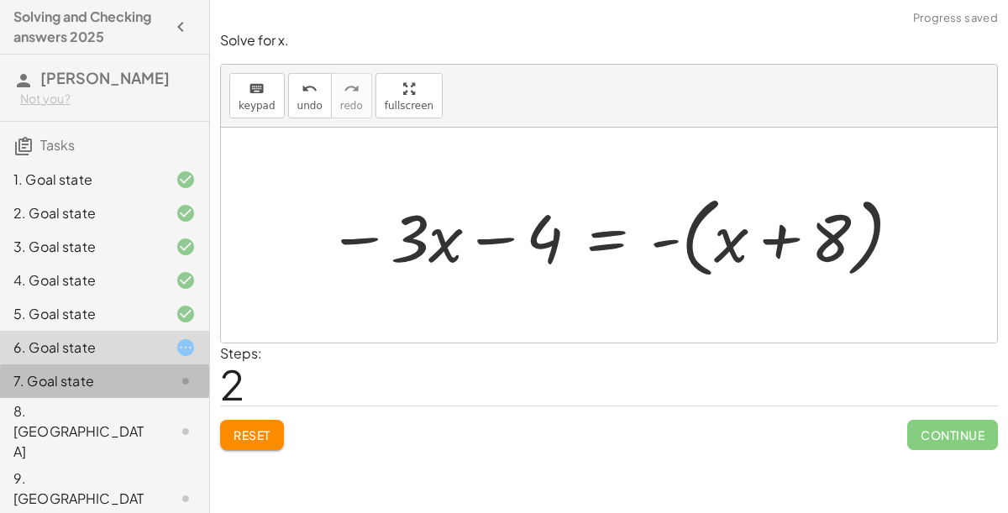
click at [131, 380] on div "7. Goal state" at bounding box center [80, 381] width 135 height 20
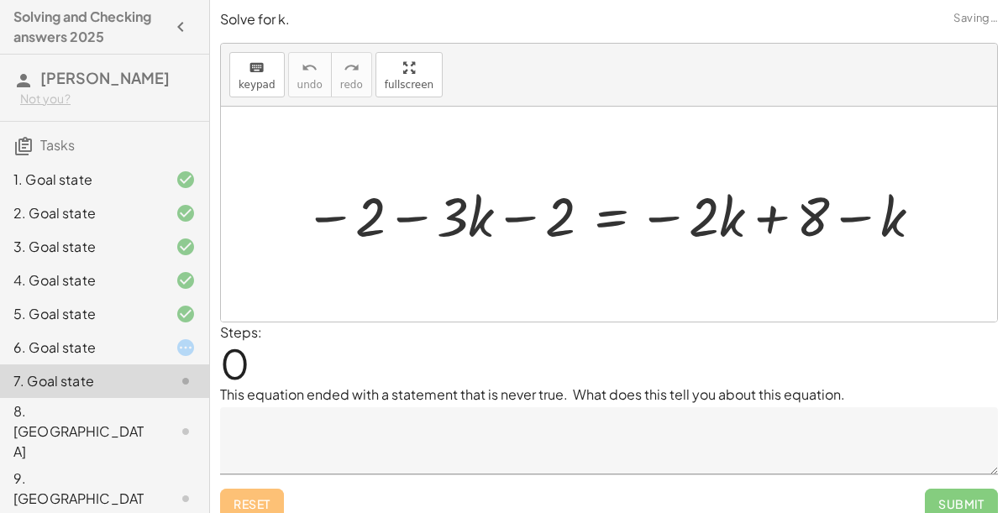
click at [157, 422] on div at bounding box center [172, 432] width 47 height 20
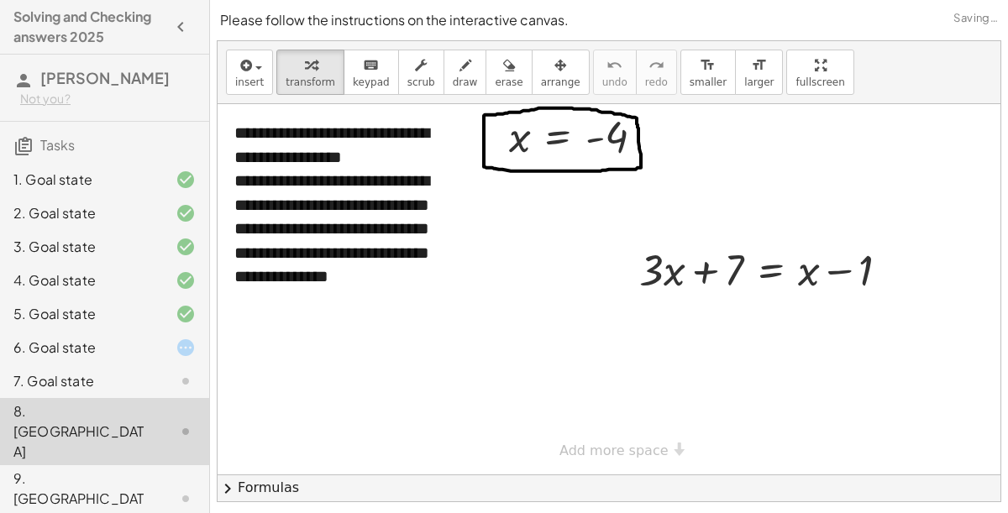
click at [176, 339] on icon at bounding box center [186, 348] width 20 height 20
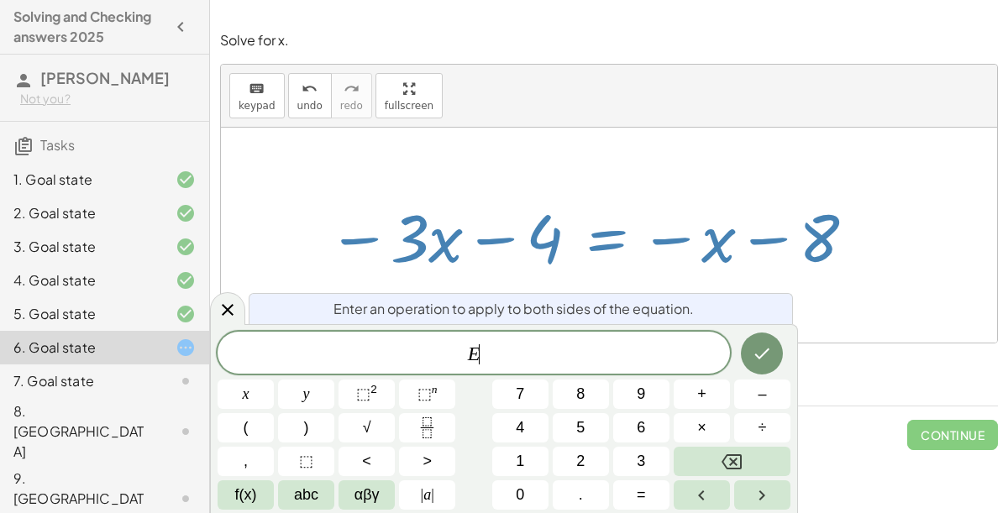
click at [701, 396] on span "+" at bounding box center [701, 394] width 9 height 23
click at [520, 442] on button "4" at bounding box center [520, 427] width 56 height 29
click at [763, 354] on icon "Done" at bounding box center [762, 354] width 15 height 11
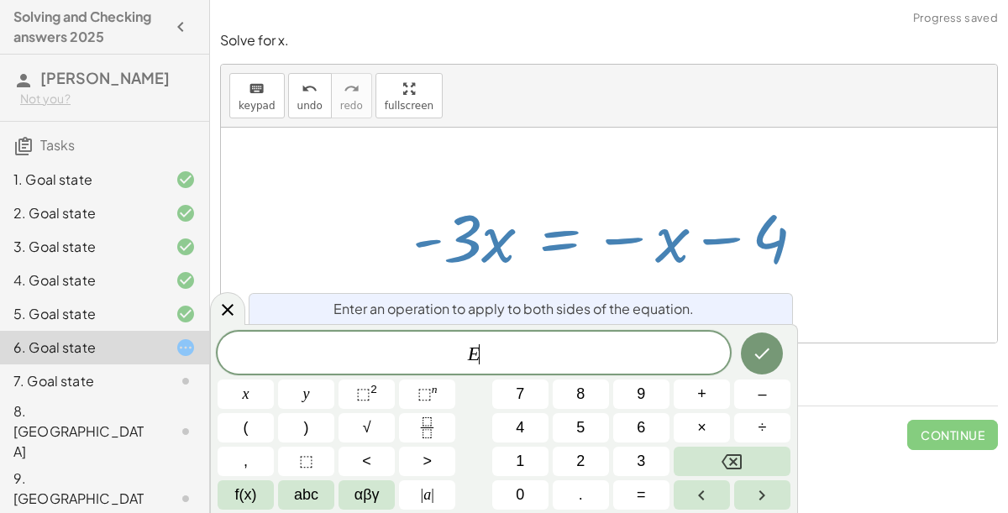
click at [710, 396] on button "+" at bounding box center [702, 394] width 56 height 29
click at [653, 463] on button "3" at bounding box center [641, 461] width 56 height 29
click at [312, 487] on span "abc" at bounding box center [306, 495] width 24 height 23
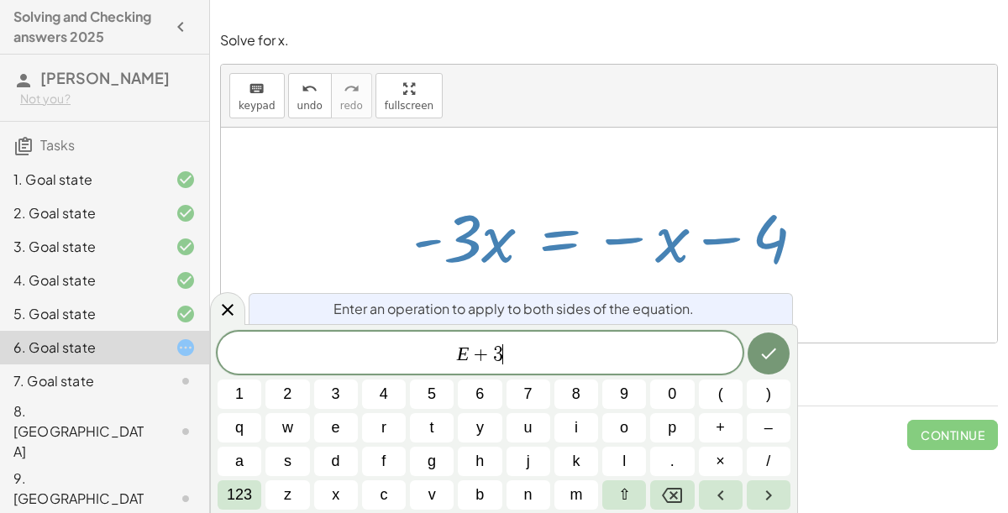
click at [335, 487] on span "x" at bounding box center [336, 495] width 8 height 23
click at [768, 353] on icon "Done" at bounding box center [769, 354] width 20 height 20
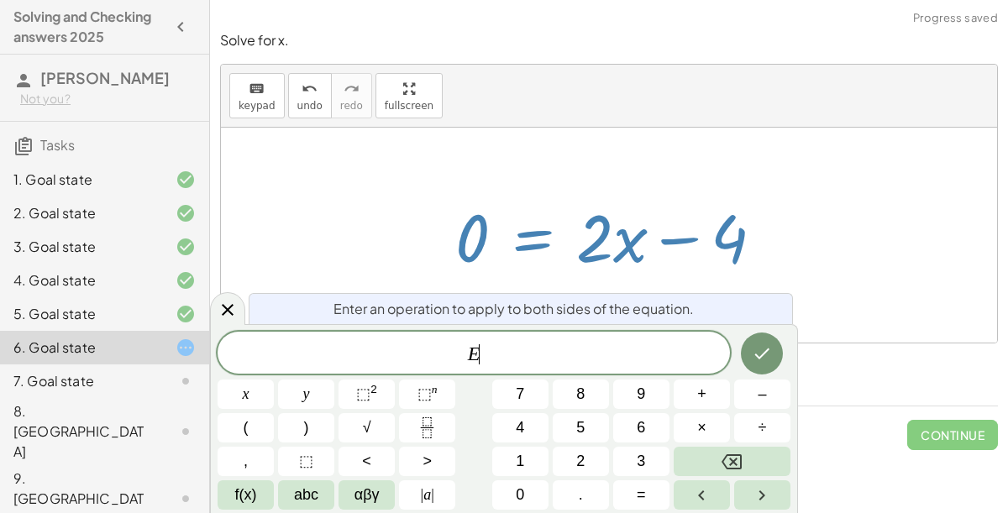
click at [714, 398] on button "+" at bounding box center [702, 394] width 56 height 29
click at [519, 427] on span "4" at bounding box center [520, 428] width 8 height 23
click at [764, 354] on icon "Done" at bounding box center [762, 354] width 15 height 11
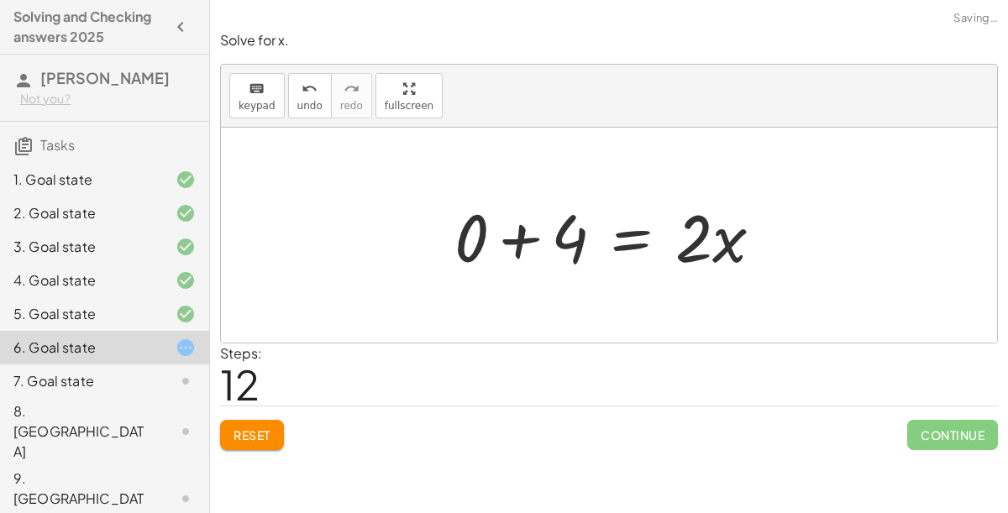
click at [435, 231] on div "+ · 2 · x − 4 − · 5 · x = - ( + x + 8 ) + · 2 · x − · 5 · x − 4 = - ( + x + 8 )…" at bounding box center [609, 235] width 360 height 95
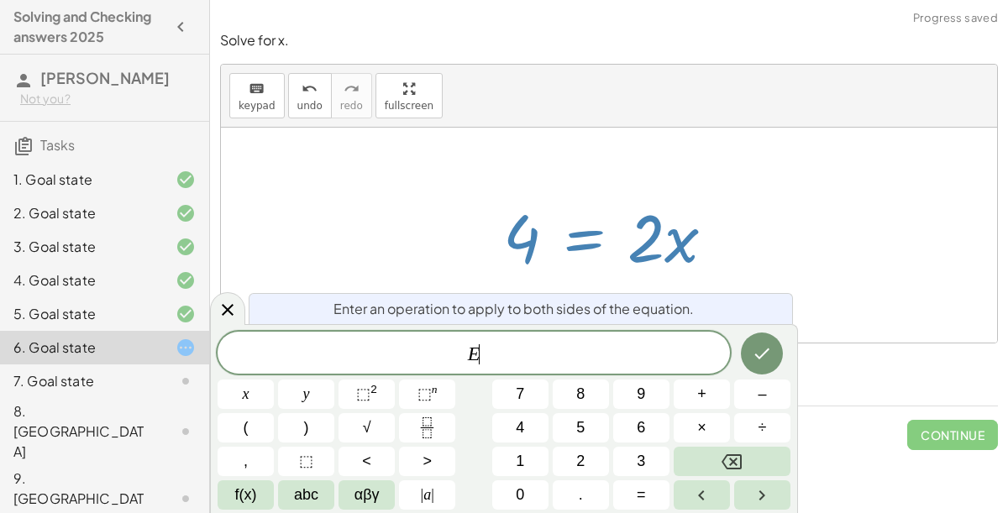
click at [427, 433] on icon "Fraction" at bounding box center [427, 428] width 21 height 21
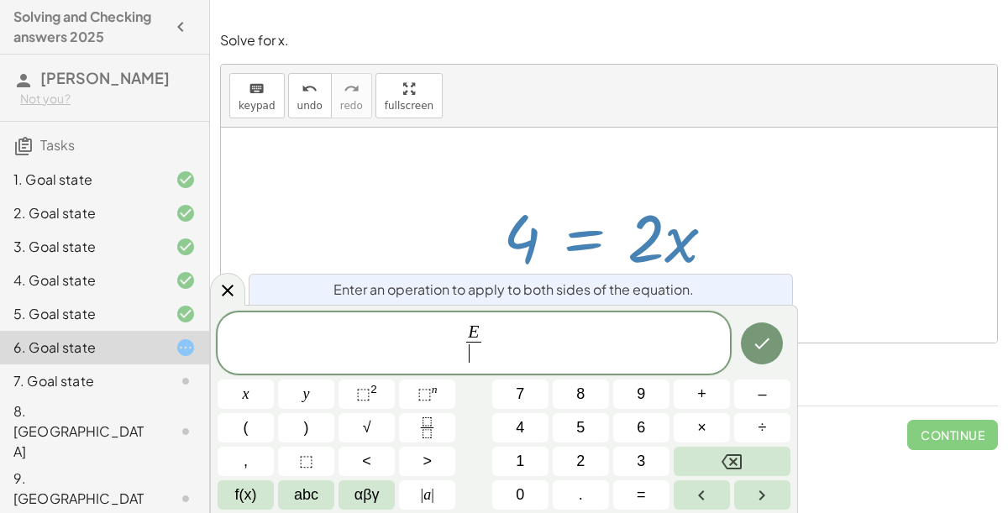
click at [580, 463] on span "2" at bounding box center [580, 461] width 8 height 23
click at [751, 353] on button "Done" at bounding box center [762, 344] width 42 height 42
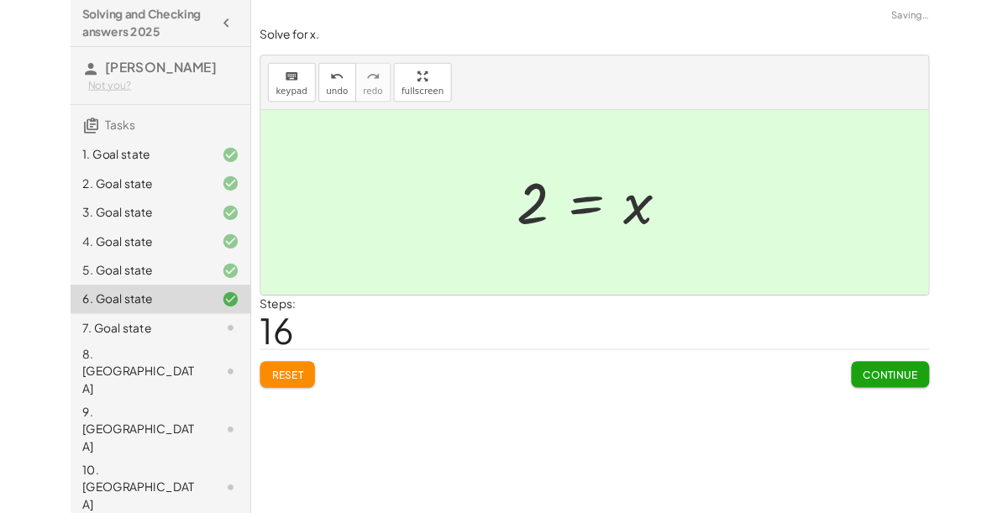
scroll to position [4, 0]
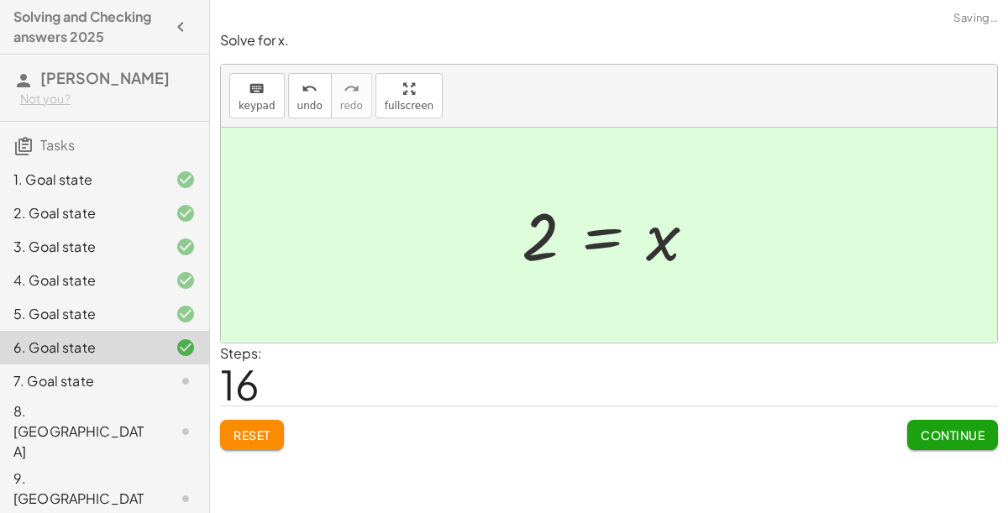
click at [956, 437] on button "Continue" at bounding box center [952, 435] width 91 height 30
